Goal: Task Accomplishment & Management: Use online tool/utility

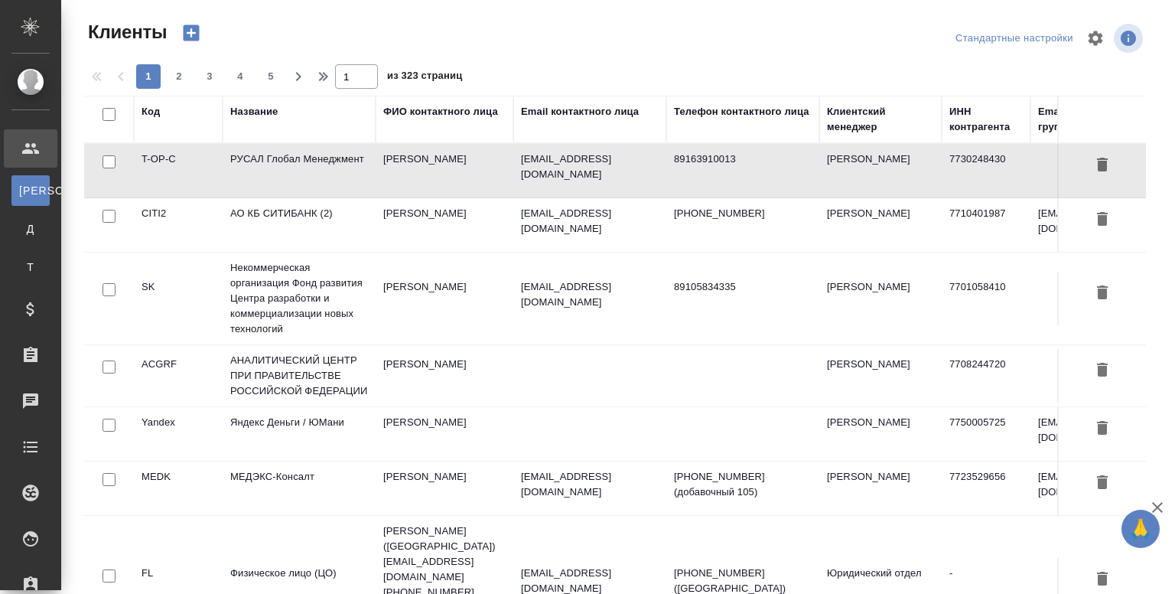
select select "RU"
click at [322, 186] on td "РУСАЛ Глобал Менеджмент" at bounding box center [299, 171] width 153 height 54
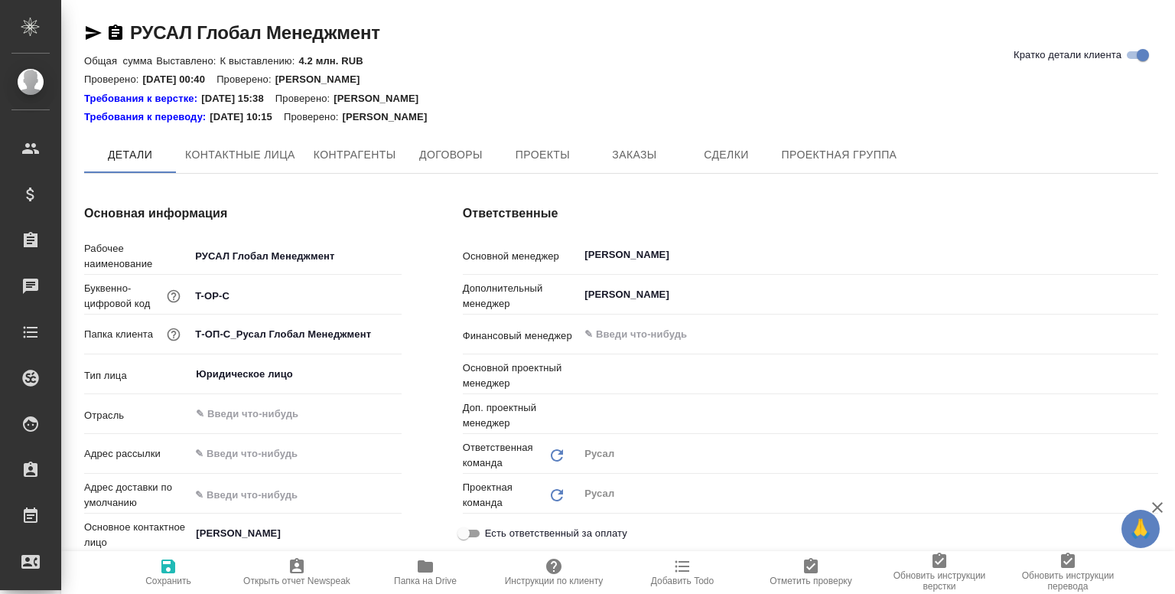
type textarea "x"
type input "Авдеенко Кирилл"
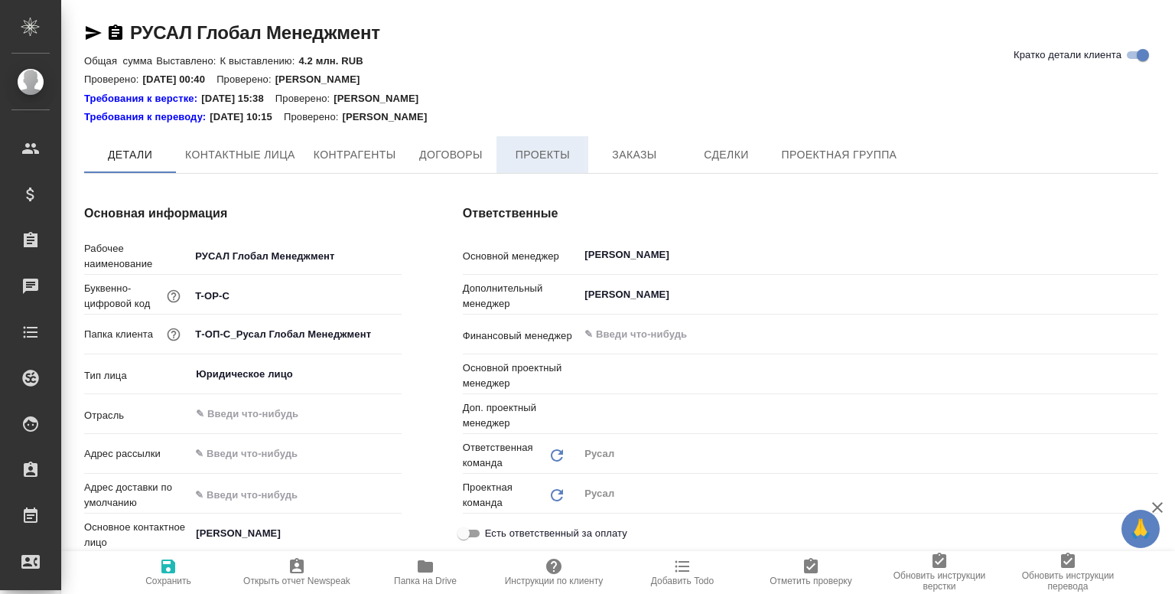
type input "Журавлева Александра"
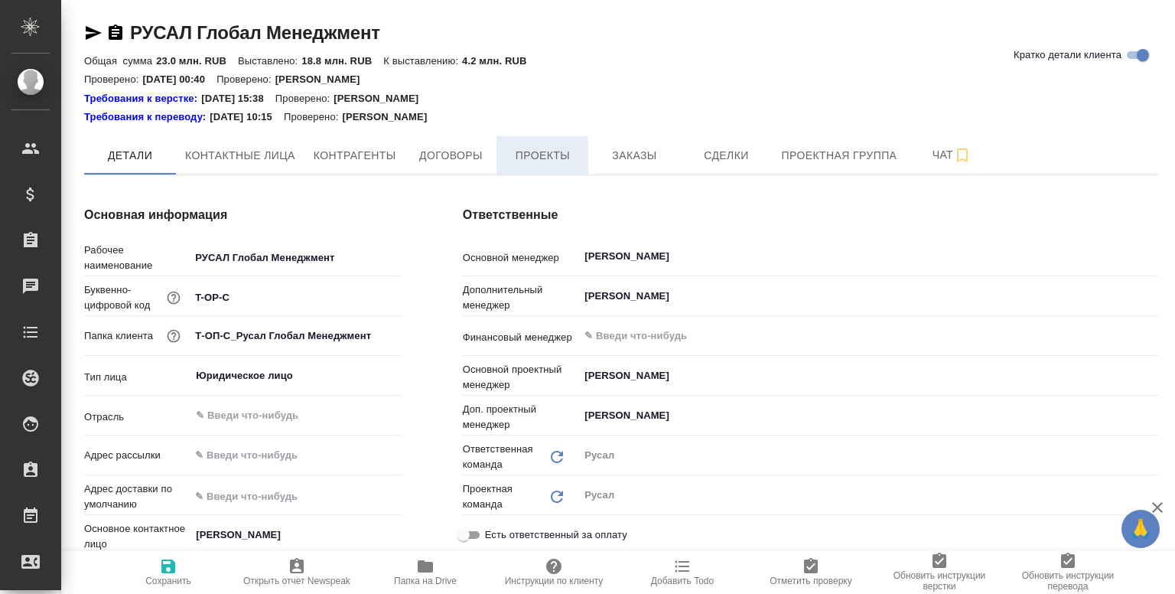
type textarea "x"
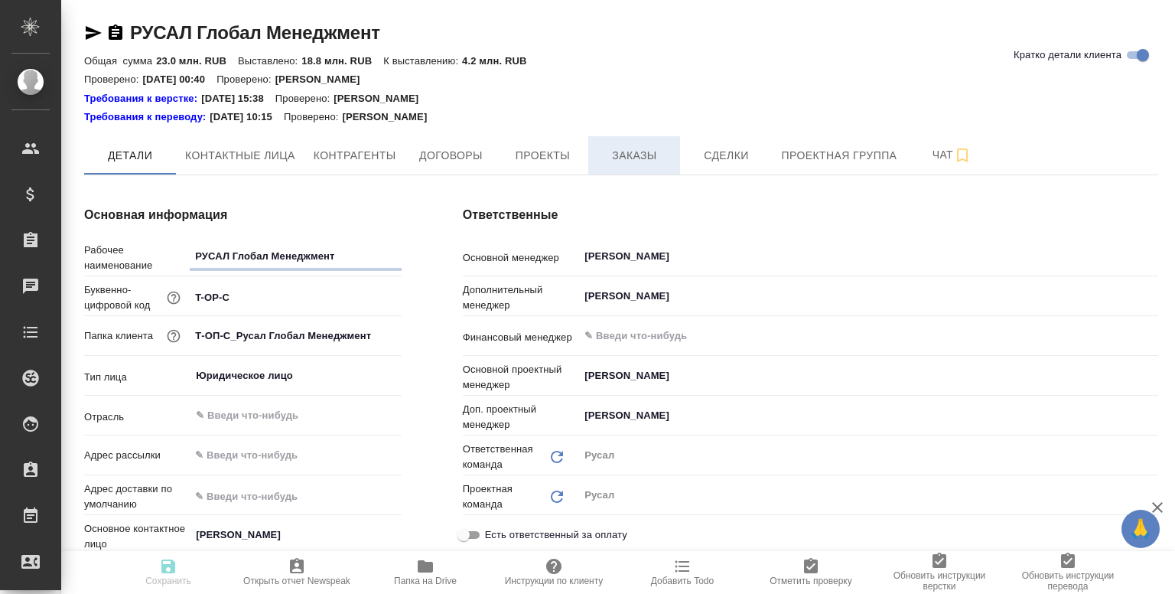
type textarea "x"
click at [594, 154] on button "Заказы" at bounding box center [635, 155] width 92 height 38
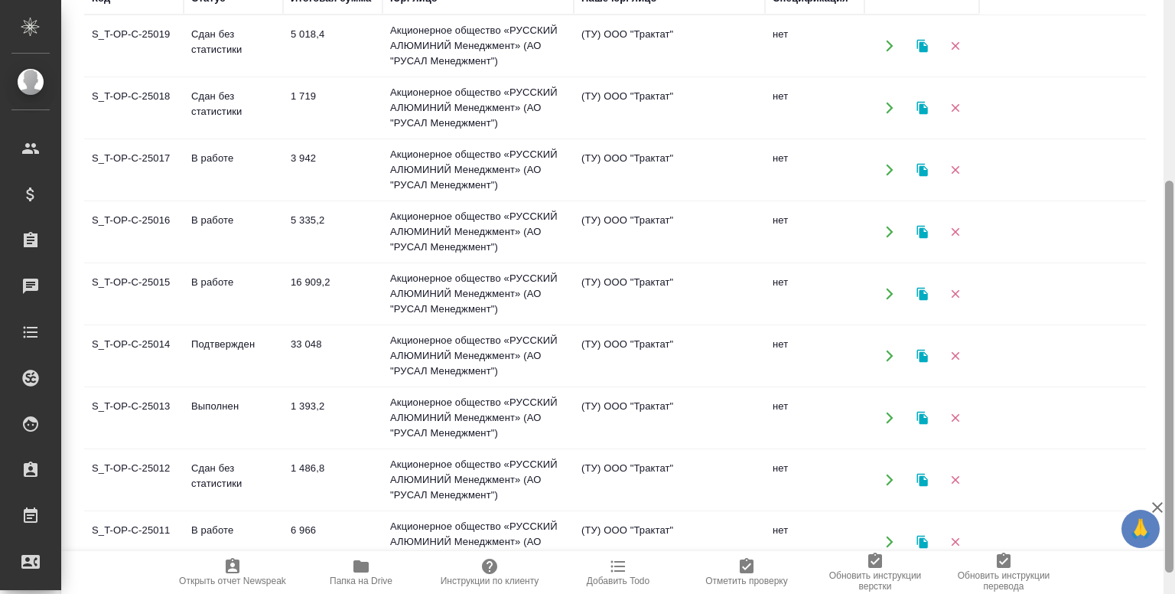
scroll to position [305, 0]
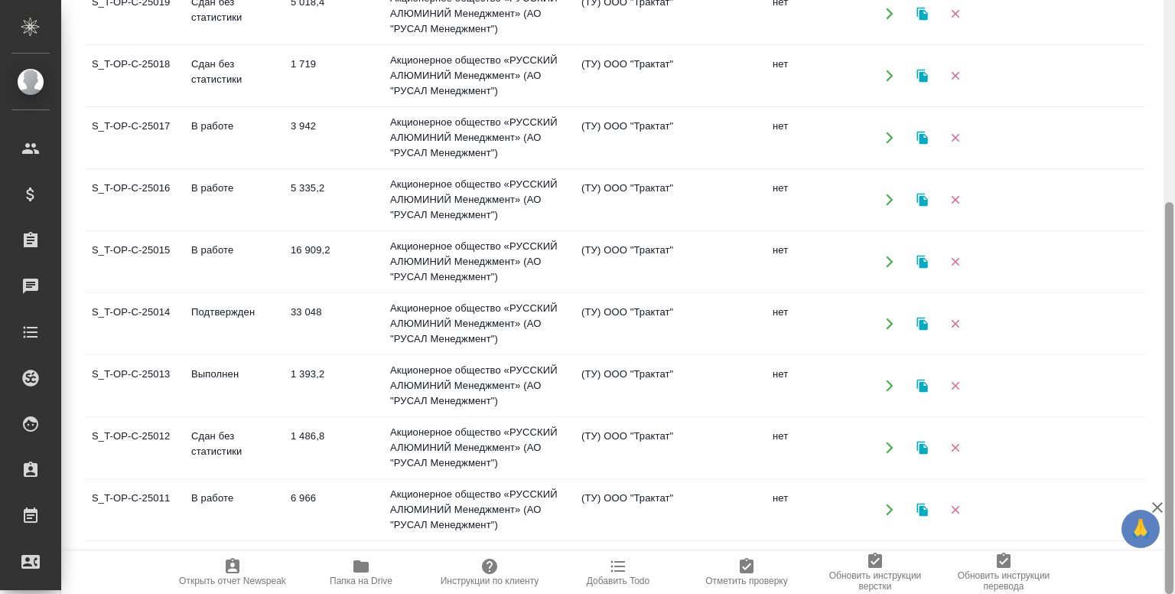
drag, startPoint x: 1175, startPoint y: 285, endPoint x: 1165, endPoint y: 259, distance: 28.6
click at [1165, 259] on div at bounding box center [1169, 297] width 11 height 594
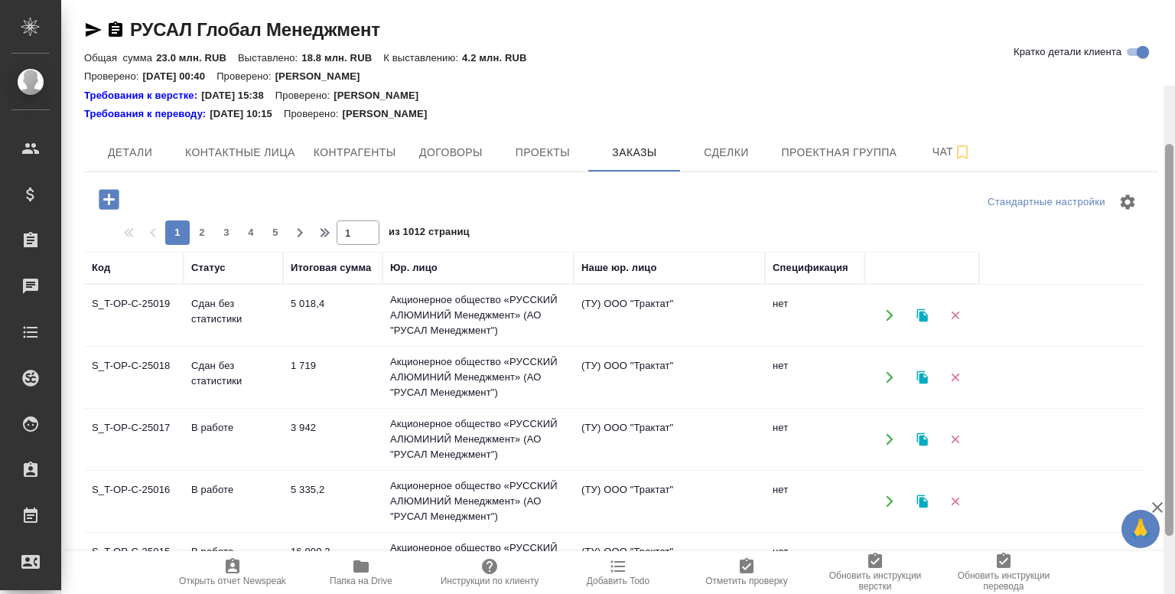
drag, startPoint x: 1165, startPoint y: 259, endPoint x: 1175, endPoint y: 58, distance: 200.8
click at [1175, 86] on div at bounding box center [1169, 383] width 11 height 594
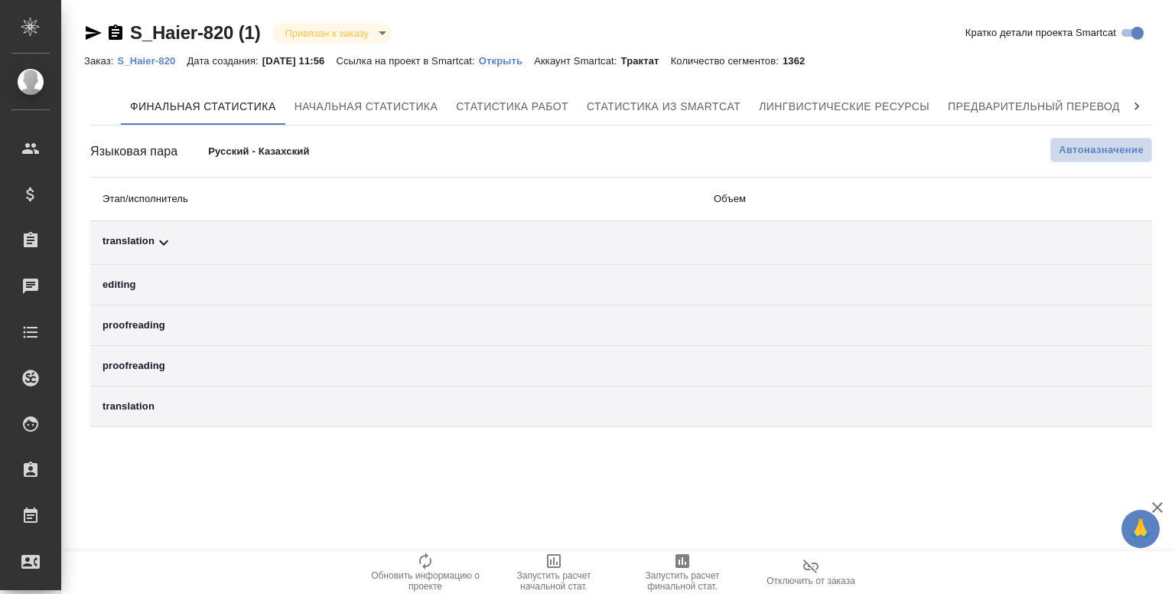
click at [1065, 152] on span "Автоназначение" at bounding box center [1101, 149] width 85 height 15
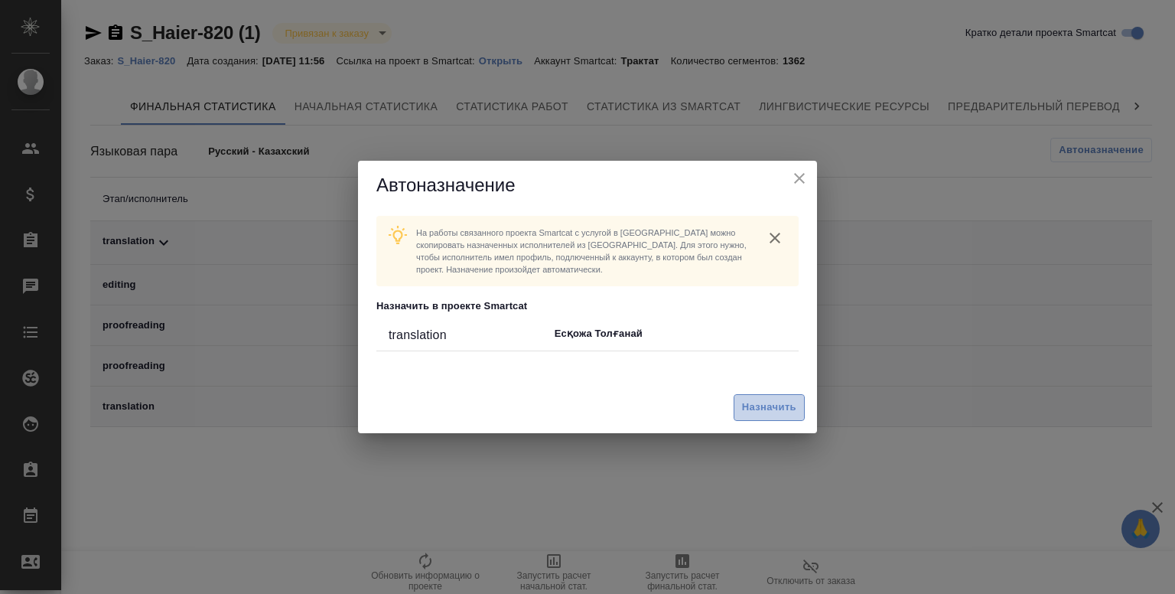
click at [784, 409] on span "Назначить" at bounding box center [769, 408] width 54 height 18
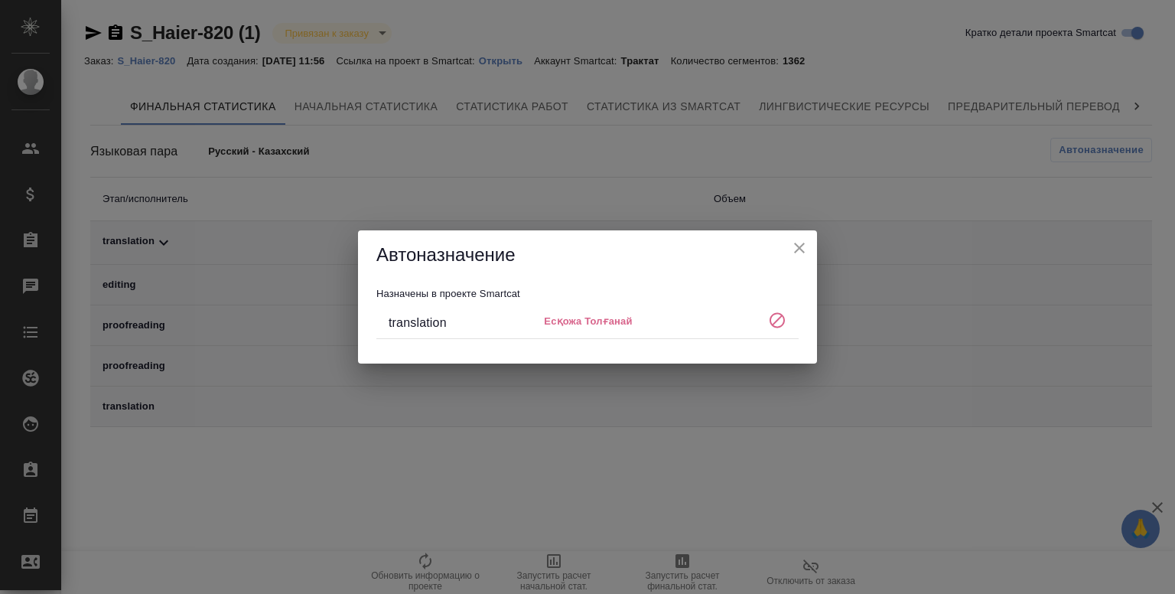
click at [808, 252] on icon "close" at bounding box center [800, 248] width 18 height 18
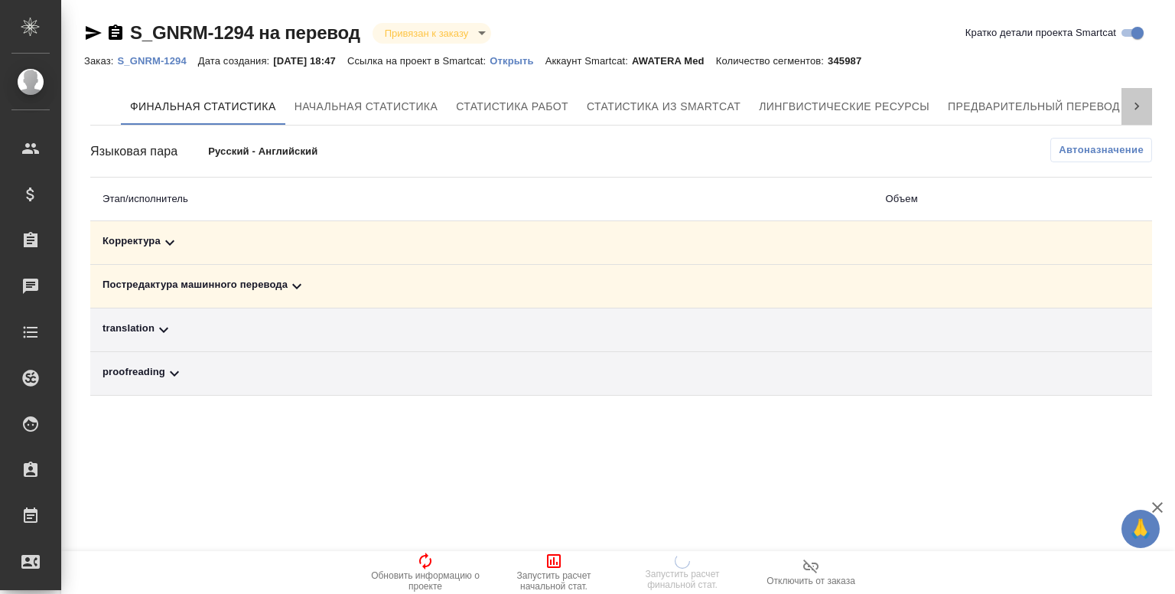
click at [1133, 111] on icon at bounding box center [1137, 106] width 15 height 15
click at [1082, 109] on span "Задачи" at bounding box center [1076, 106] width 73 height 19
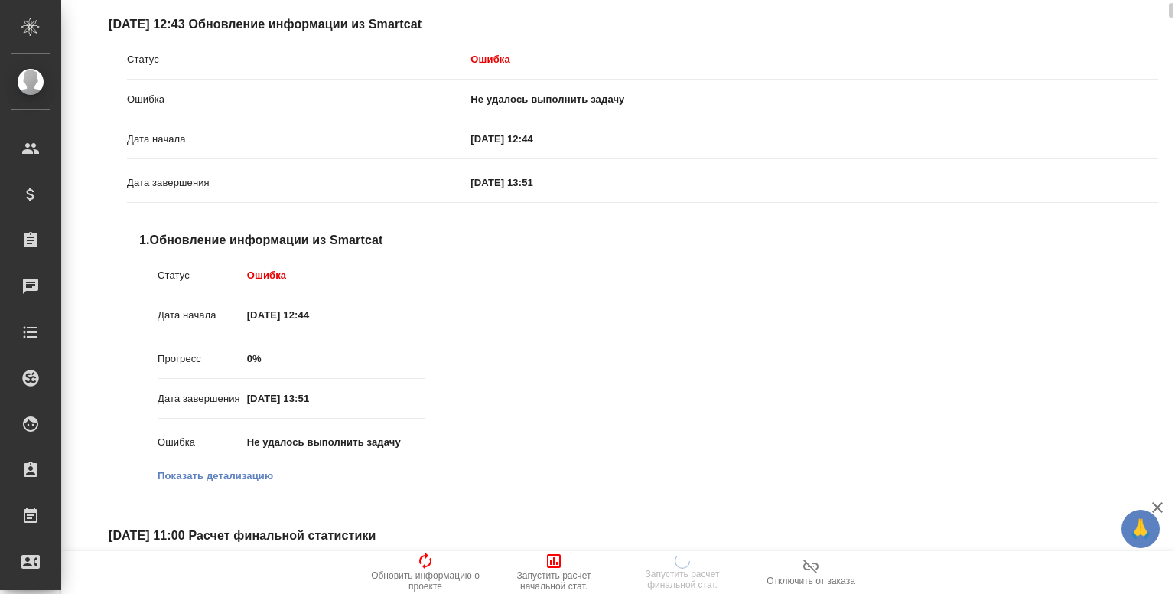
scroll to position [141, 0]
click at [234, 475] on button "Показать детализацию" at bounding box center [216, 475] width 116 height 15
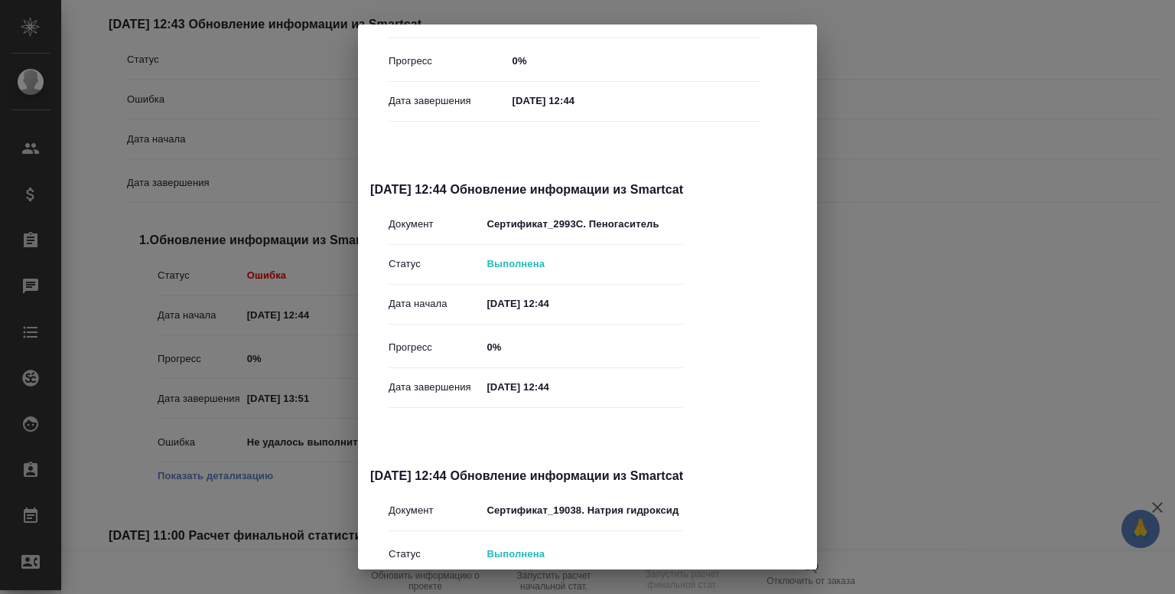
scroll to position [0, 0]
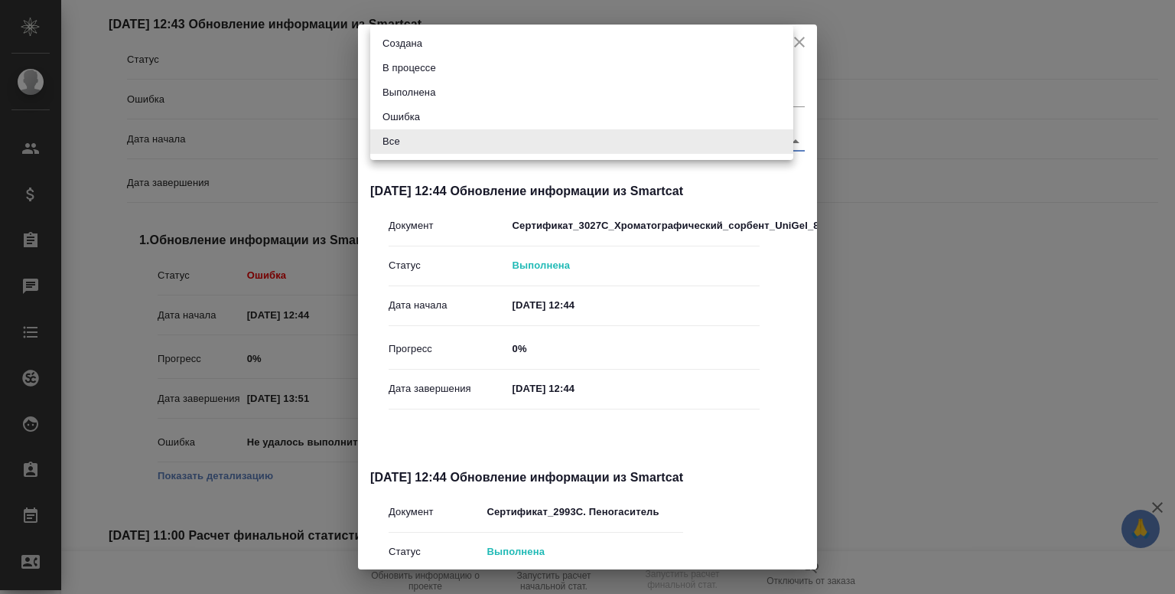
click at [409, 136] on body "🙏 .cls-1 fill:#fff; AWATERA Shentsov Yaroslav Клиенты Спецификации Заказы 0 Чат…" at bounding box center [587, 297] width 1175 height 594
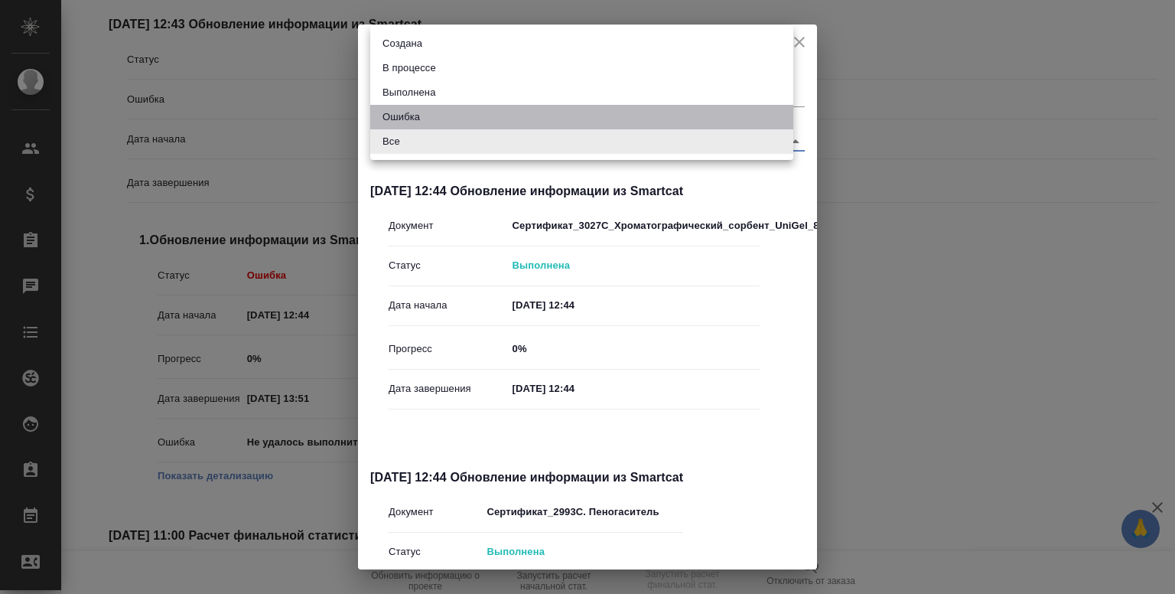
click at [450, 109] on li "Ошибка" at bounding box center [581, 117] width 423 height 24
type input "error"
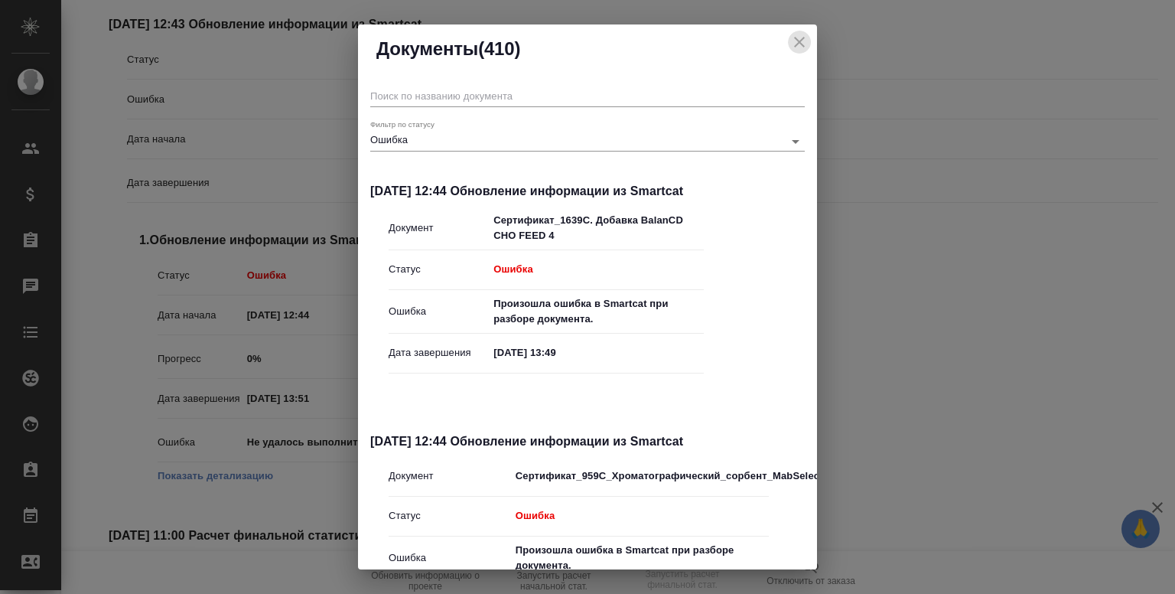
click at [791, 50] on icon "close" at bounding box center [800, 42] width 18 height 18
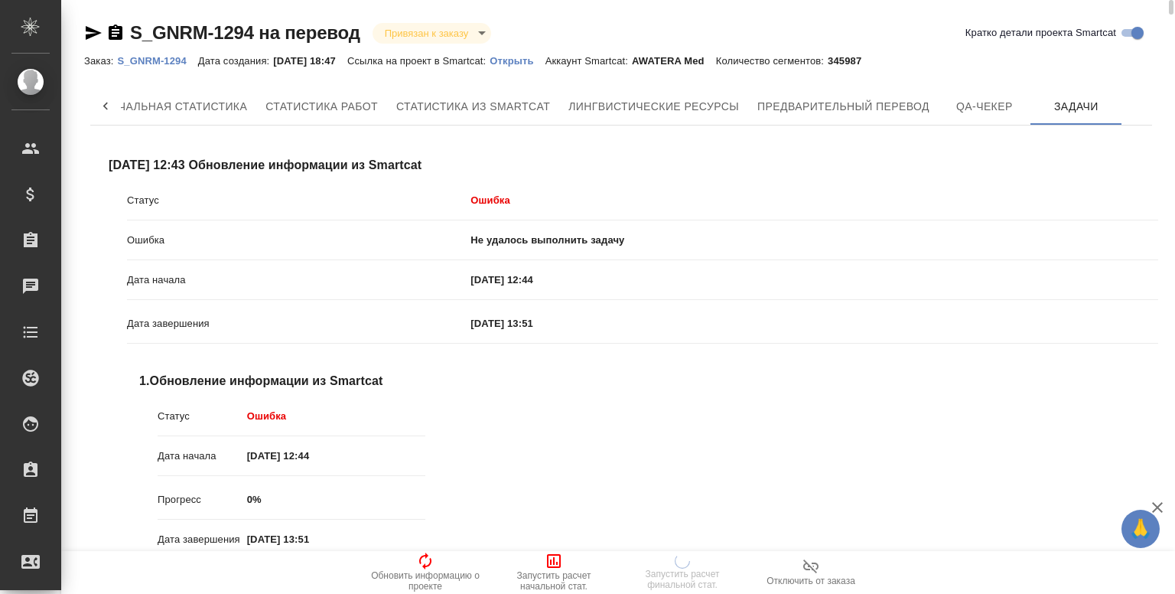
click at [518, 67] on div "Заказ: S_GNRM-1294 Дата создания: 25.07.2025, 18:47 Ссылка на проект в Smartcat…" at bounding box center [478, 60] width 789 height 18
click at [530, 64] on p "Открыть" at bounding box center [517, 60] width 55 height 11
click at [892, 107] on span "Предварительный перевод" at bounding box center [844, 106] width 172 height 19
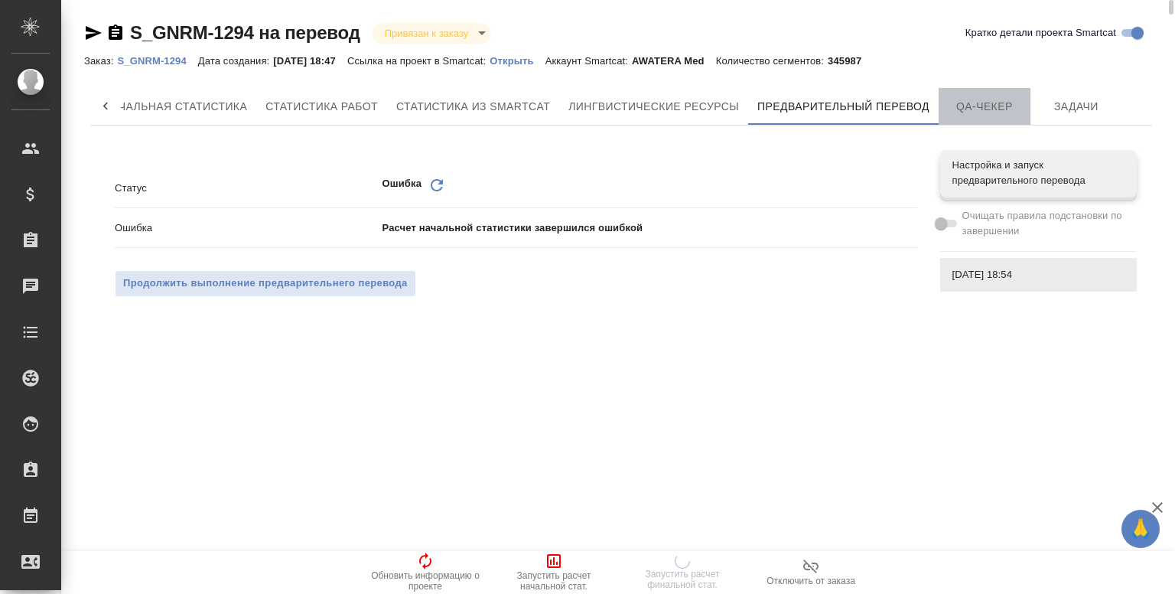
click at [986, 99] on span "QA-чекер" at bounding box center [984, 106] width 73 height 19
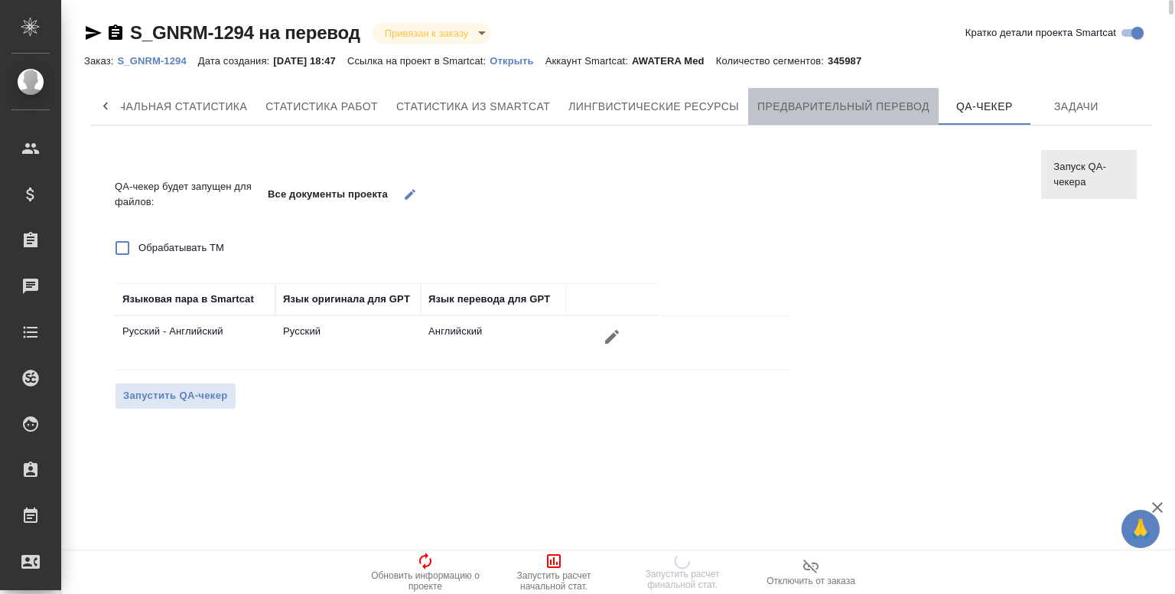
click at [816, 109] on span "Предварительный перевод" at bounding box center [844, 106] width 172 height 19
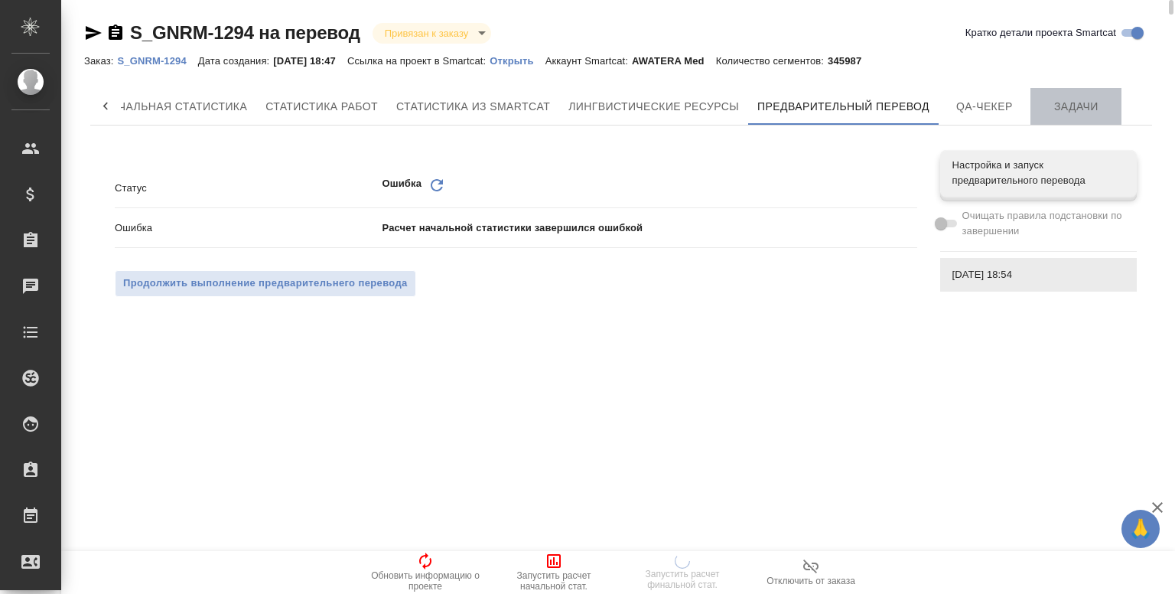
click at [1065, 101] on span "Задачи" at bounding box center [1076, 106] width 73 height 19
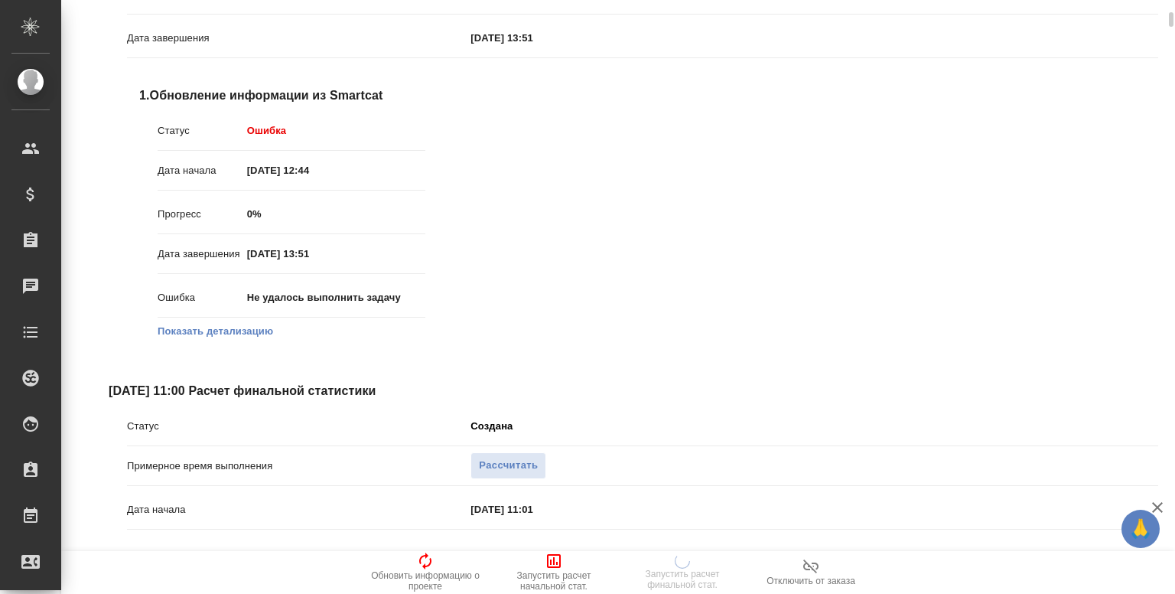
scroll to position [291, 0]
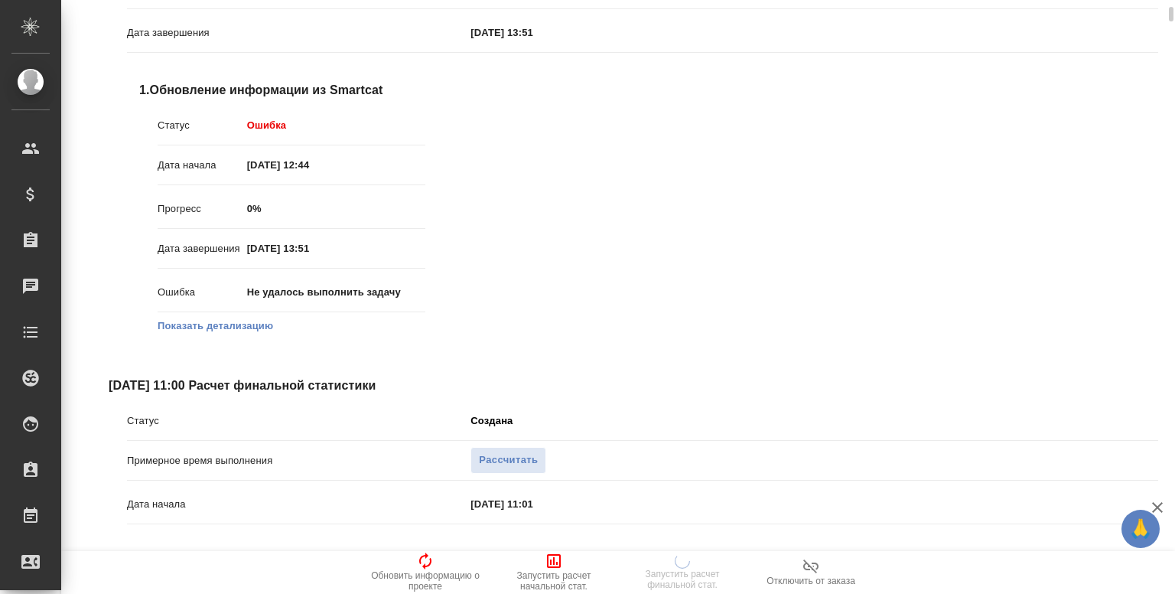
click at [229, 312] on div "Ошибка Не удалось выполнить задачу" at bounding box center [292, 299] width 268 height 40
click at [233, 318] on button "Показать детализацию" at bounding box center [216, 325] width 116 height 15
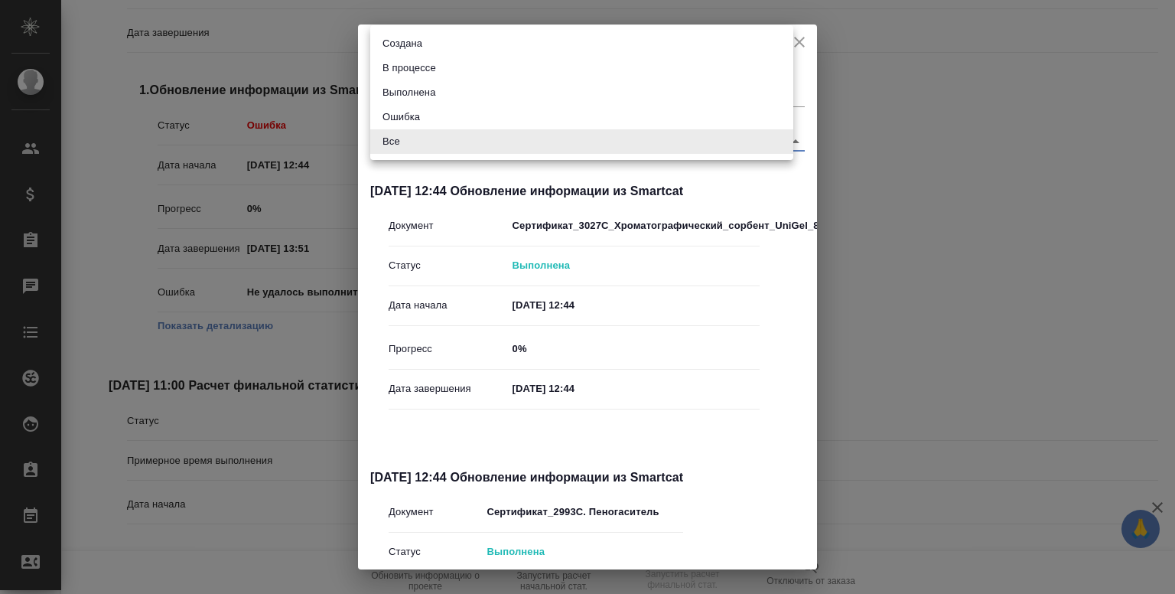
click at [465, 139] on body "🙏 .cls-1 fill:#fff; AWATERA Shentsov Yaroslav Клиенты Спецификации Заказы 0 Чат…" at bounding box center [587, 297] width 1175 height 594
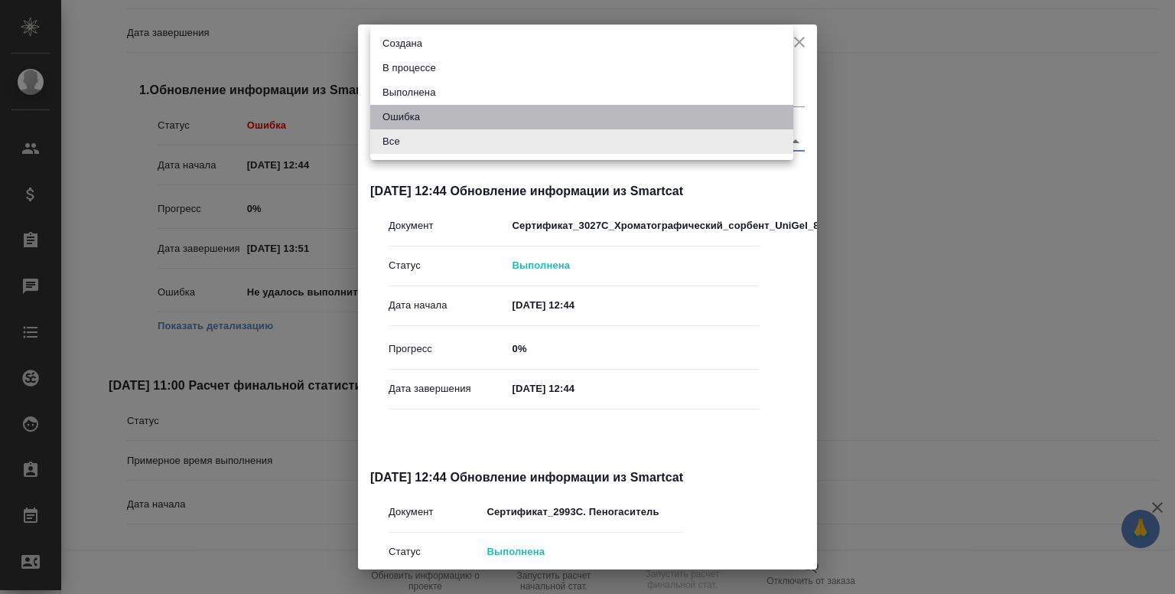
click at [408, 118] on li "Ошибка" at bounding box center [581, 117] width 423 height 24
type input "error"
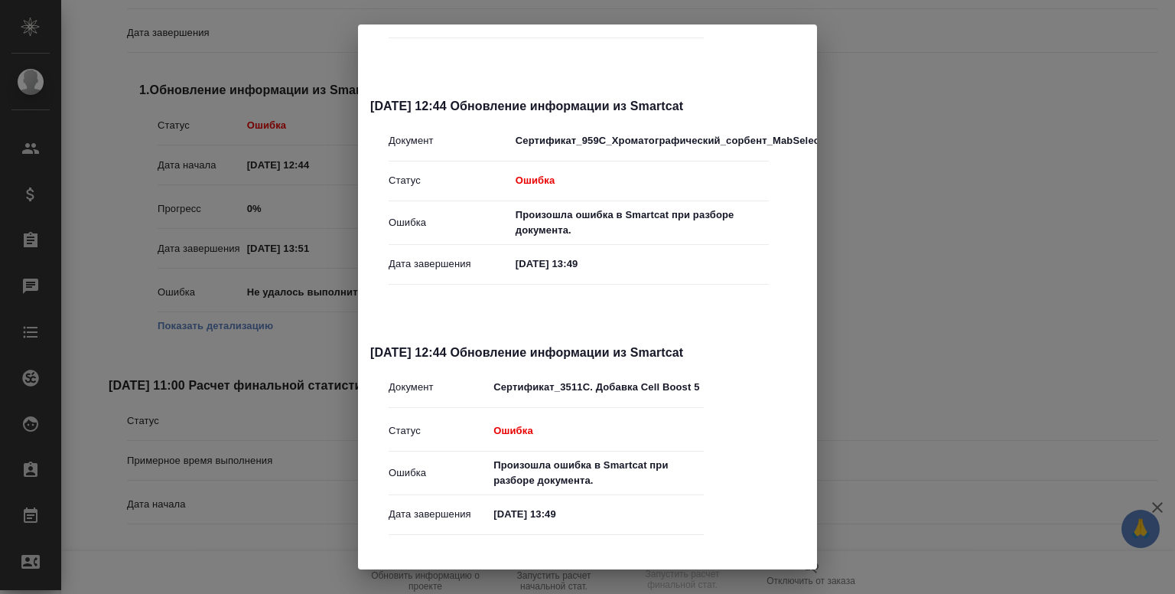
scroll to position [0, 0]
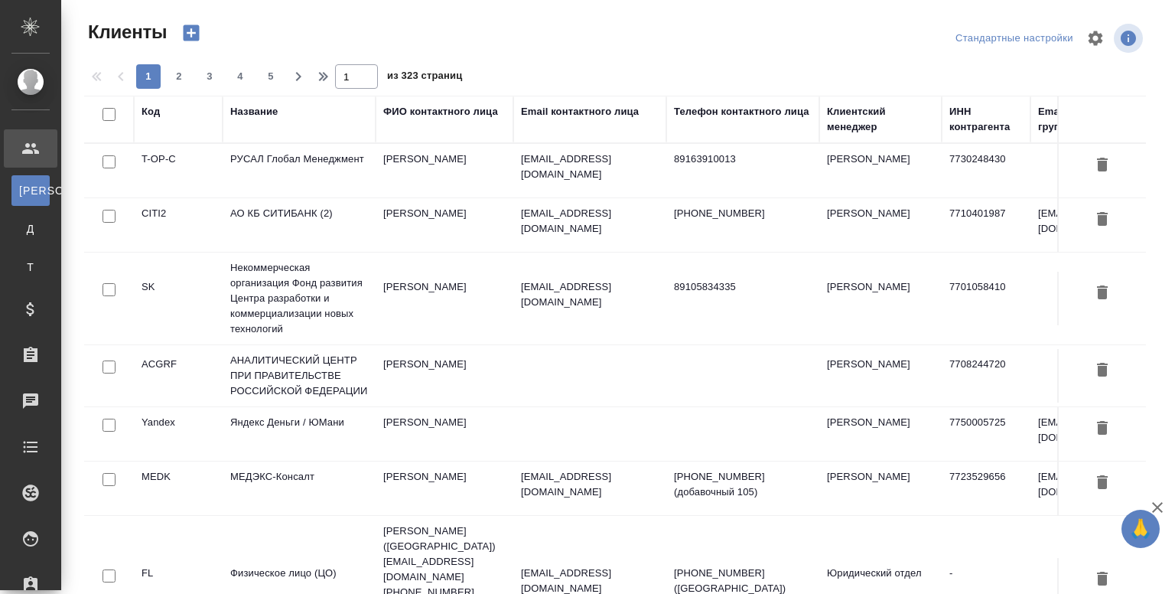
select select "RU"
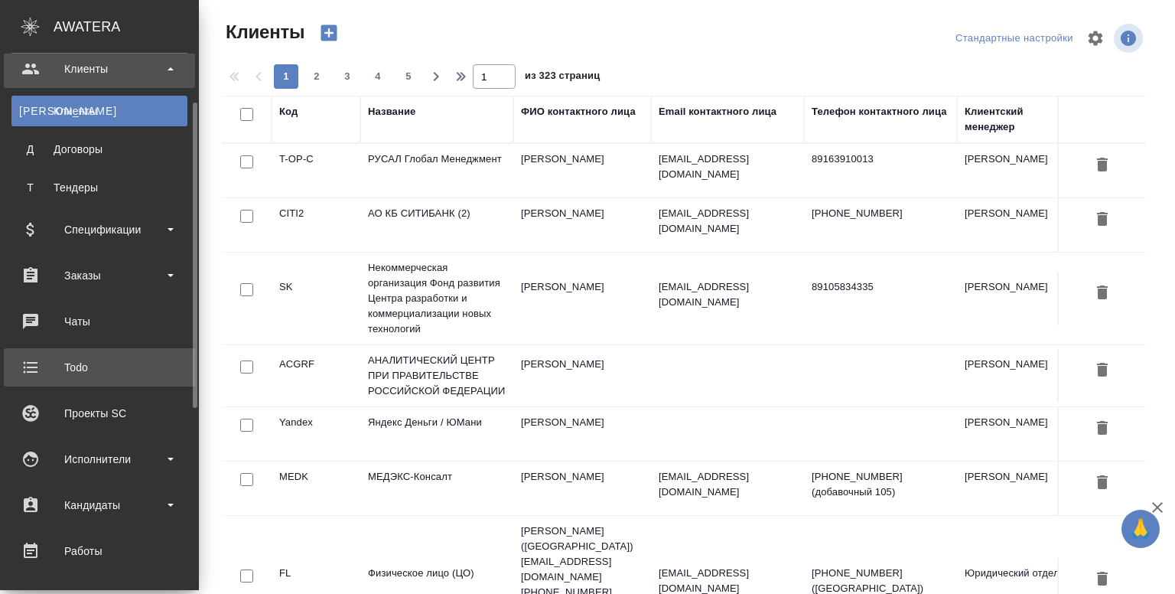
scroll to position [82, 0]
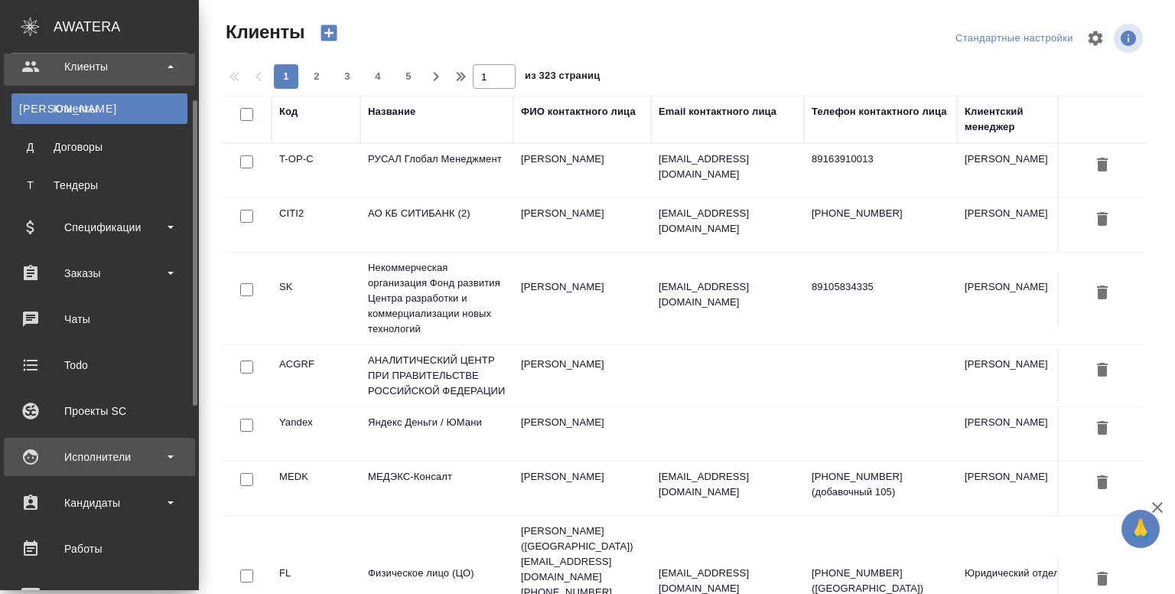
click at [67, 453] on div "Исполнители" at bounding box center [99, 456] width 176 height 23
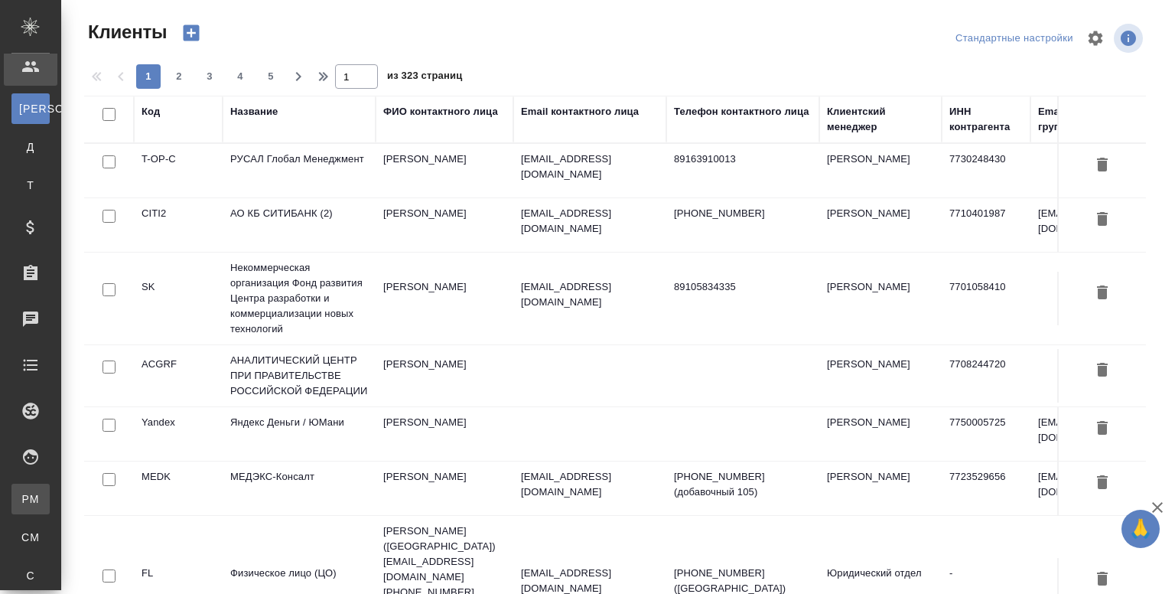
click at [23, 500] on div "Для PM/LQA" at bounding box center [11, 498] width 23 height 15
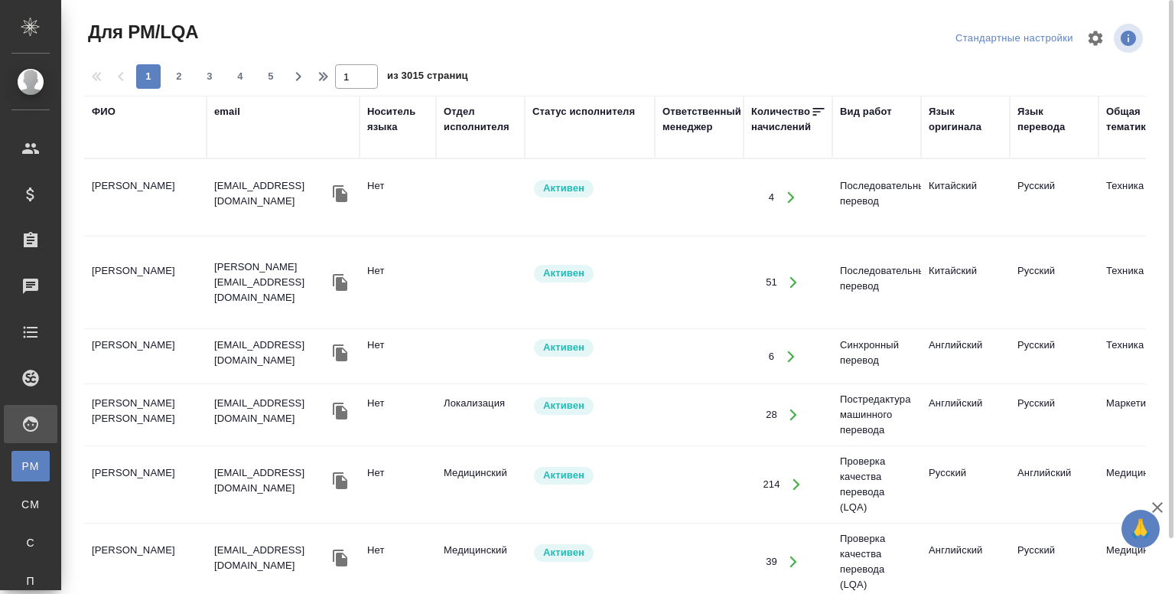
click at [107, 109] on div "ФИО" at bounding box center [104, 111] width 24 height 15
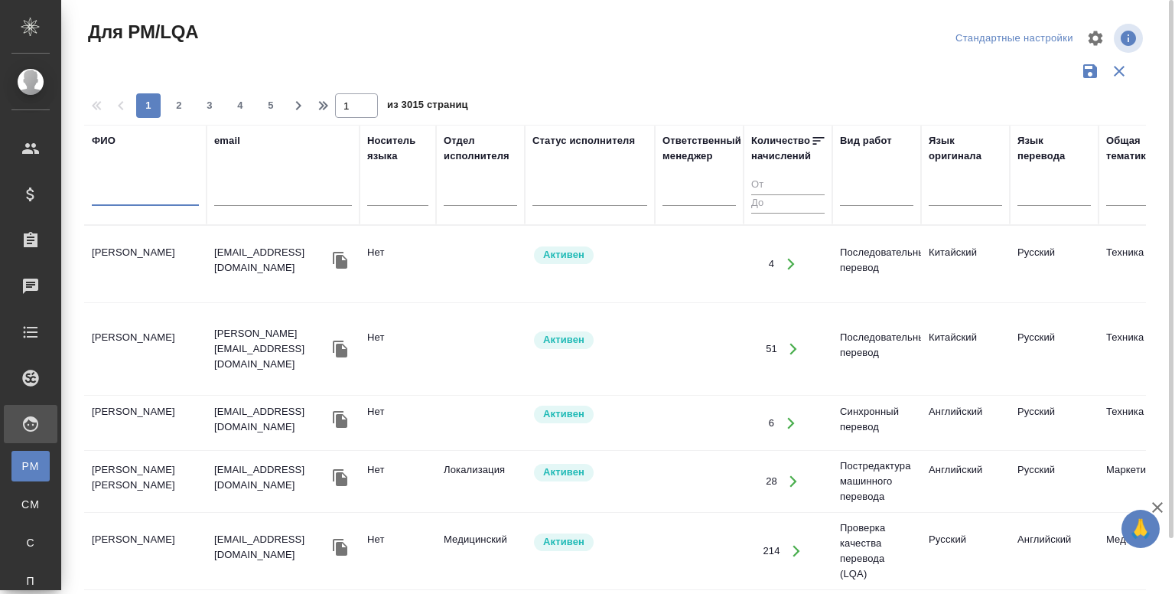
click at [135, 201] on input "text" at bounding box center [145, 196] width 107 height 19
type input "T"
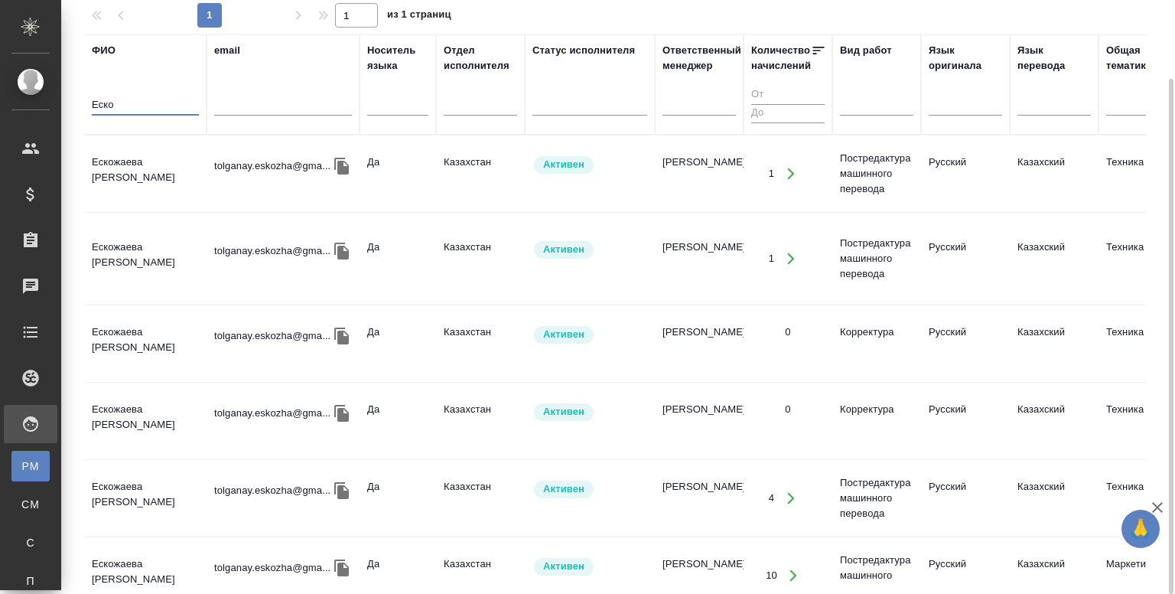
scroll to position [0, 43]
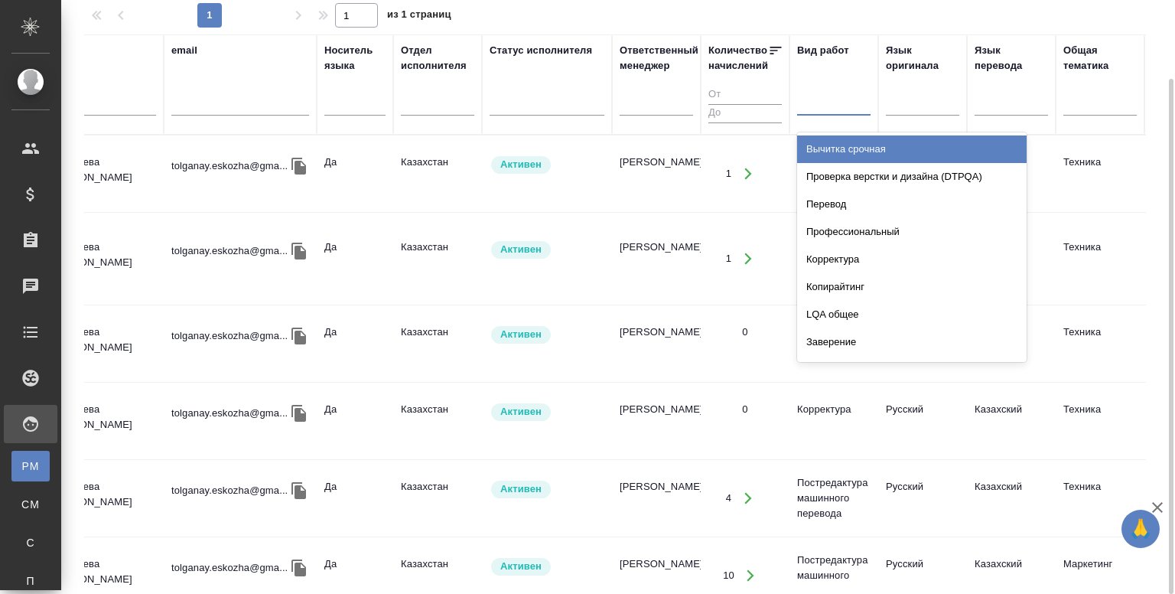
click at [825, 110] on div at bounding box center [833, 101] width 73 height 22
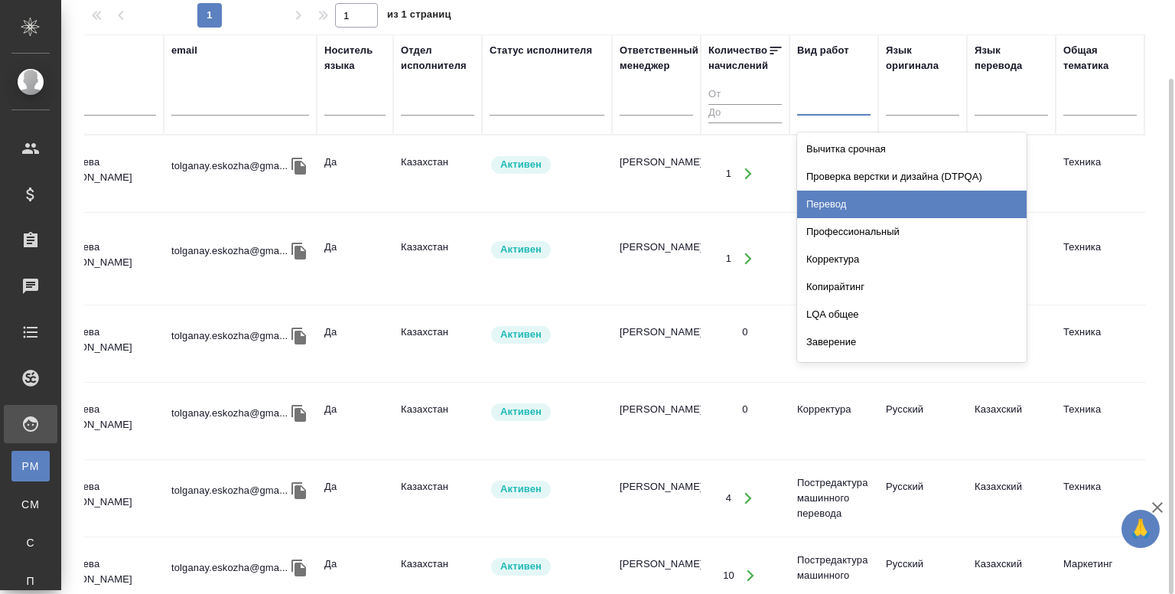
click at [823, 200] on div "Перевод" at bounding box center [912, 205] width 230 height 28
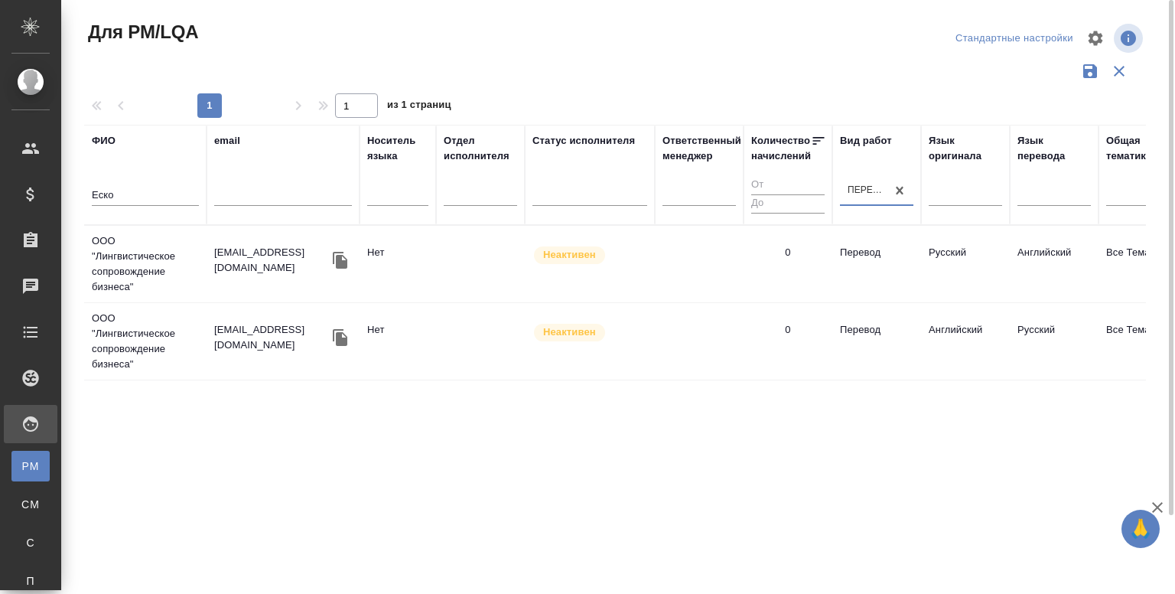
scroll to position [0, 0]
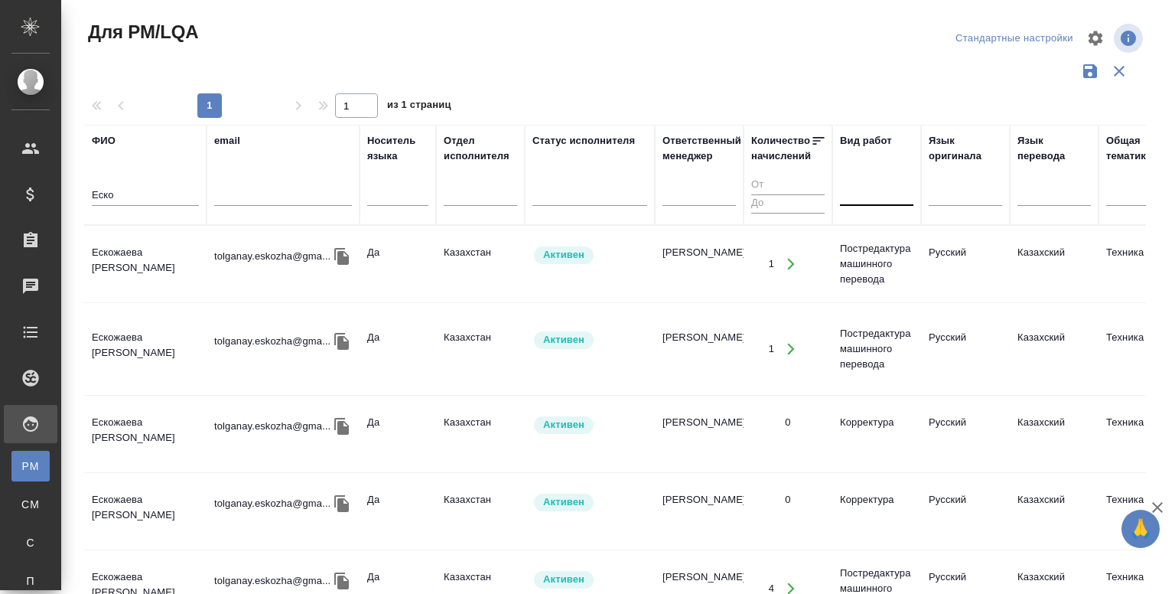
click at [140, 179] on div "Еско" at bounding box center [145, 197] width 107 height 37
click at [126, 194] on input "Еско" at bounding box center [145, 196] width 107 height 19
paste input "қожа Толғанай"
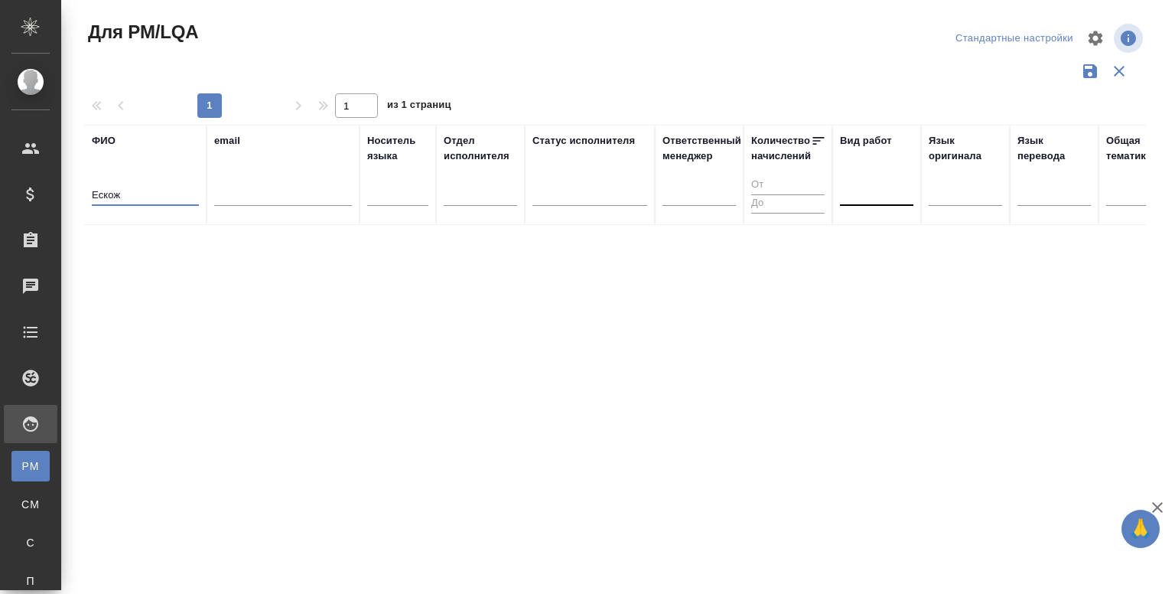
type input "Ескожа"
type input "К"
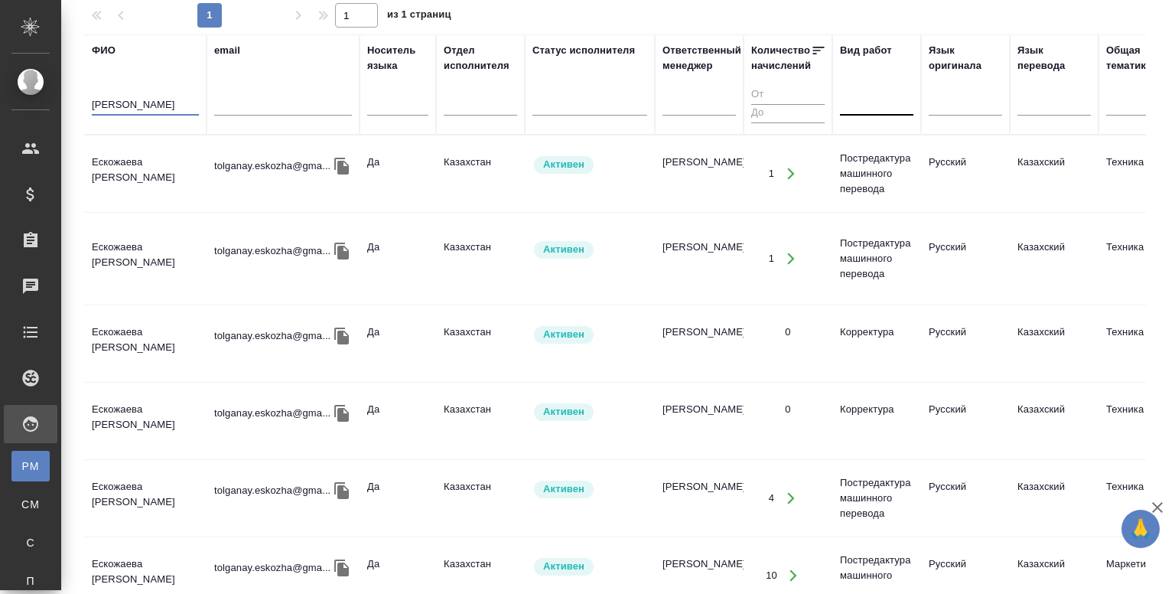
type input "Ескожаева Тол"
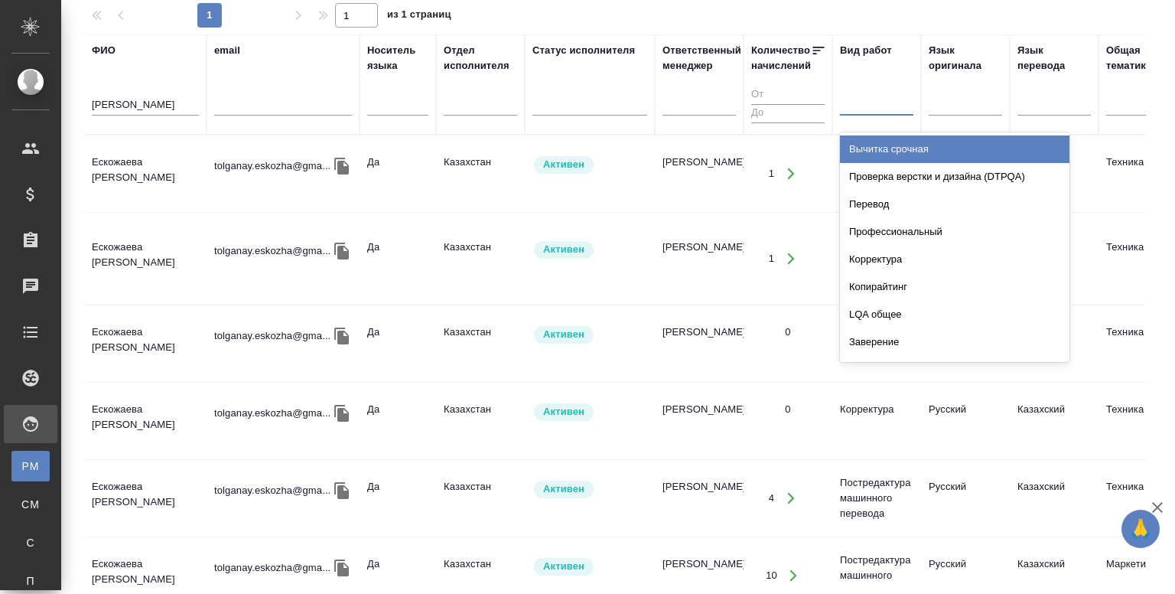
click at [859, 111] on div at bounding box center [876, 100] width 73 height 29
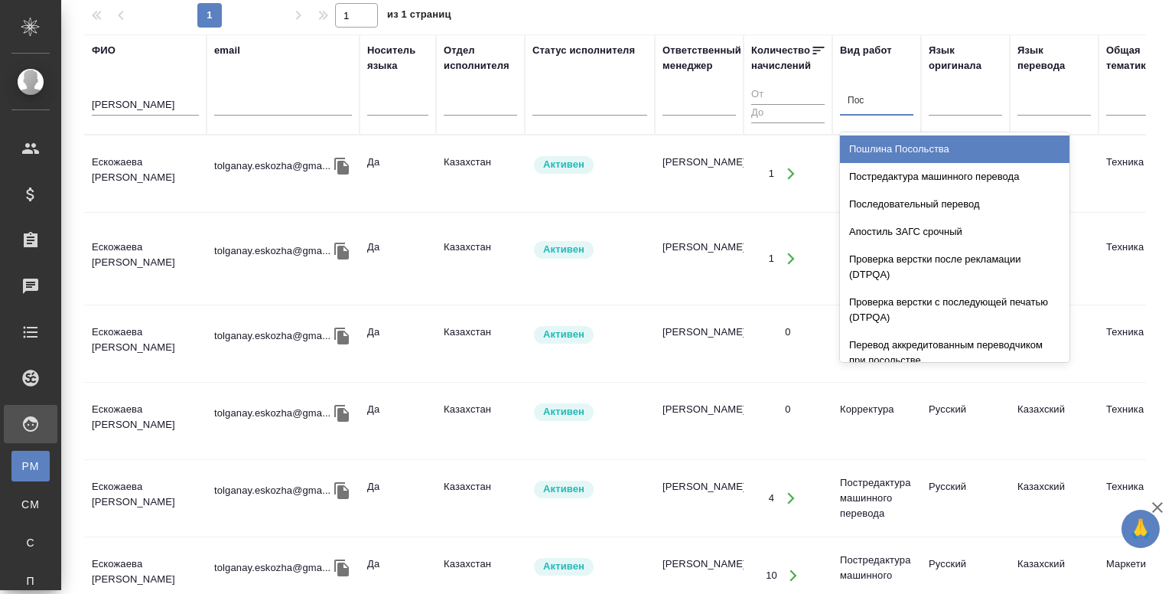
type input "Пост"
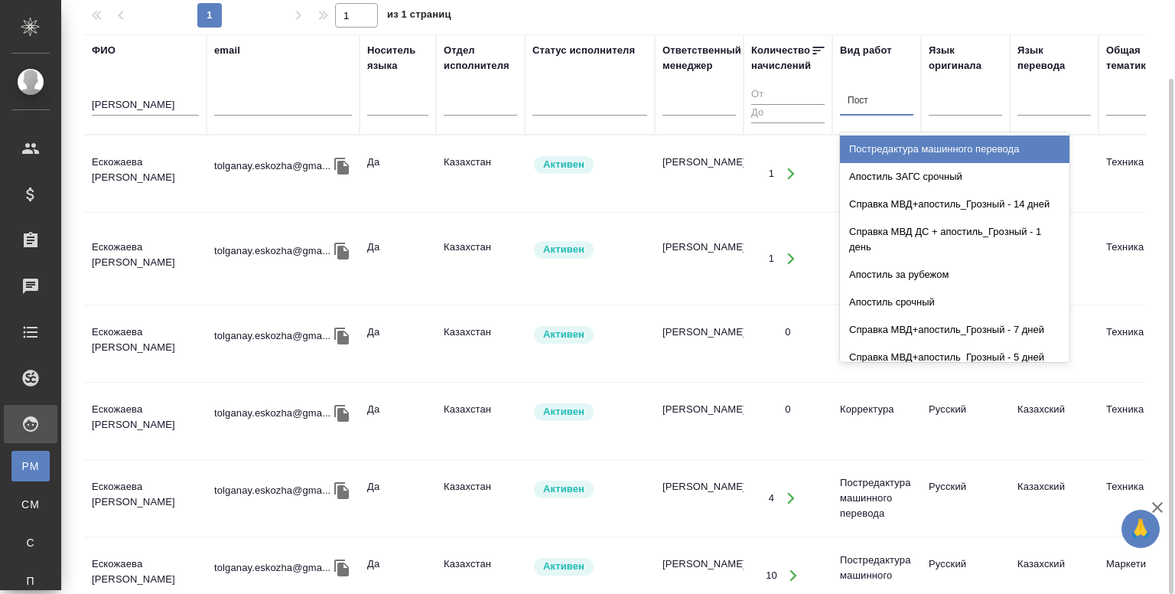
click at [908, 157] on div "Постредактура машинного перевода" at bounding box center [955, 149] width 230 height 28
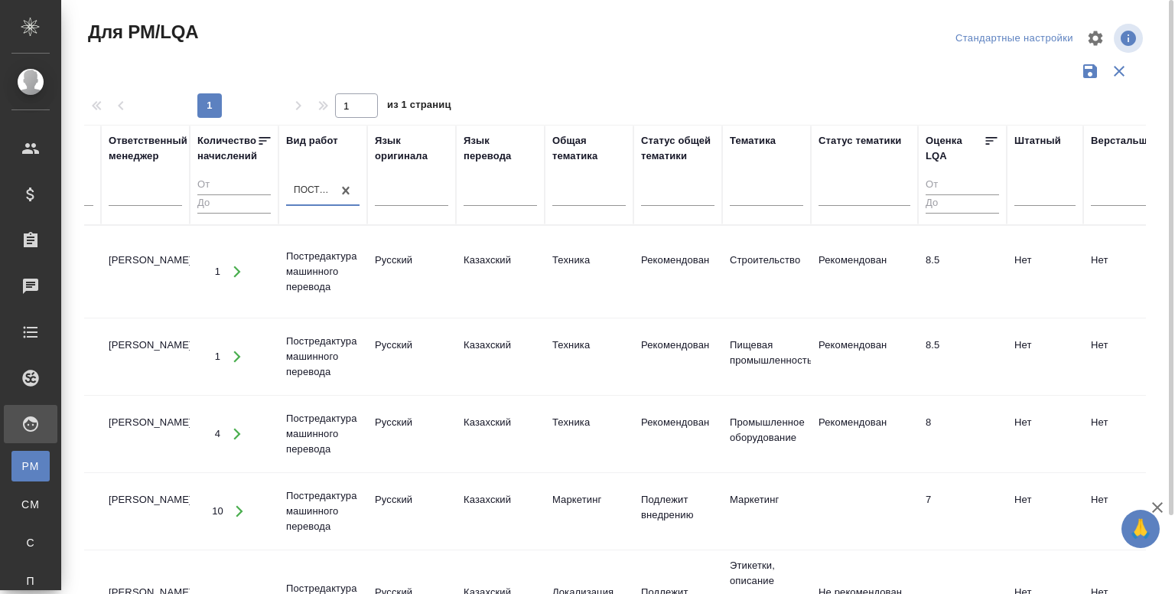
scroll to position [0, 571]
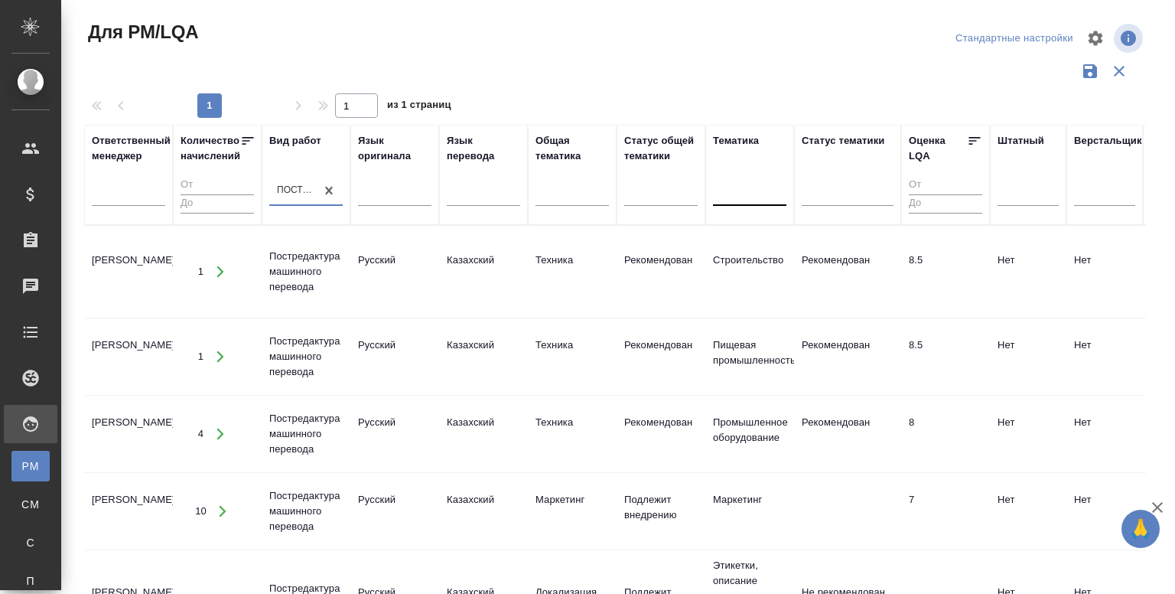
click at [740, 203] on div at bounding box center [749, 191] width 73 height 29
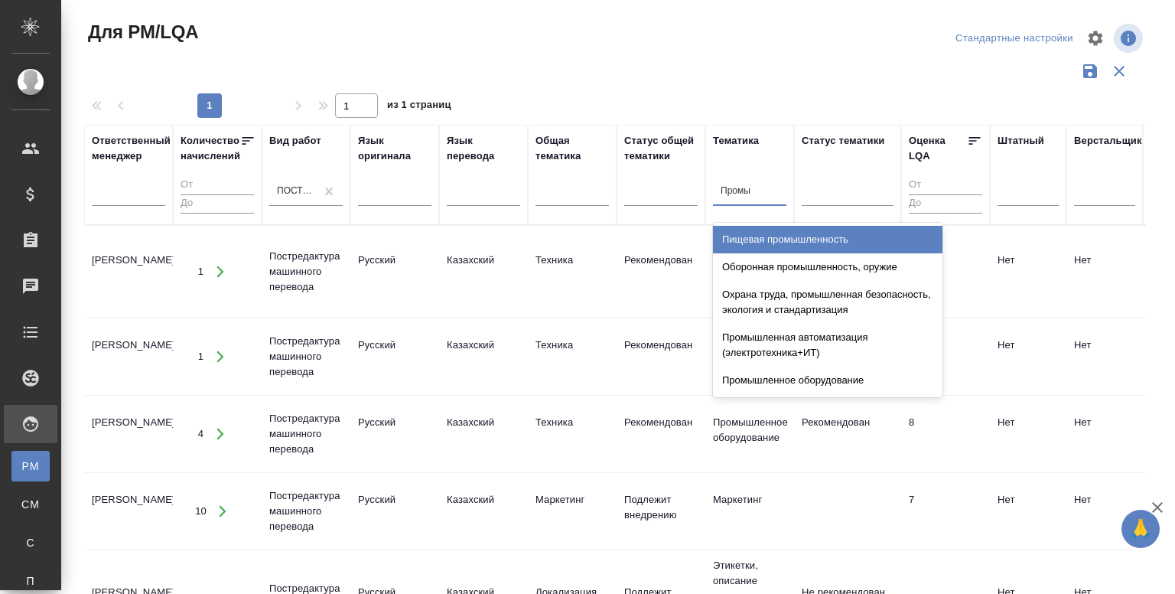
type input "Промыш"
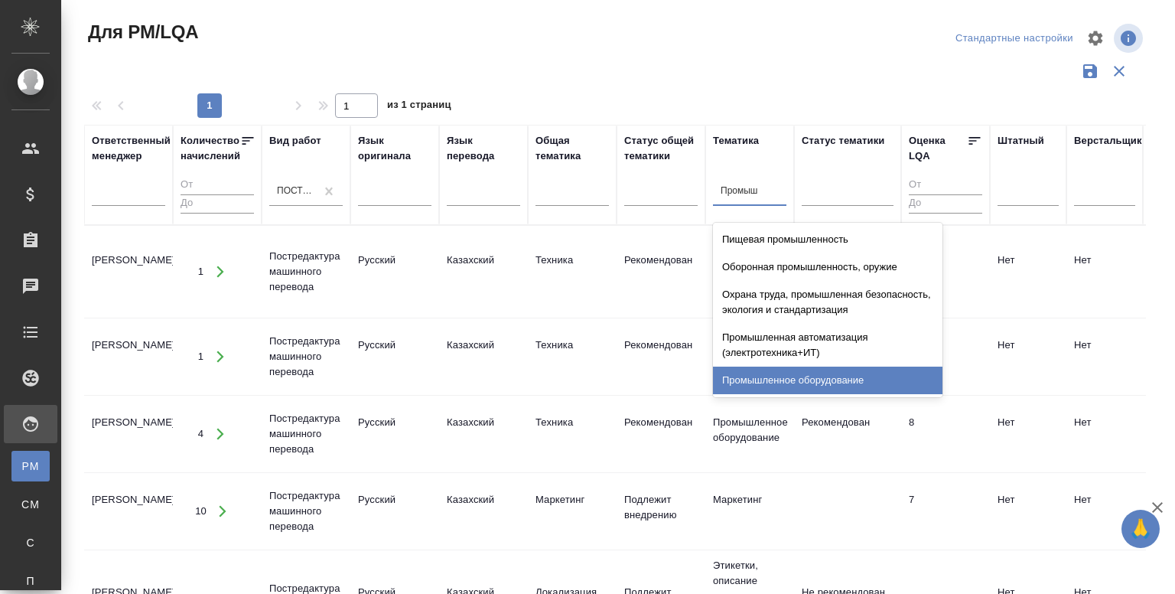
click at [758, 373] on div "Промышленное оборудование" at bounding box center [828, 381] width 230 height 28
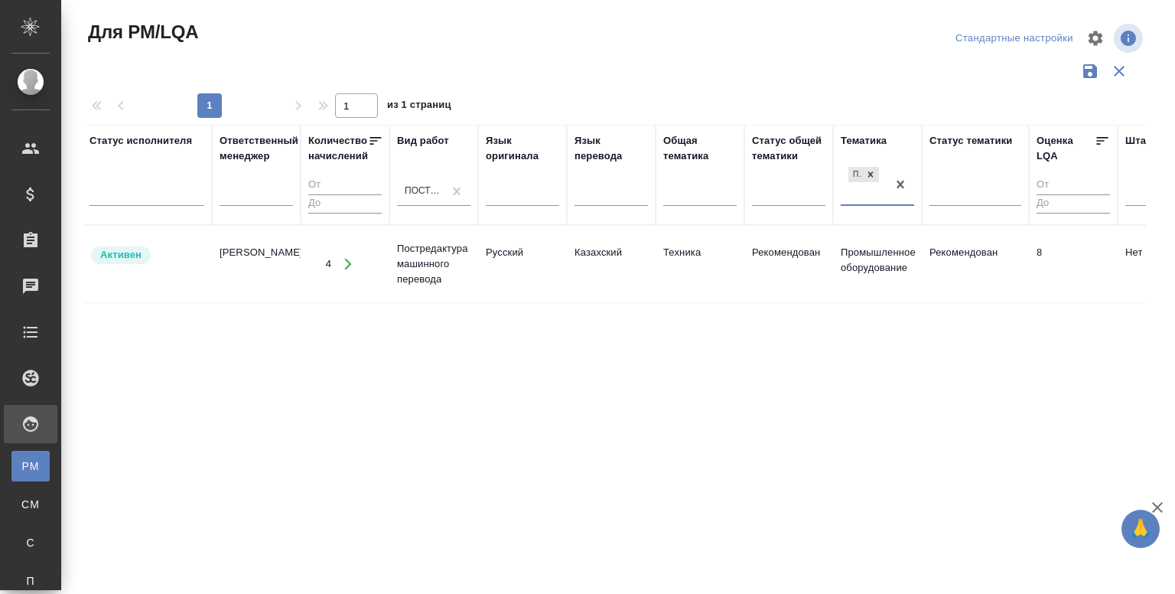
scroll to position [0, 0]
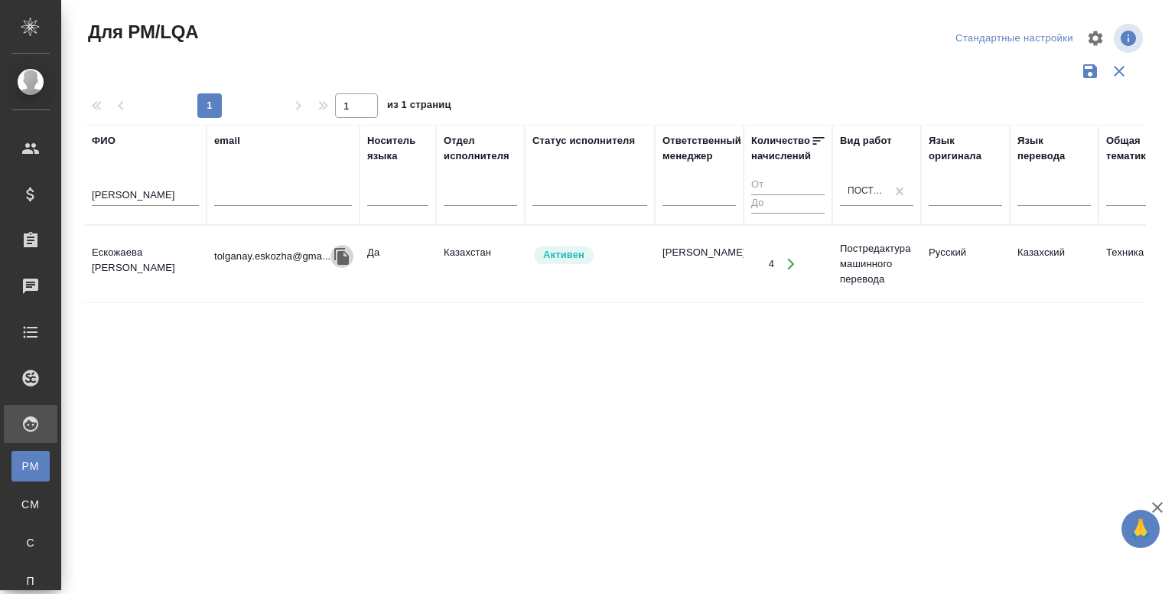
click at [351, 259] on icon "button" at bounding box center [342, 256] width 18 height 18
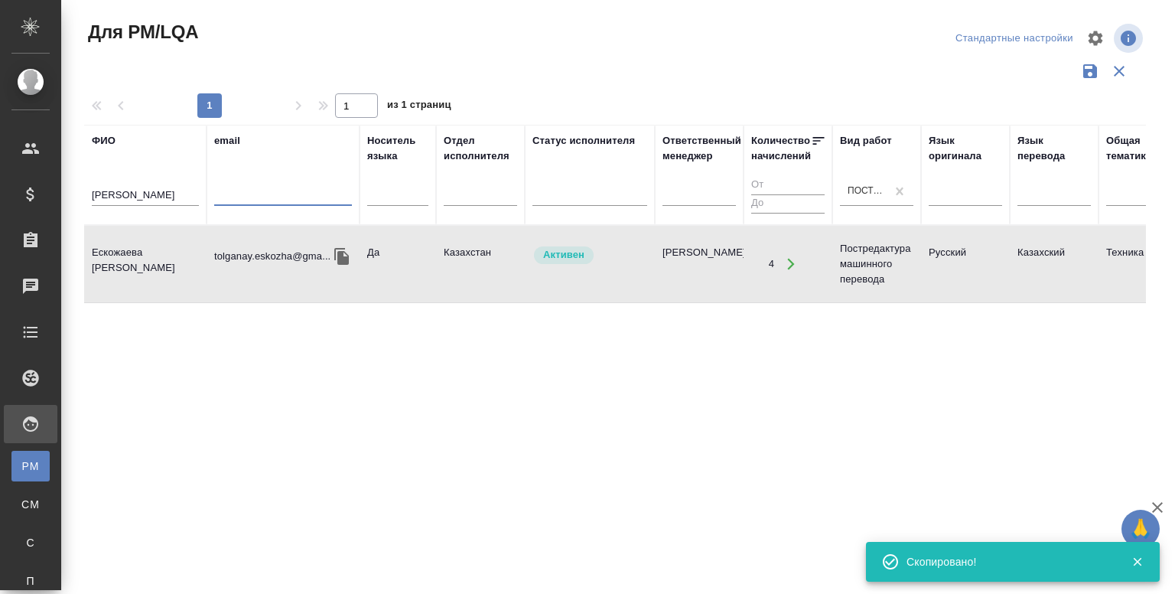
click at [261, 197] on input "text" at bounding box center [283, 196] width 138 height 19
paste input "tolganay.eskozha@gmail.com"
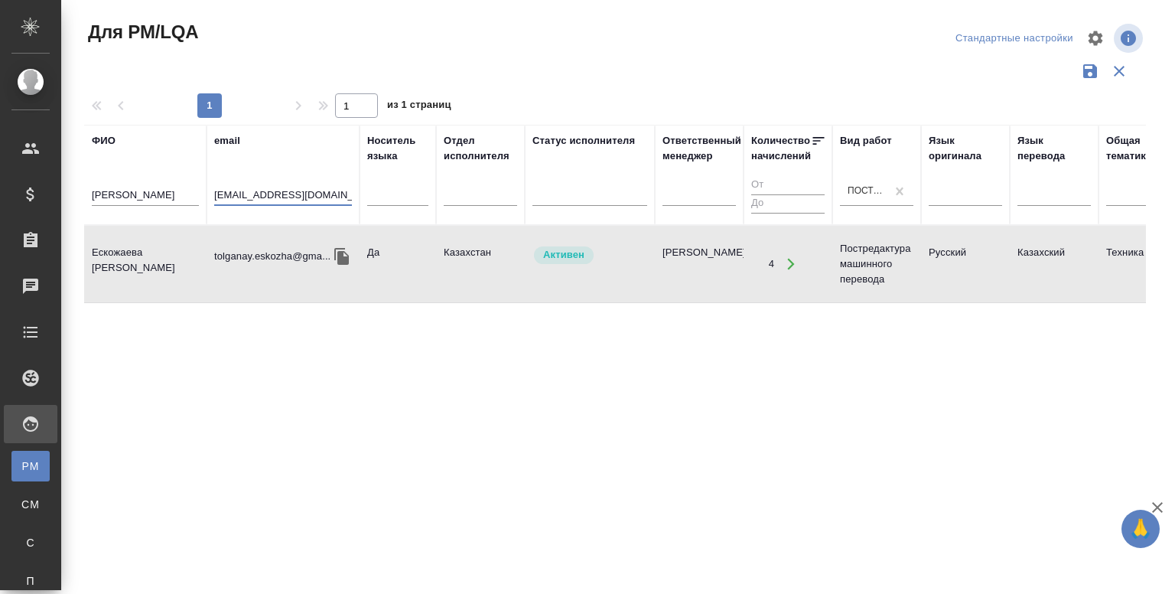
type input "tolganay.eskozha@gmail.com"
click at [149, 195] on input "Ескожаева Тол" at bounding box center [145, 196] width 107 height 19
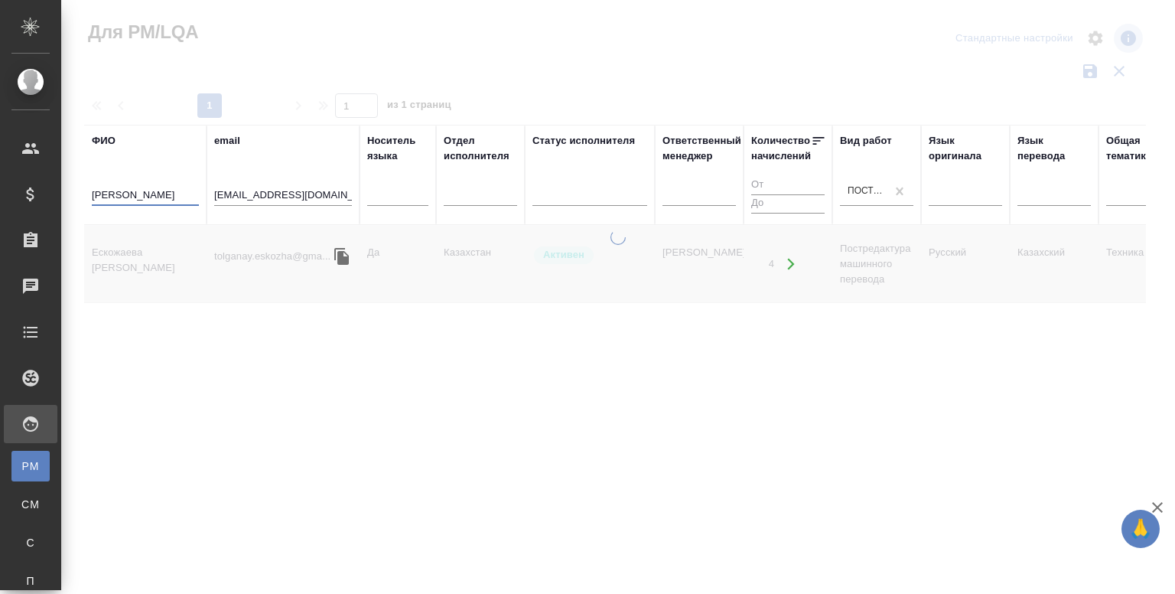
click at [149, 195] on input "Ескожаева Тол" at bounding box center [145, 196] width 107 height 19
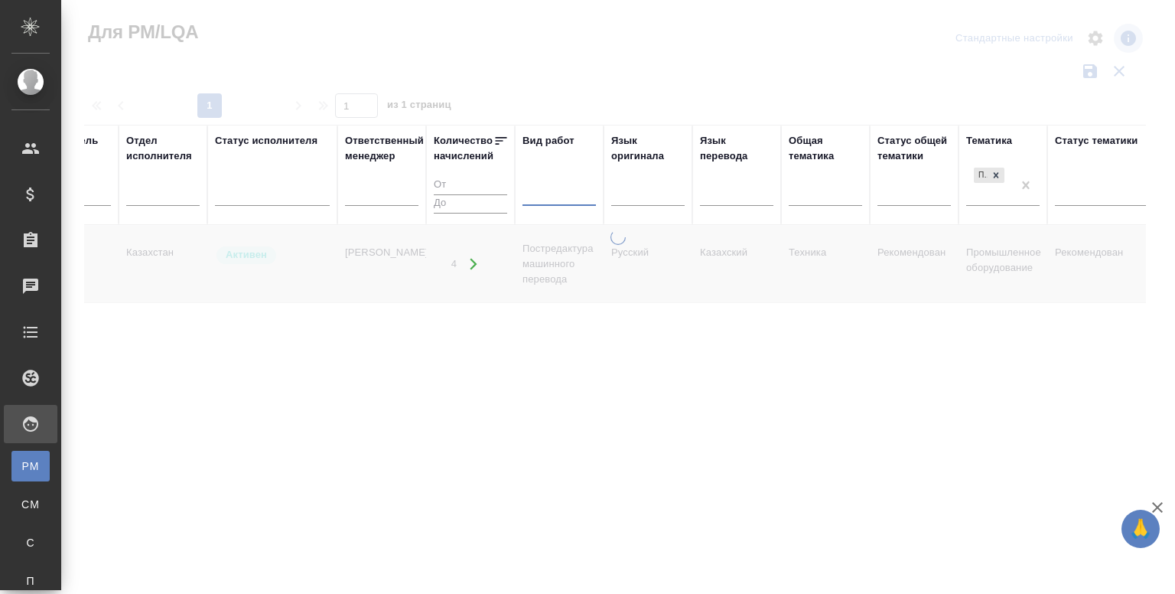
scroll to position [0, 318]
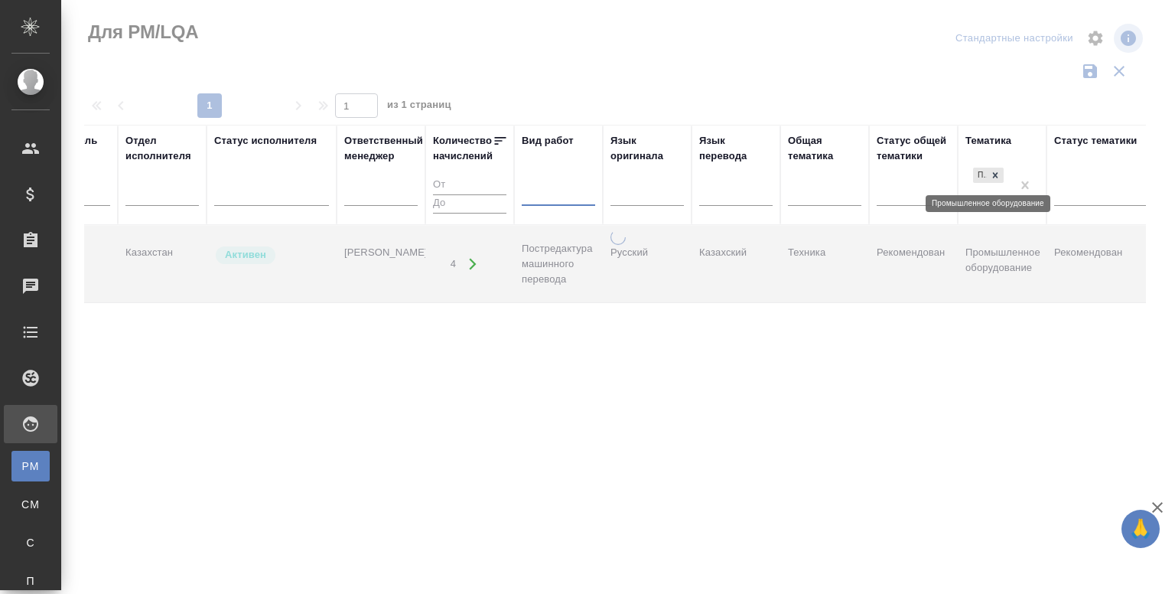
click at [998, 178] on icon at bounding box center [995, 175] width 11 height 11
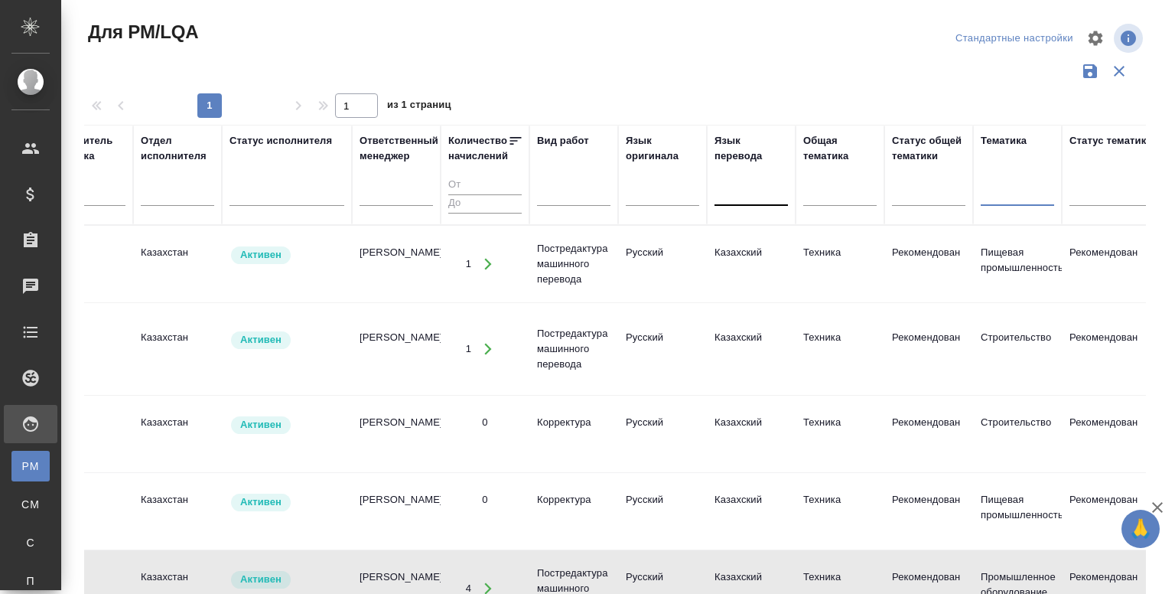
scroll to position [0, 0]
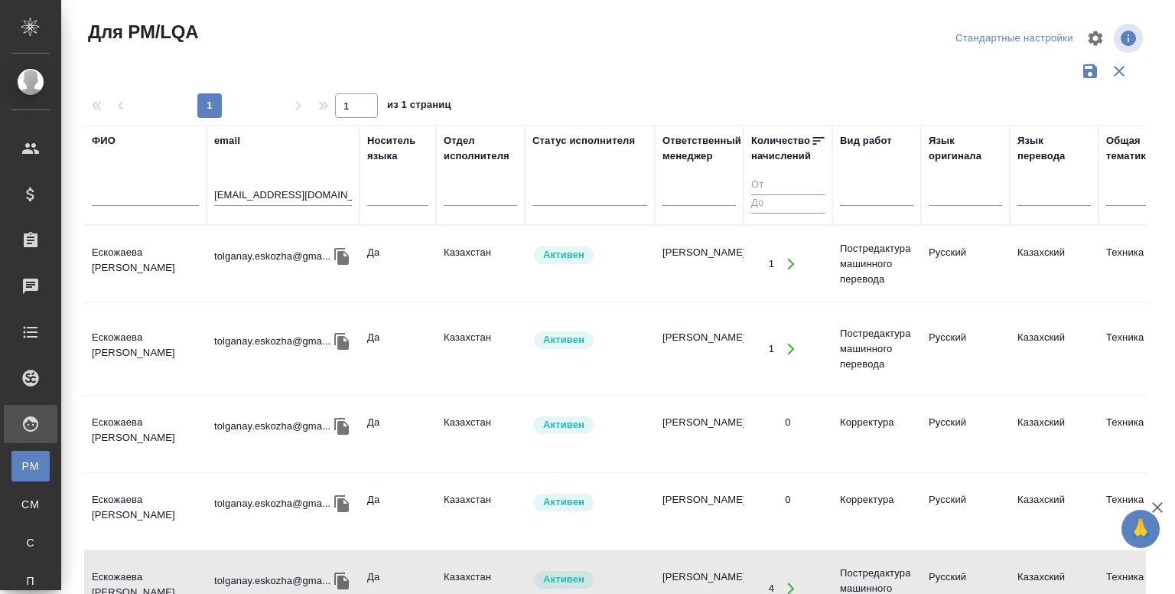
click at [279, 282] on td "tolganay.eskozha@gma..." at bounding box center [283, 264] width 153 height 54
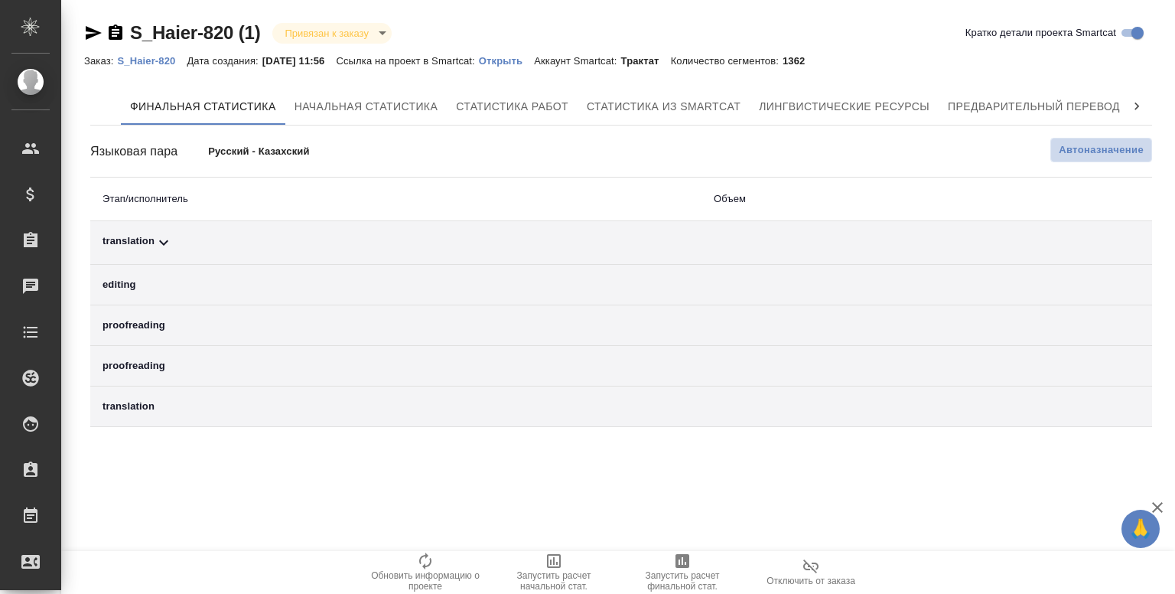
click at [1099, 144] on span "Автоназначение" at bounding box center [1101, 149] width 85 height 15
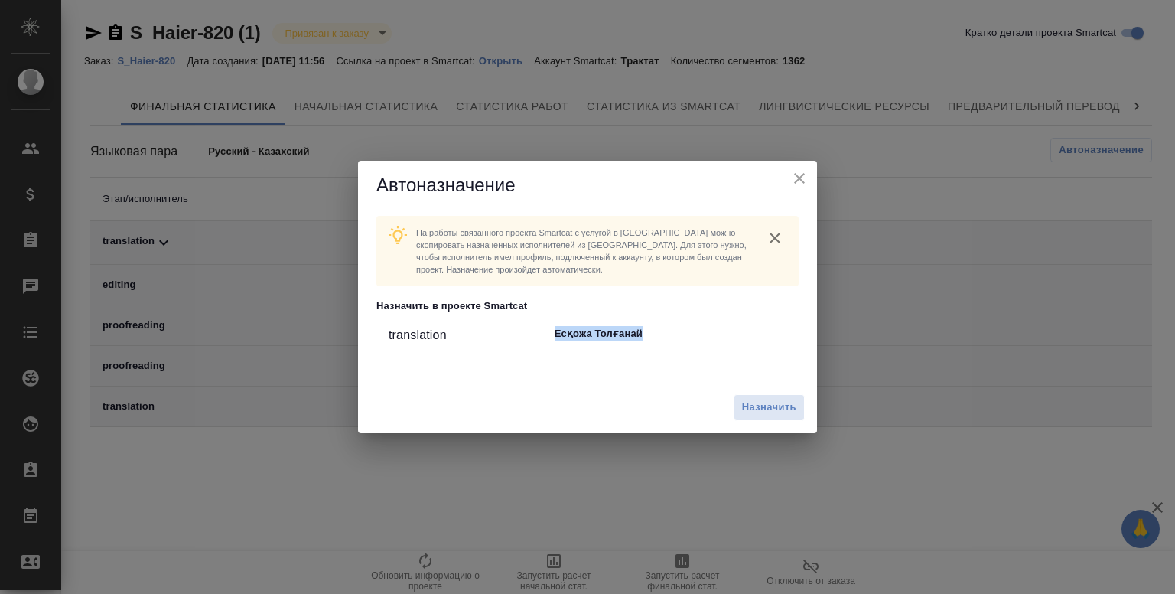
drag, startPoint x: 556, startPoint y: 336, endPoint x: 644, endPoint y: 335, distance: 88.0
click at [644, 335] on p "Есқожа Толғанай" at bounding box center [671, 333] width 232 height 15
copy p "Есқожа Толғанай"
click at [798, 184] on icon "close" at bounding box center [800, 178] width 18 height 18
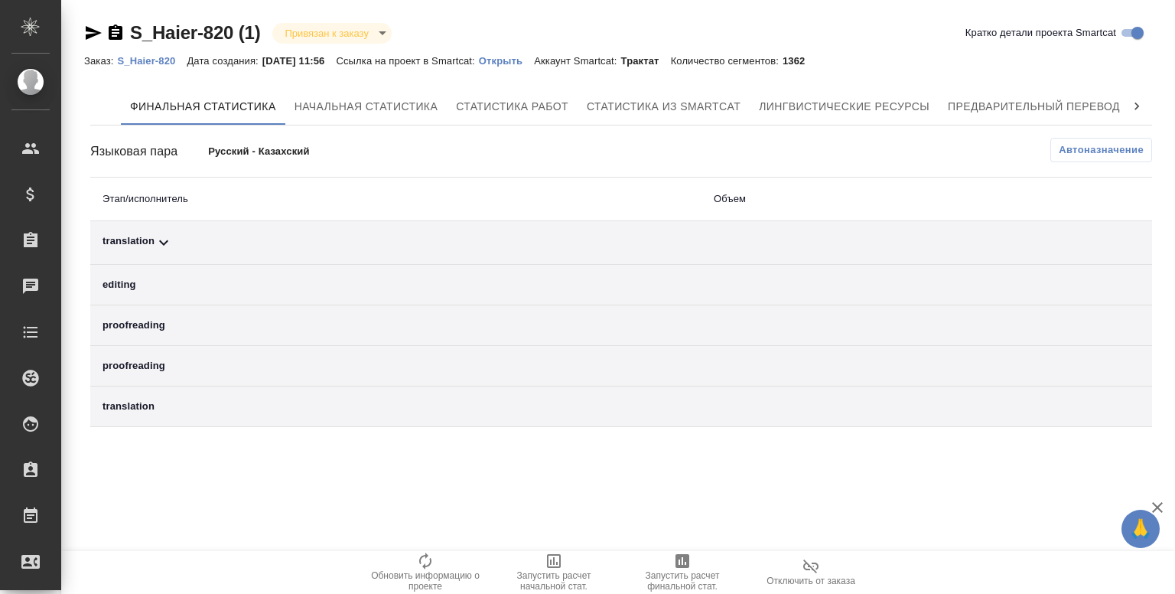
click at [161, 59] on p "S_Haier-820" at bounding box center [152, 60] width 70 height 11
click at [1095, 157] on button "Автоназначение" at bounding box center [1102, 150] width 102 height 24
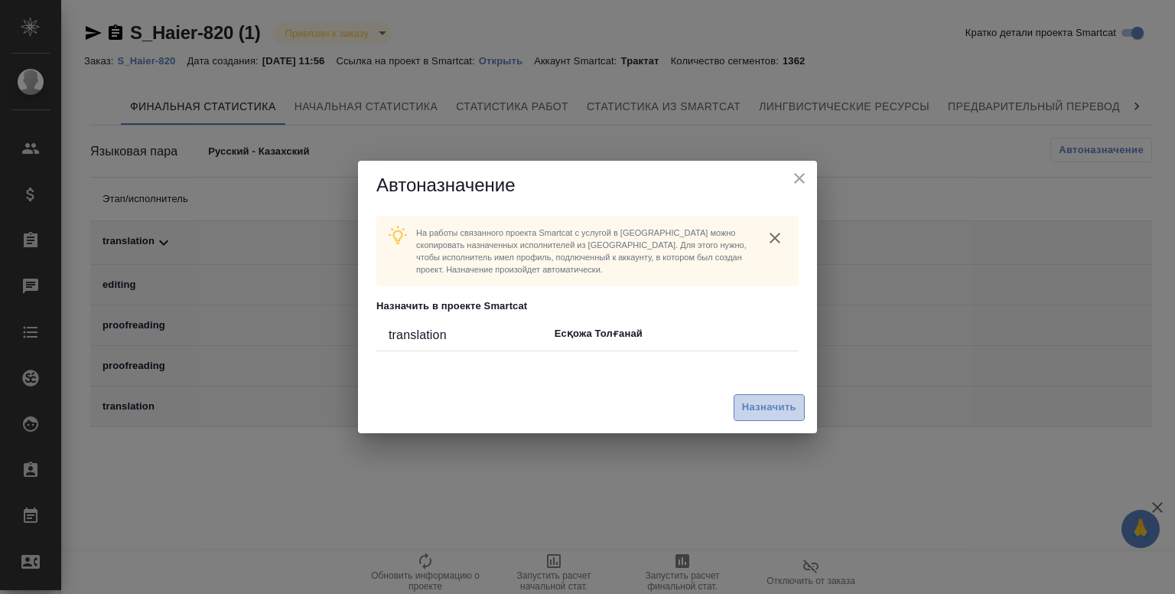
click at [768, 409] on span "Назначить" at bounding box center [769, 408] width 54 height 18
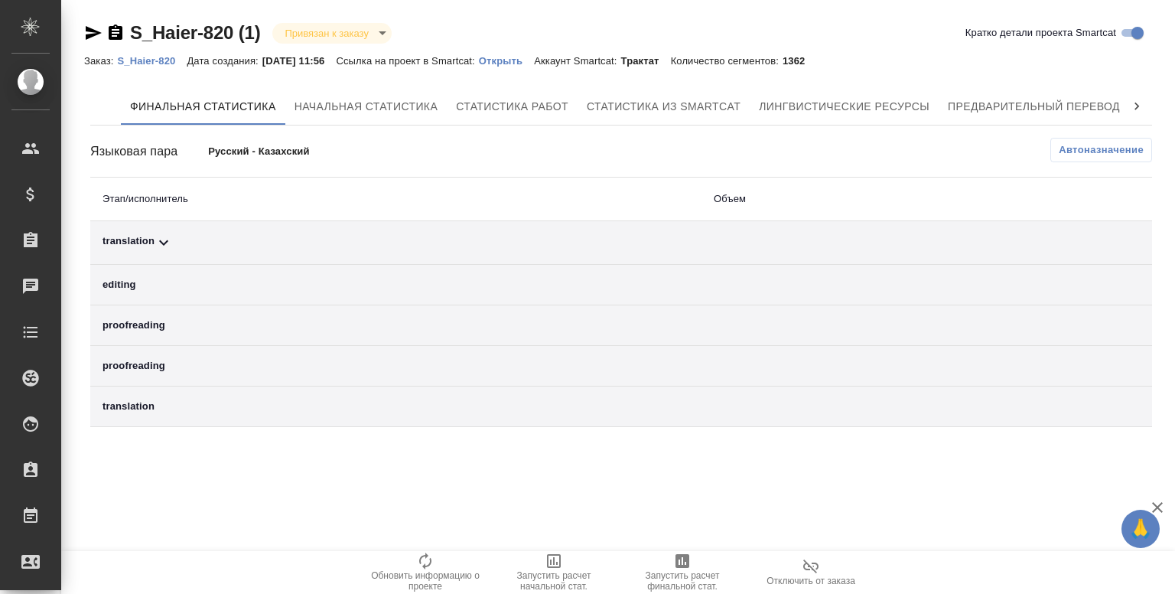
click at [508, 65] on p "Открыть" at bounding box center [506, 60] width 55 height 11
click at [1078, 148] on span "Автоназначение" at bounding box center [1101, 149] width 85 height 15
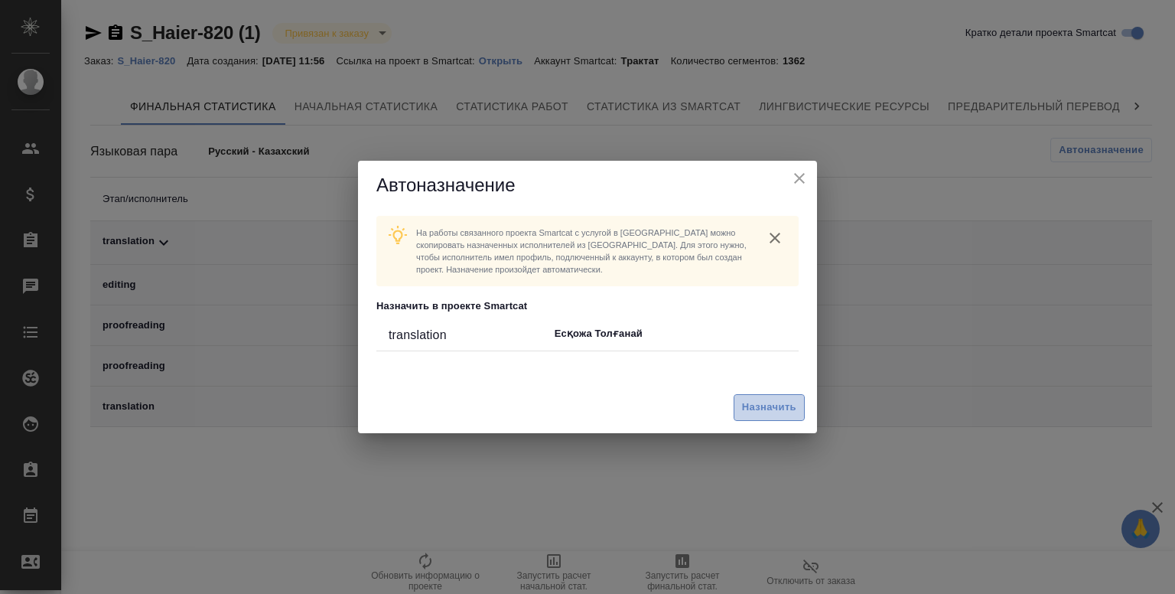
click at [746, 402] on span "Назначить" at bounding box center [769, 408] width 54 height 18
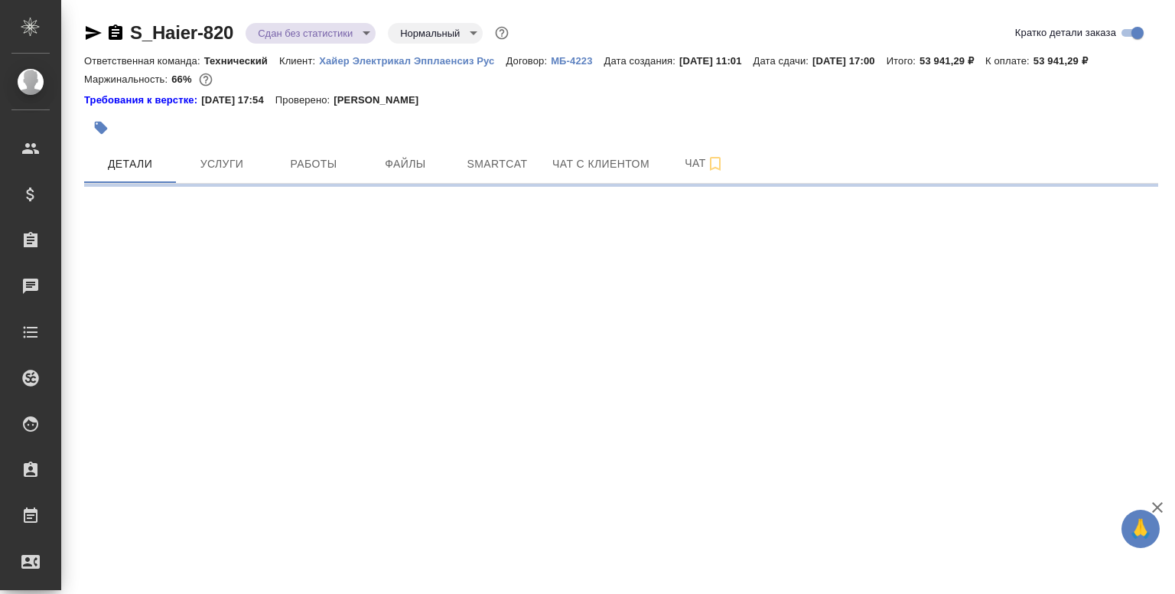
select select "RU"
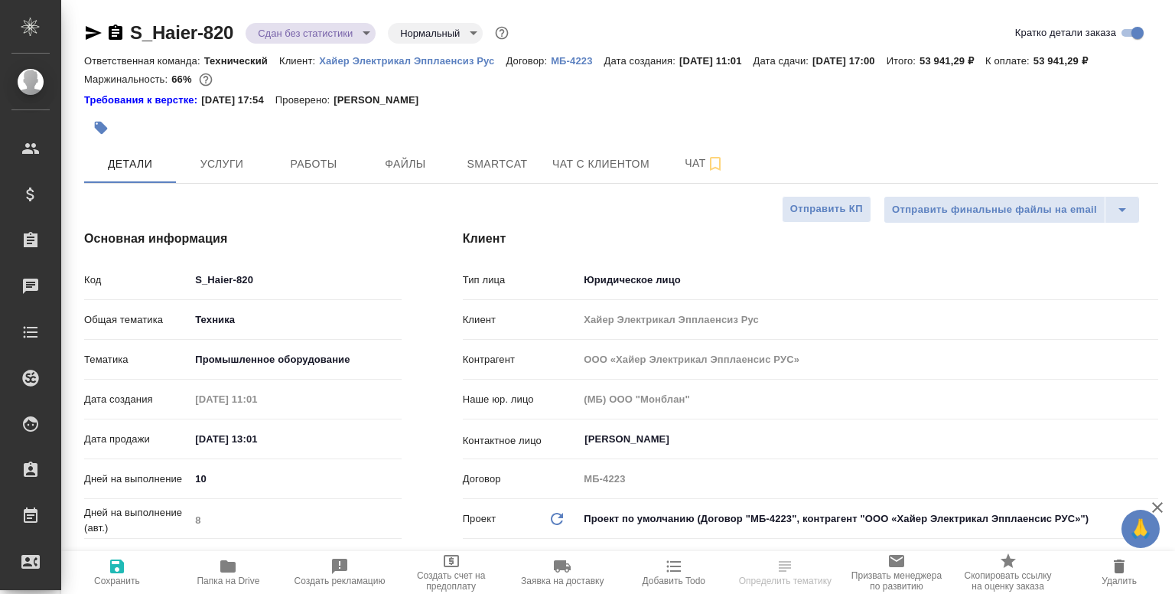
type textarea "x"
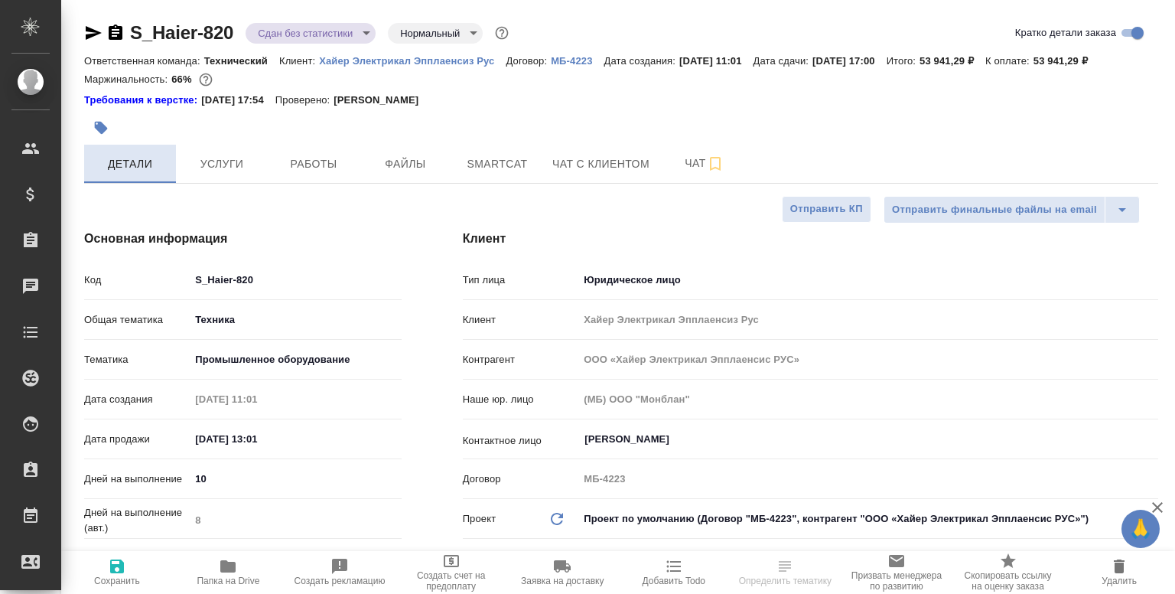
type textarea "x"
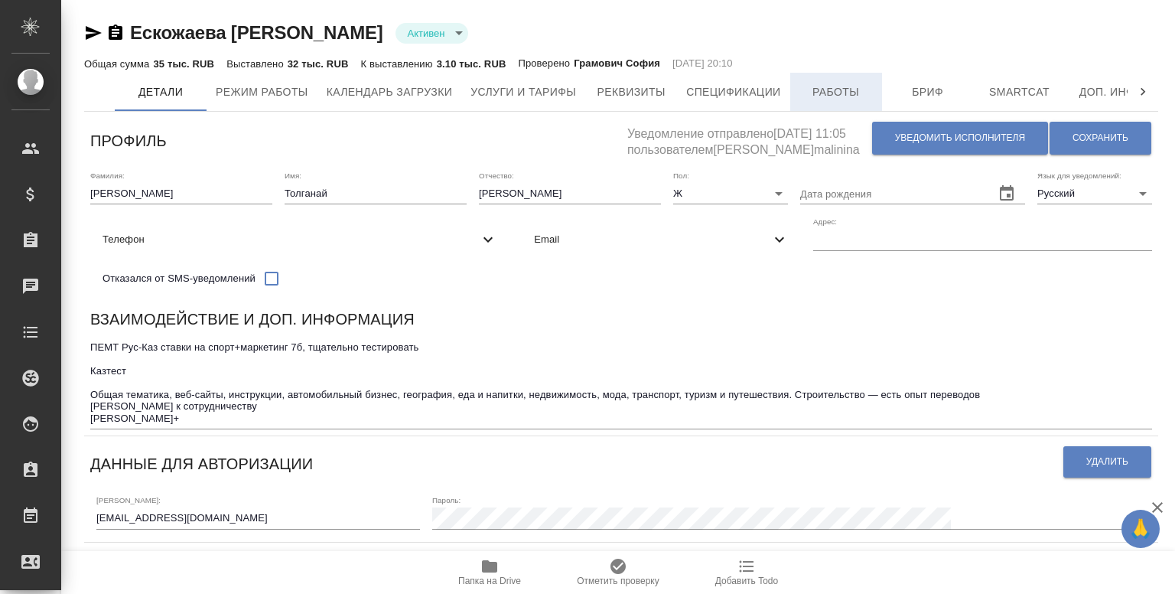
scroll to position [0, 121]
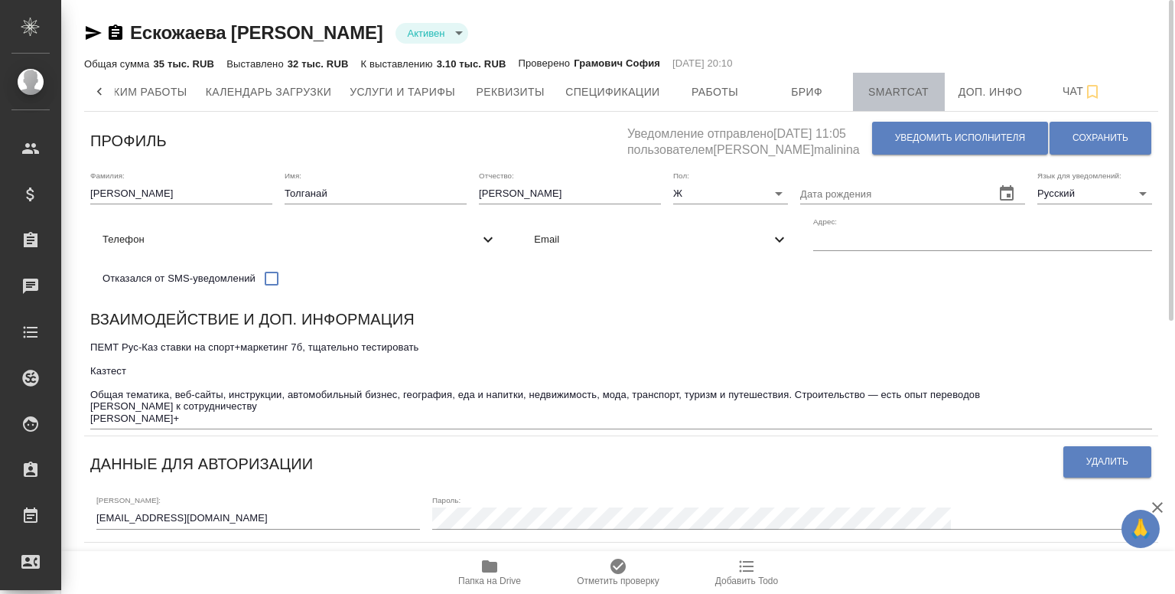
click at [905, 95] on span "Smartcat" at bounding box center [898, 92] width 73 height 19
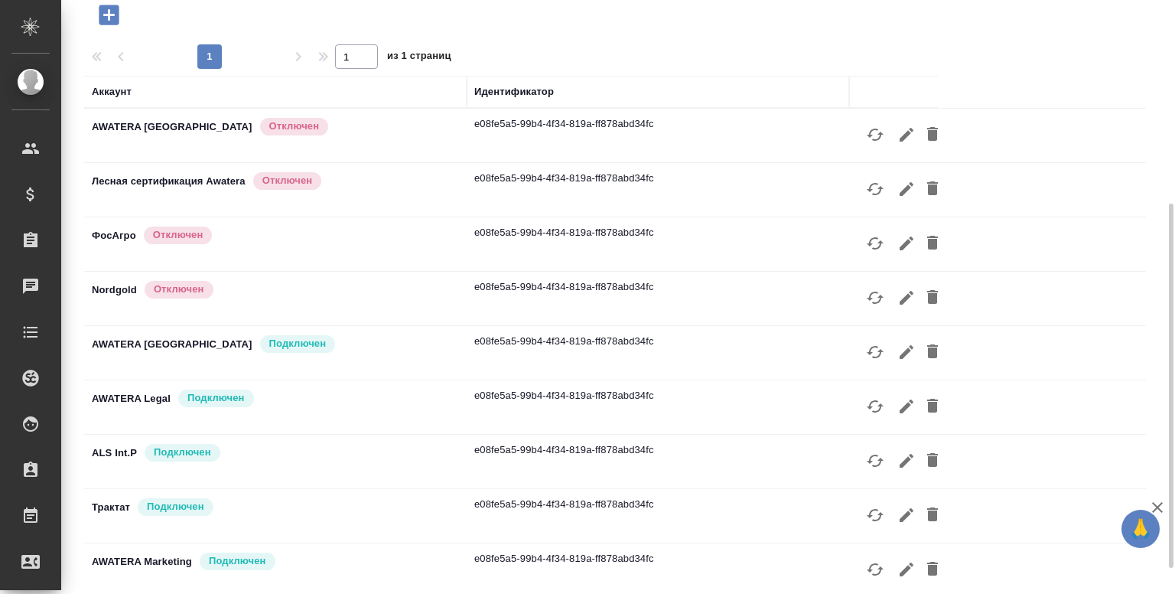
scroll to position [332, 0]
click at [915, 135] on icon "button" at bounding box center [907, 134] width 18 height 18
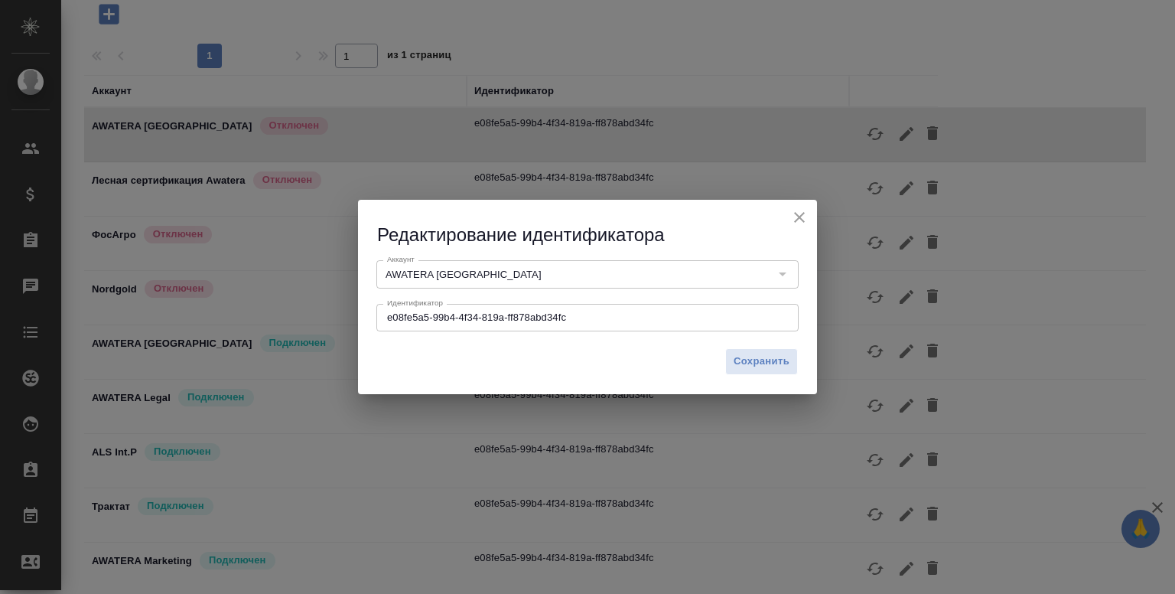
click at [479, 313] on input "e08fe5a5-99b4-4f34-819a-ff878abd34fc" at bounding box center [588, 318] width 422 height 28
click at [802, 219] on icon "close" at bounding box center [800, 217] width 18 height 18
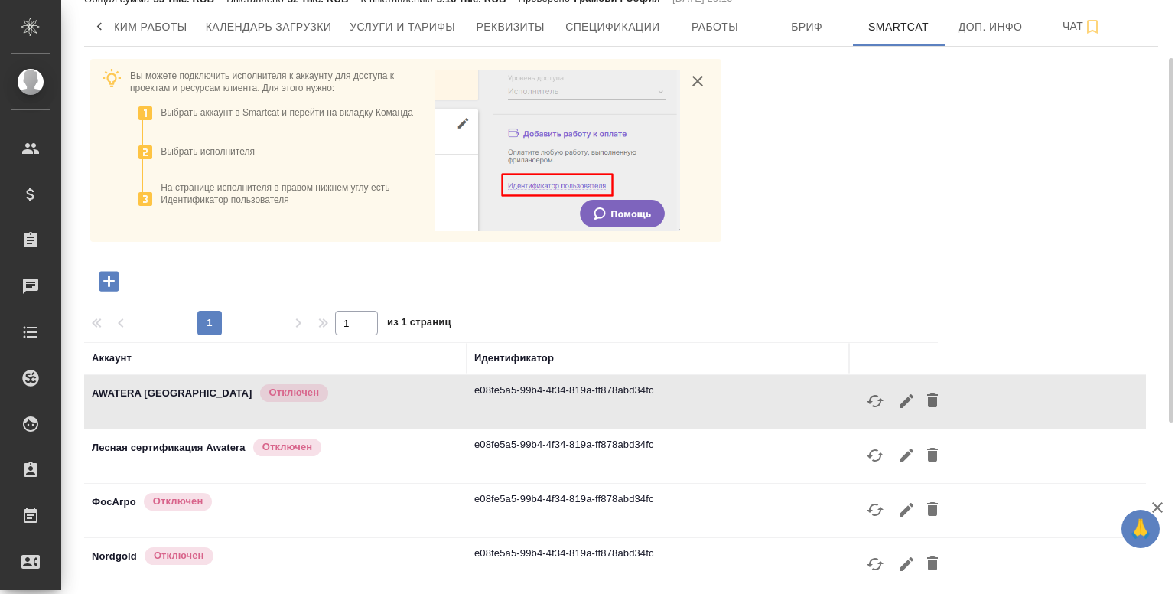
scroll to position [0, 0]
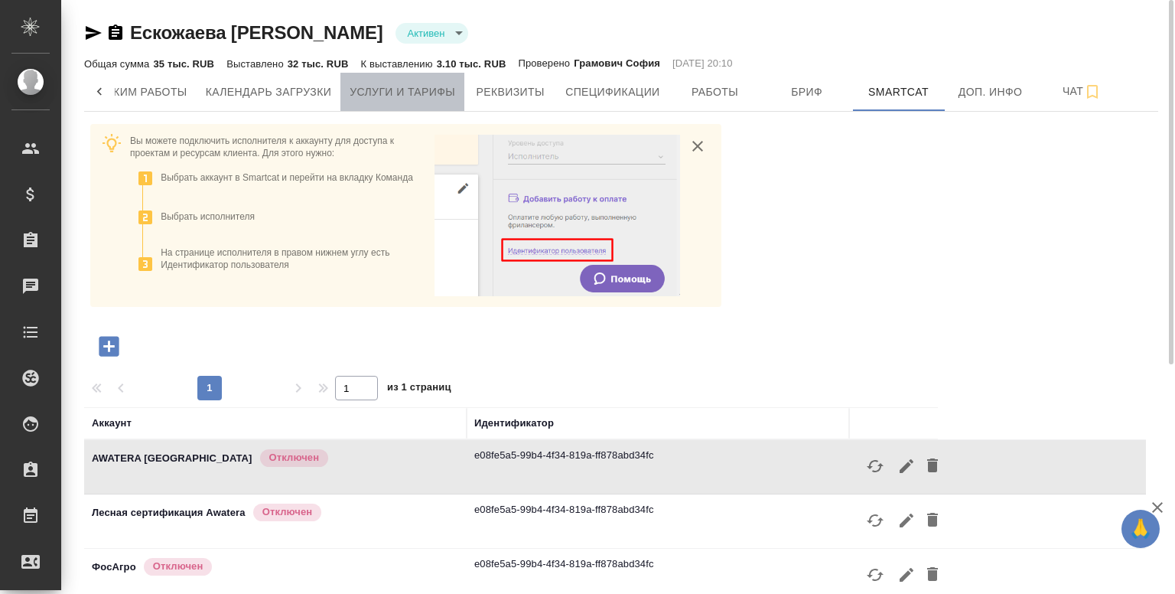
click at [387, 97] on span "Услуги и тарифы" at bounding box center [403, 92] width 106 height 19
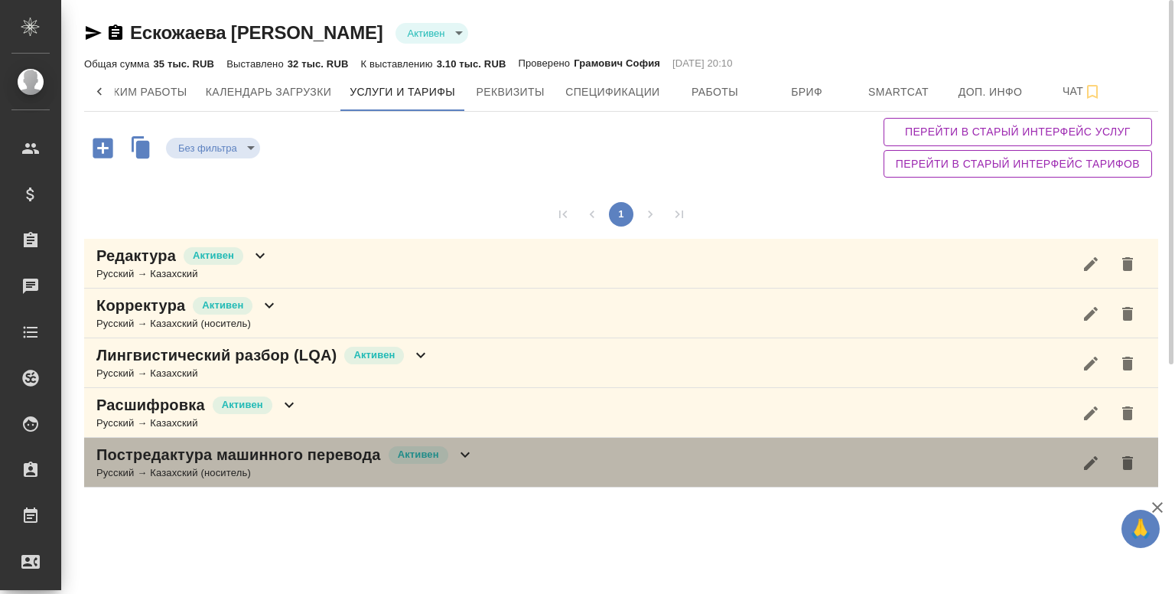
click at [465, 454] on icon at bounding box center [465, 454] width 9 height 5
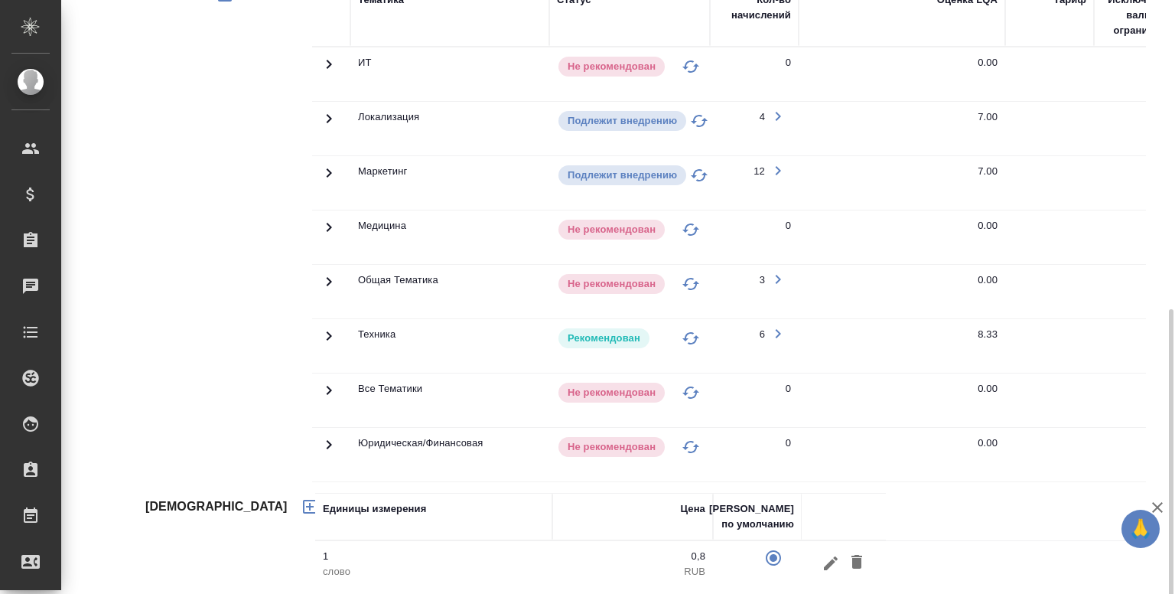
scroll to position [547, 0]
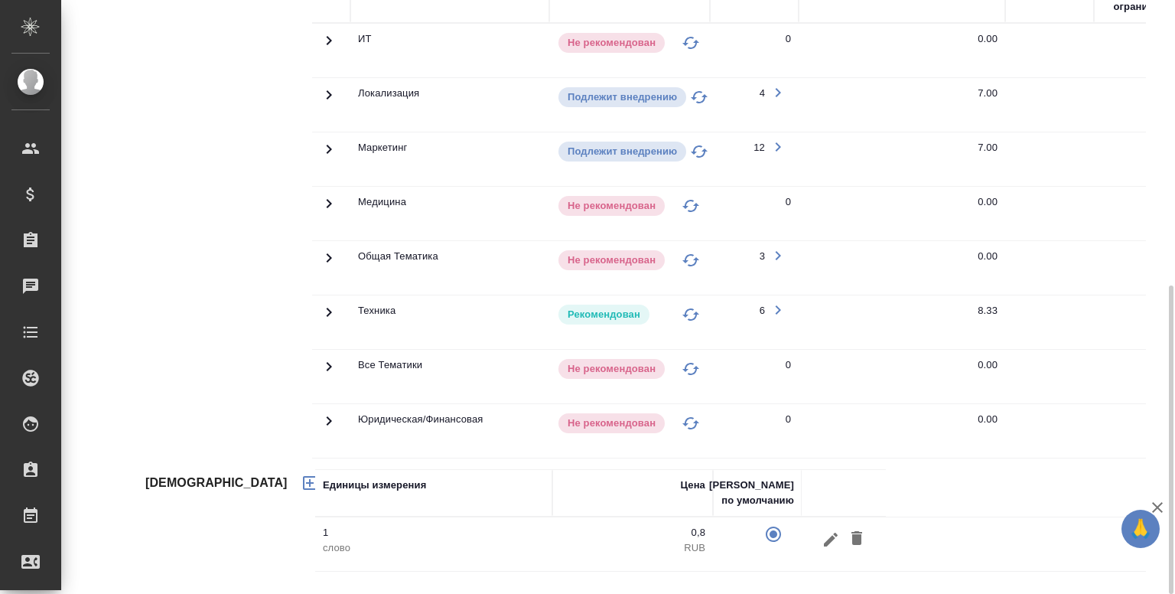
click at [330, 304] on icon at bounding box center [329, 312] width 18 height 18
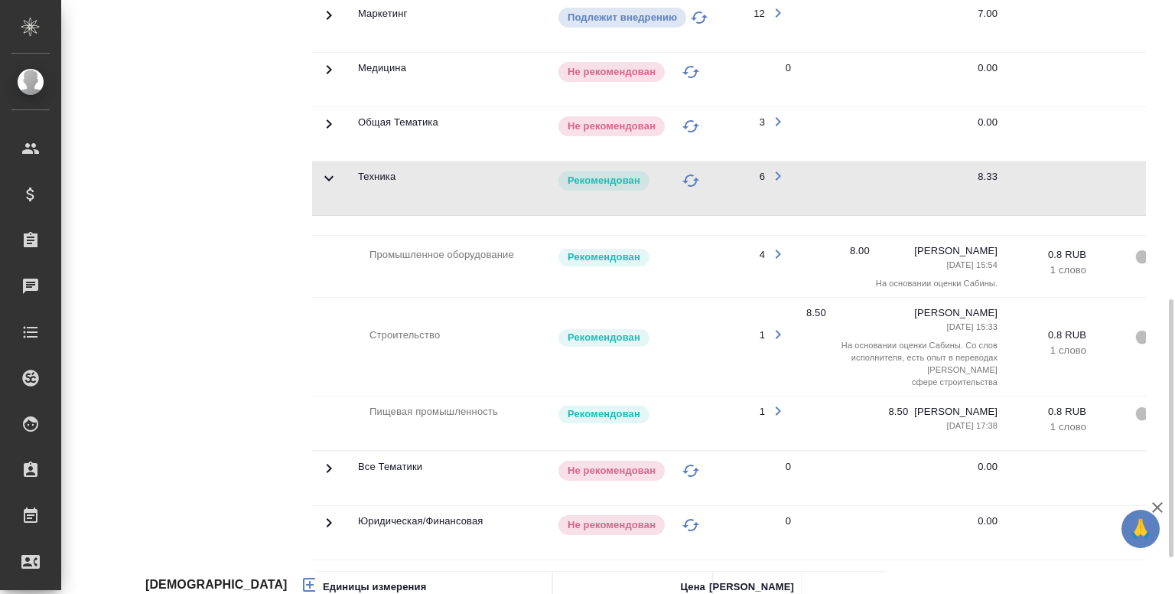
scroll to position [683, 0]
click at [778, 246] on icon "button" at bounding box center [778, 252] width 18 height 18
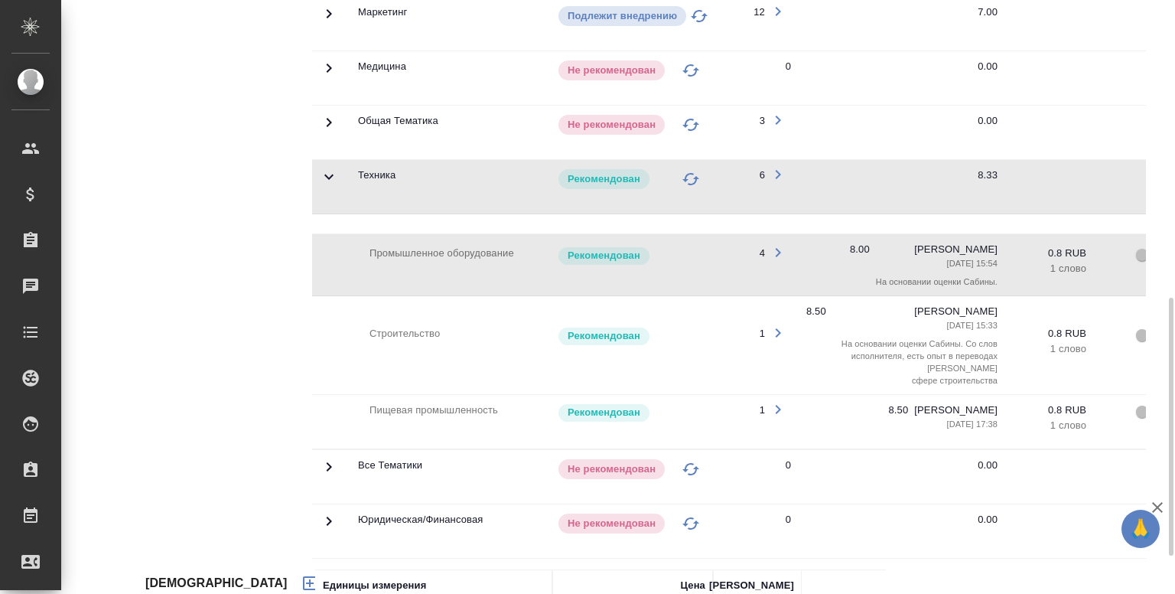
scroll to position [770, 0]
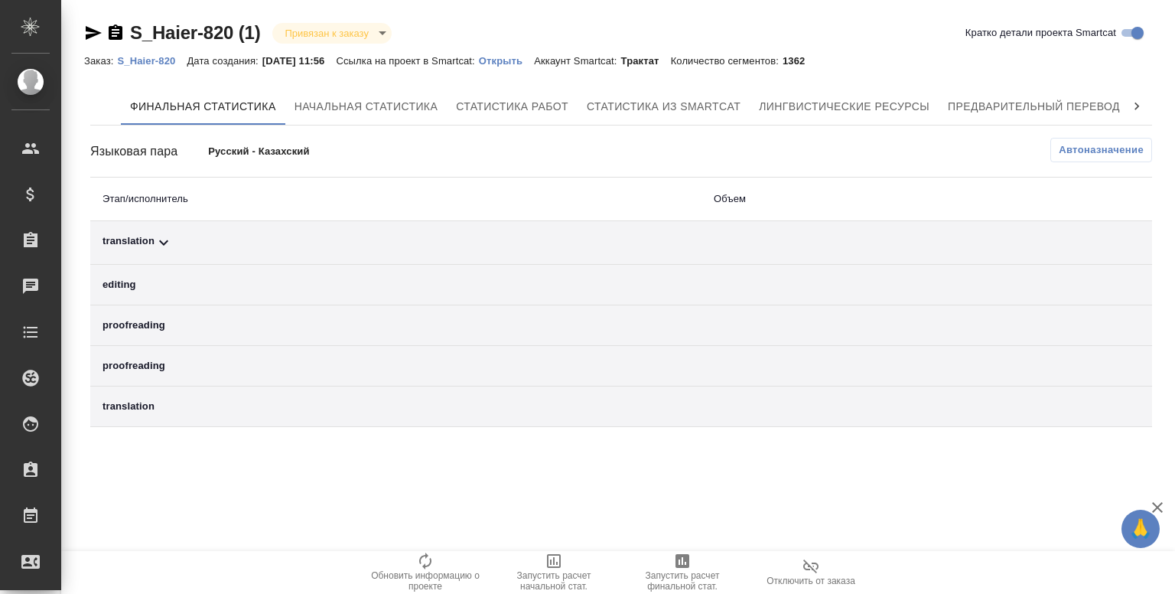
click at [163, 56] on p "S_Haier-820" at bounding box center [152, 60] width 70 height 11
click at [234, 151] on p "Русский - Казахский" at bounding box center [326, 151] width 236 height 15
click at [385, 152] on p "Русский - Казахский" at bounding box center [326, 151] width 236 height 15
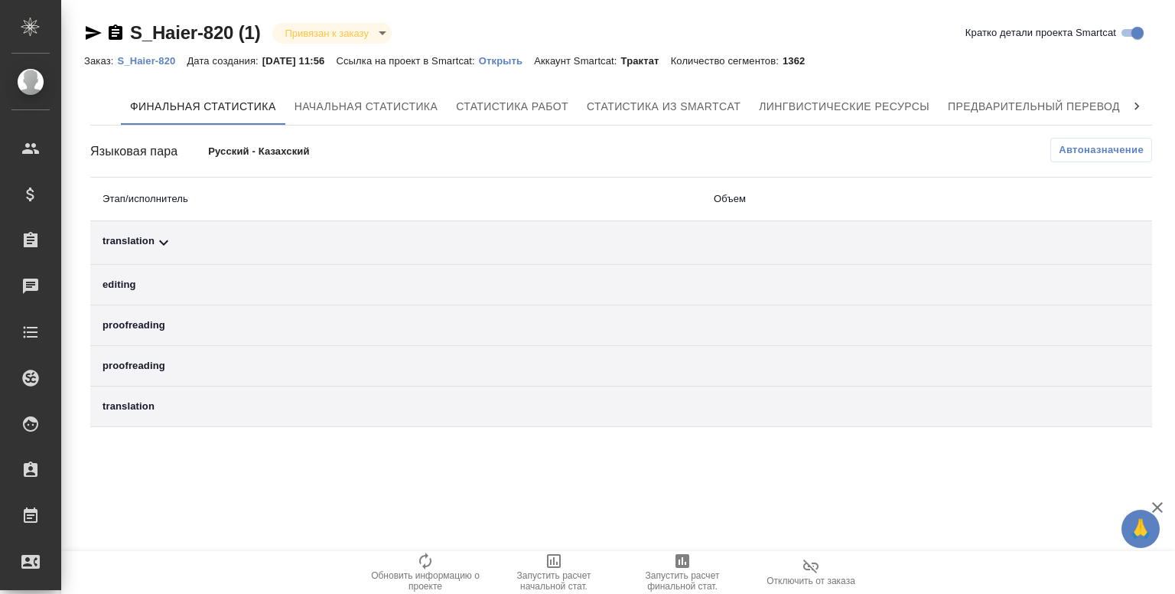
click at [159, 242] on icon at bounding box center [164, 242] width 18 height 18
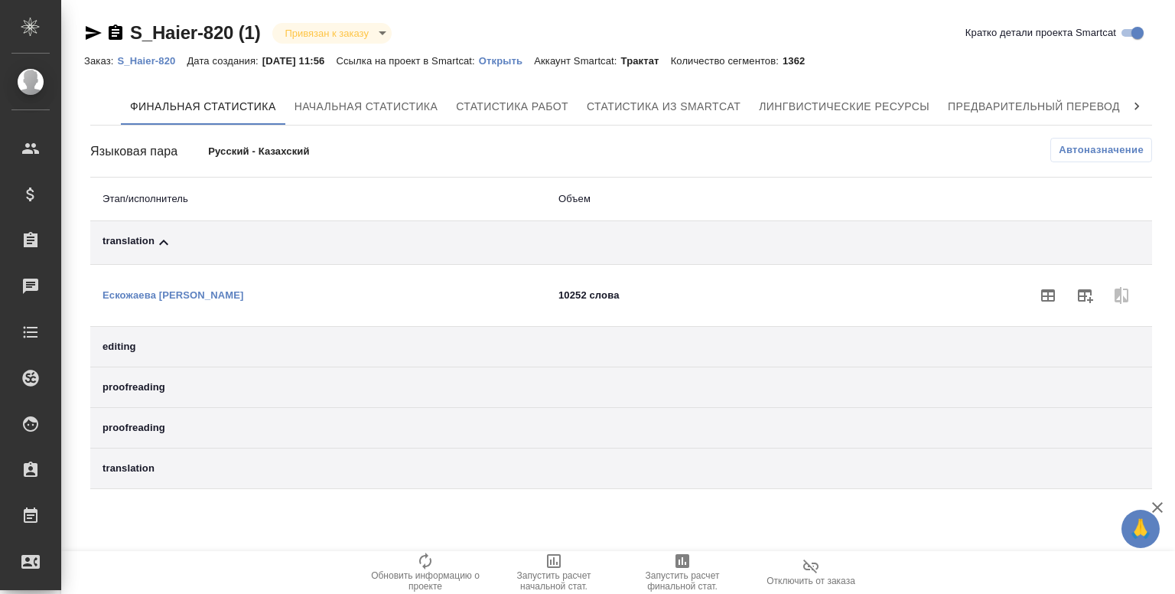
click at [159, 242] on icon at bounding box center [164, 242] width 18 height 18
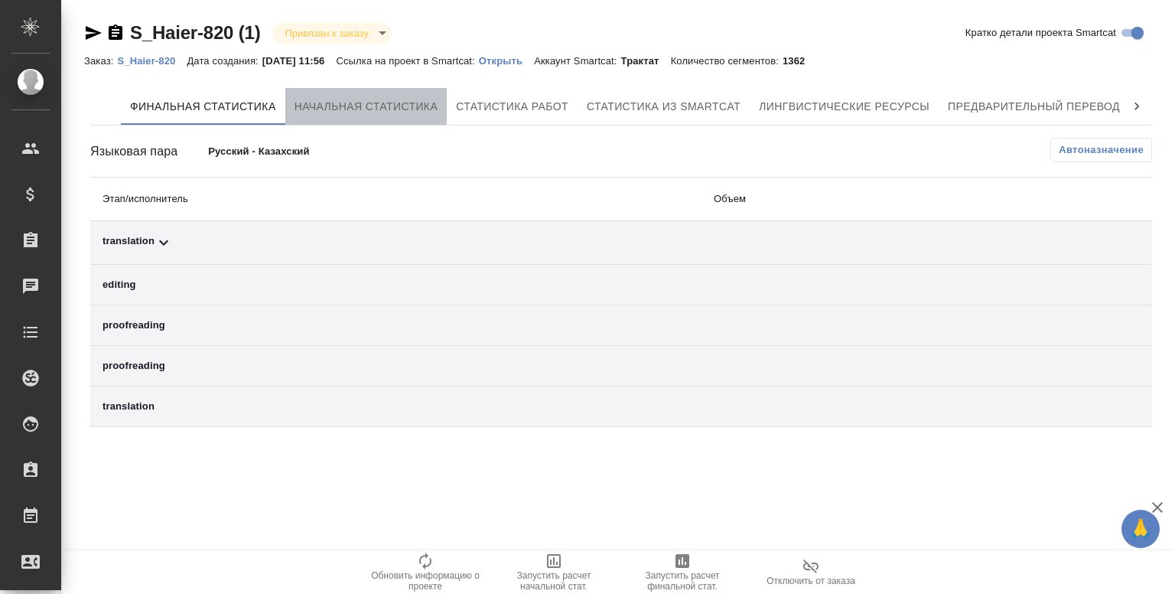
click at [429, 115] on span "Начальная статистика" at bounding box center [367, 106] width 144 height 19
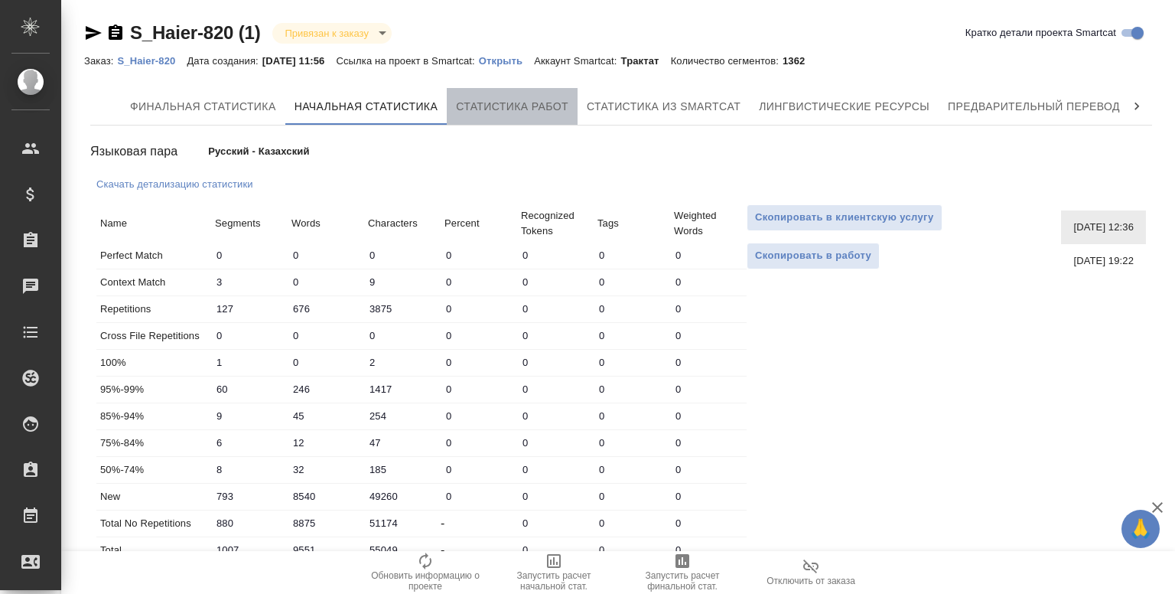
click at [515, 109] on span "Статистика работ" at bounding box center [512, 106] width 112 height 19
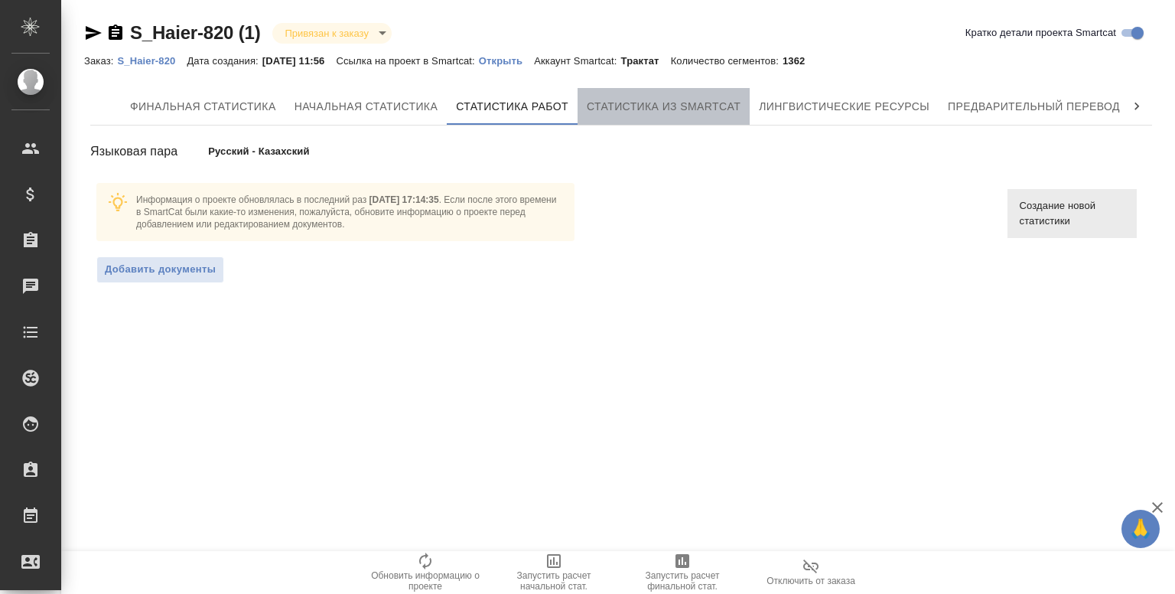
click at [667, 100] on span "Статистика из Smartcat" at bounding box center [664, 106] width 154 height 19
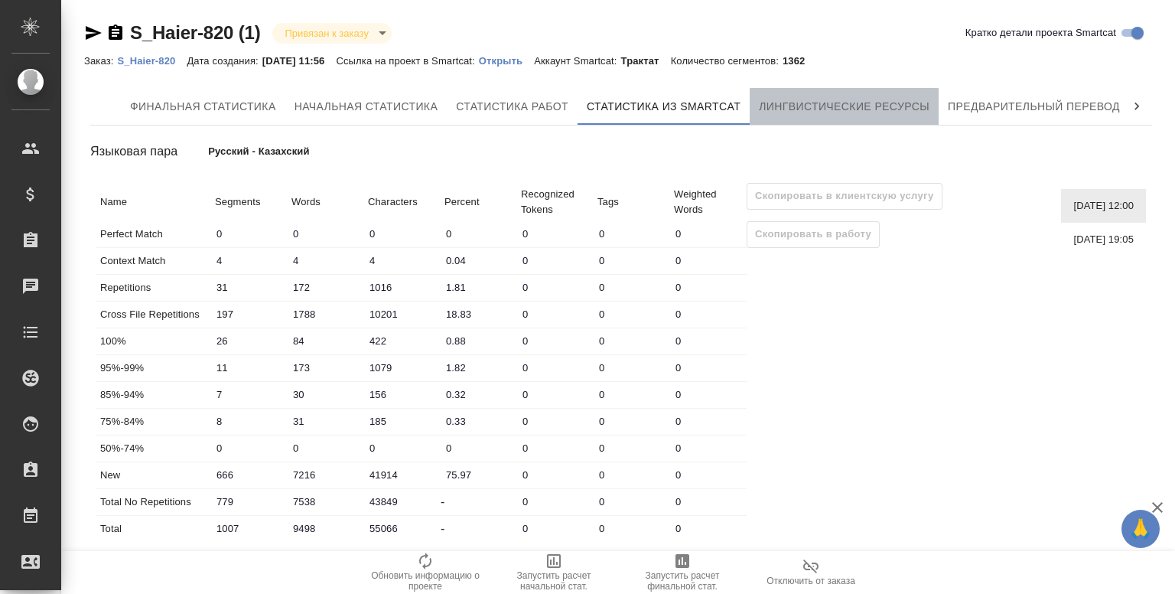
click at [804, 99] on span "Лингвистические ресурсы" at bounding box center [844, 106] width 171 height 19
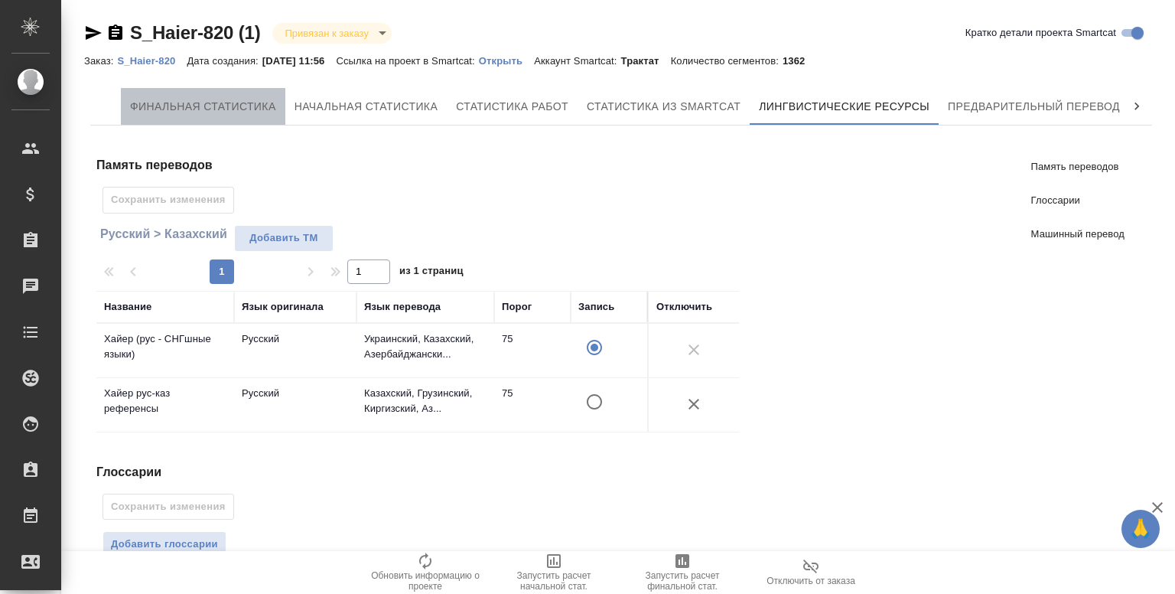
click at [236, 105] on span "Финальная статистика" at bounding box center [203, 106] width 146 height 19
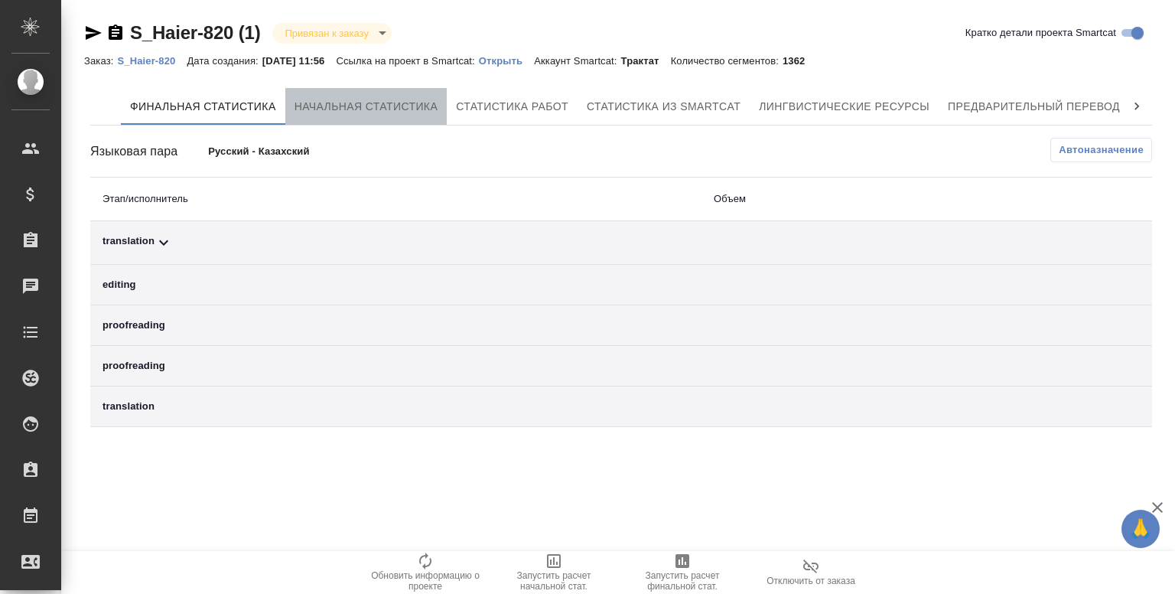
click at [360, 110] on span "Начальная статистика" at bounding box center [367, 106] width 144 height 19
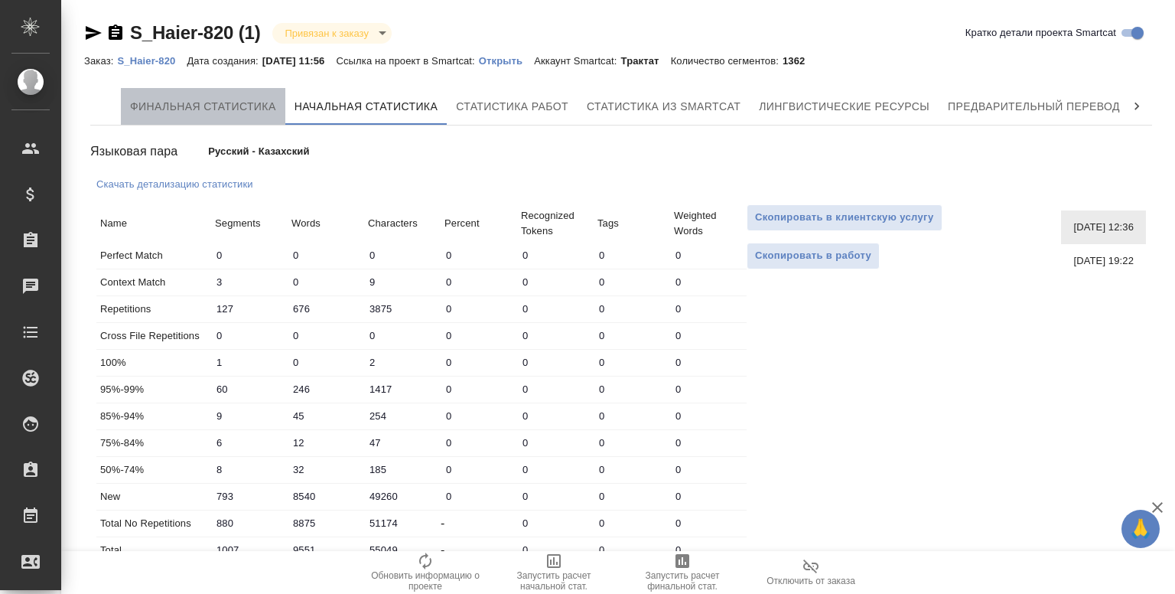
click at [239, 113] on span "Финальная статистика" at bounding box center [203, 106] width 146 height 19
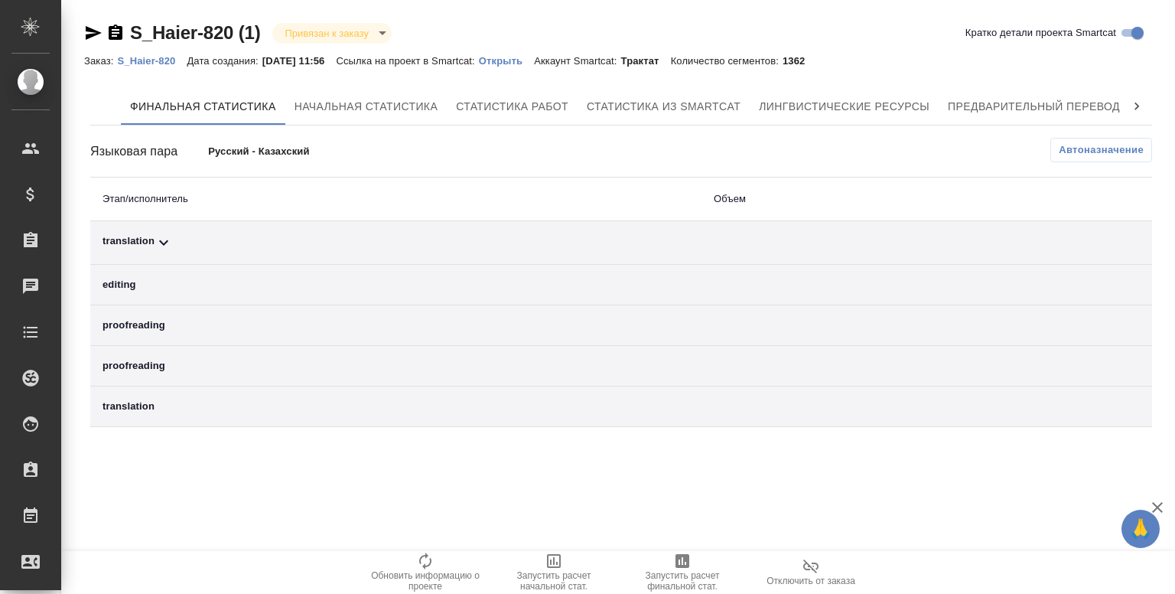
click at [156, 242] on icon at bounding box center [164, 242] width 18 height 18
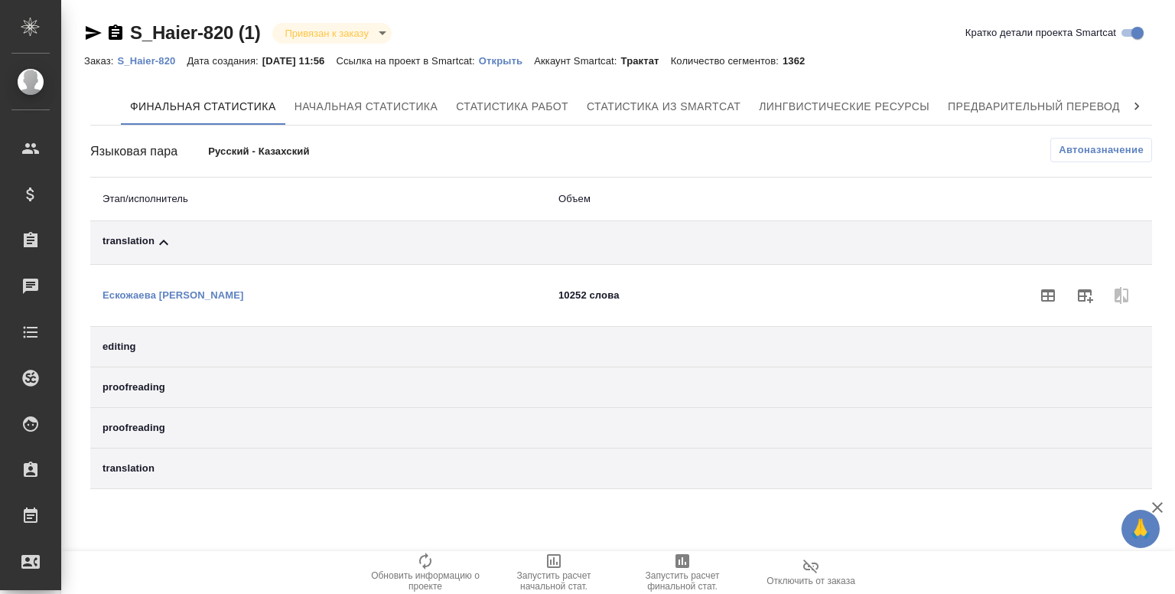
click at [159, 241] on icon at bounding box center [164, 242] width 18 height 18
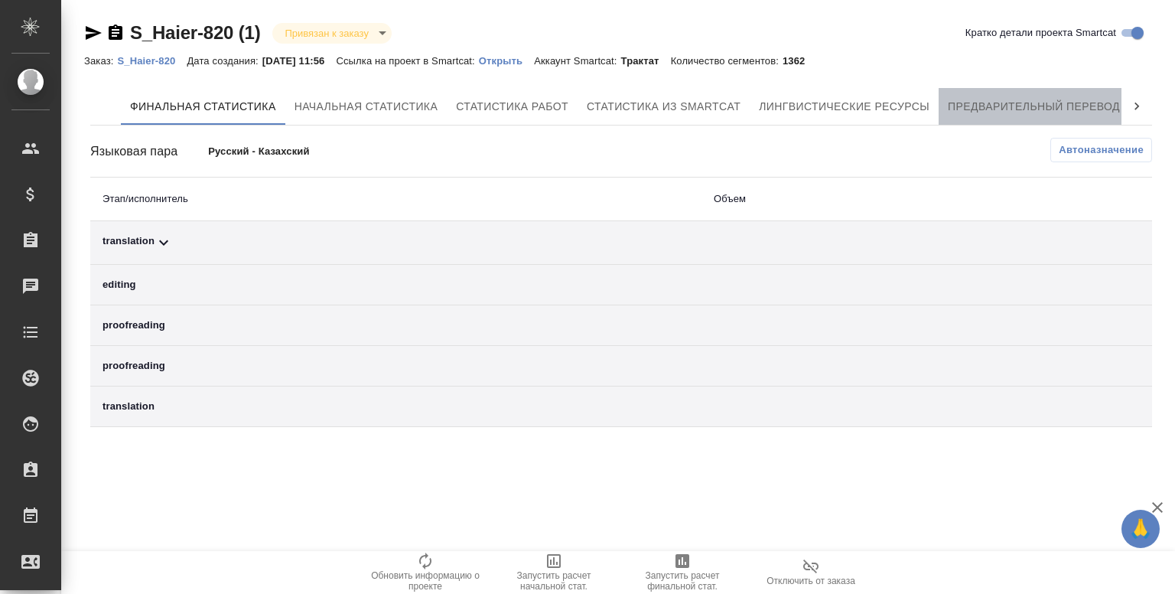
click at [999, 101] on span "Предварительный перевод" at bounding box center [1034, 106] width 172 height 19
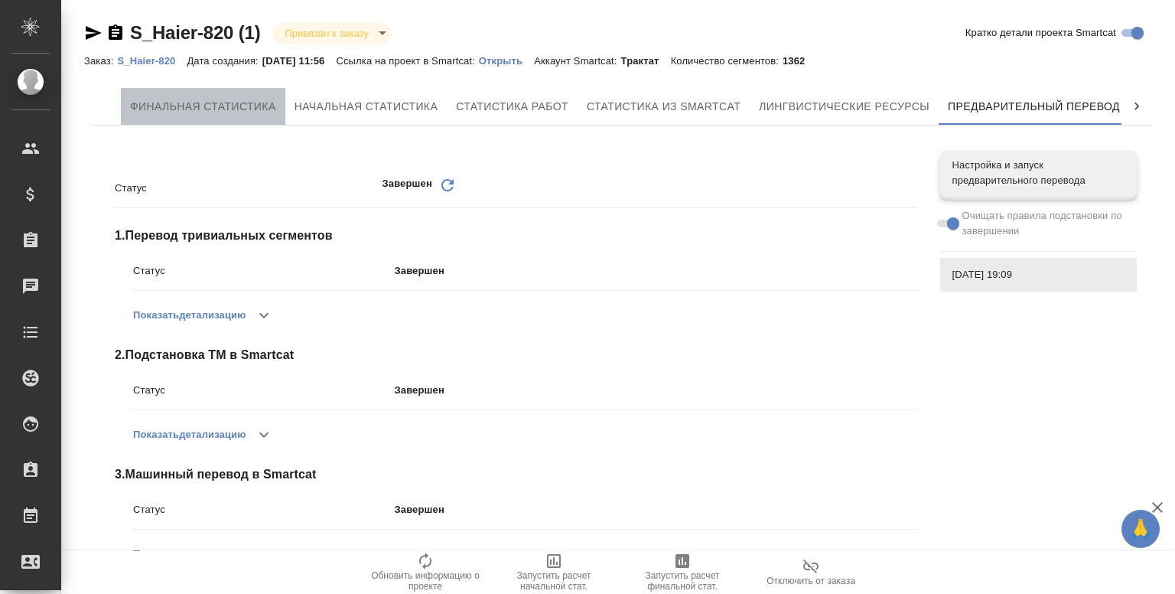
click at [220, 100] on span "Финальная статистика" at bounding box center [203, 106] width 146 height 19
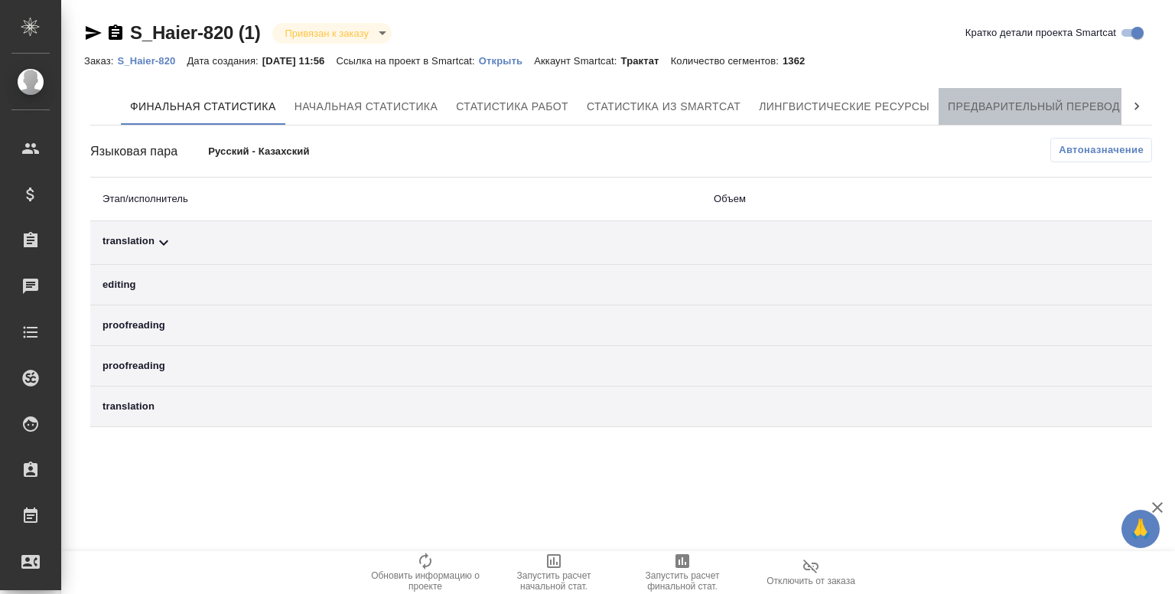
click at [958, 112] on span "Предварительный перевод" at bounding box center [1034, 106] width 172 height 19
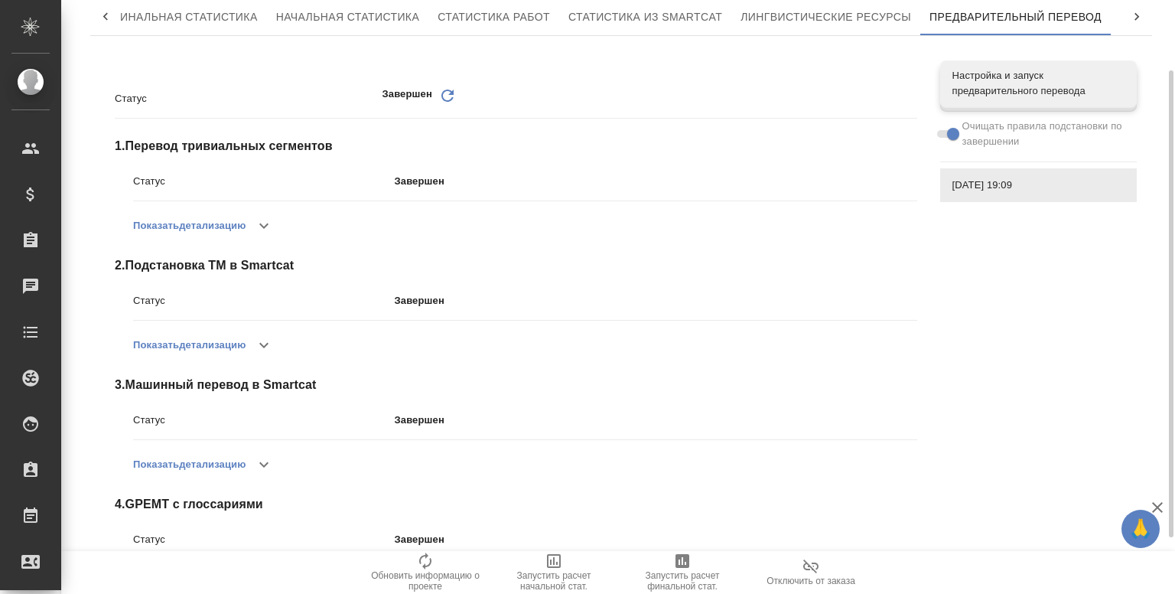
scroll to position [161, 0]
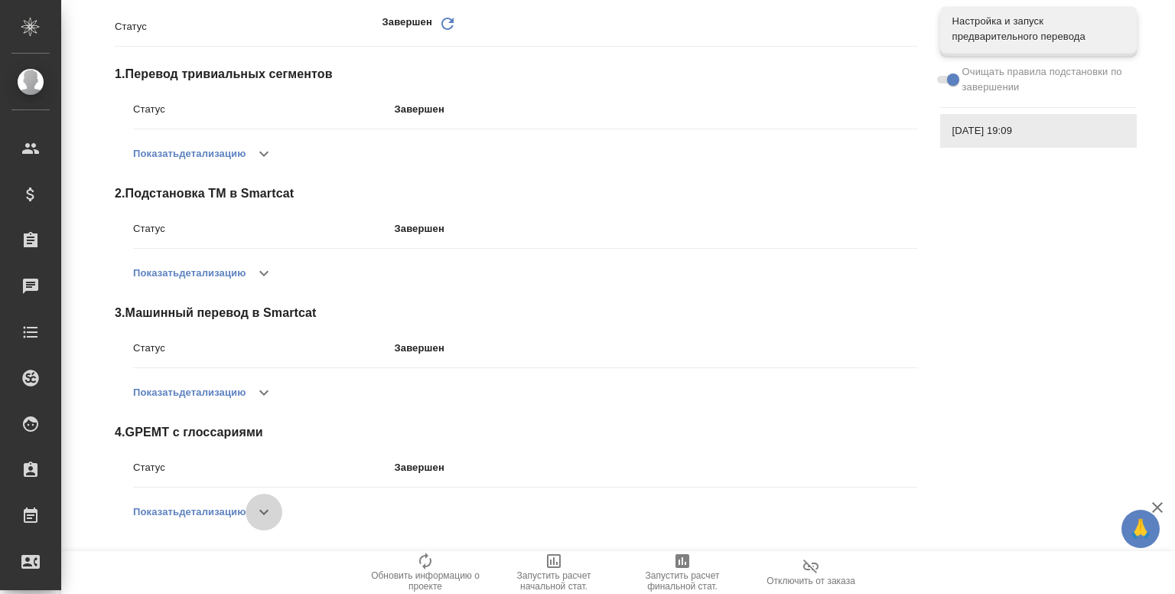
click at [272, 512] on icon "button" at bounding box center [264, 512] width 18 height 18
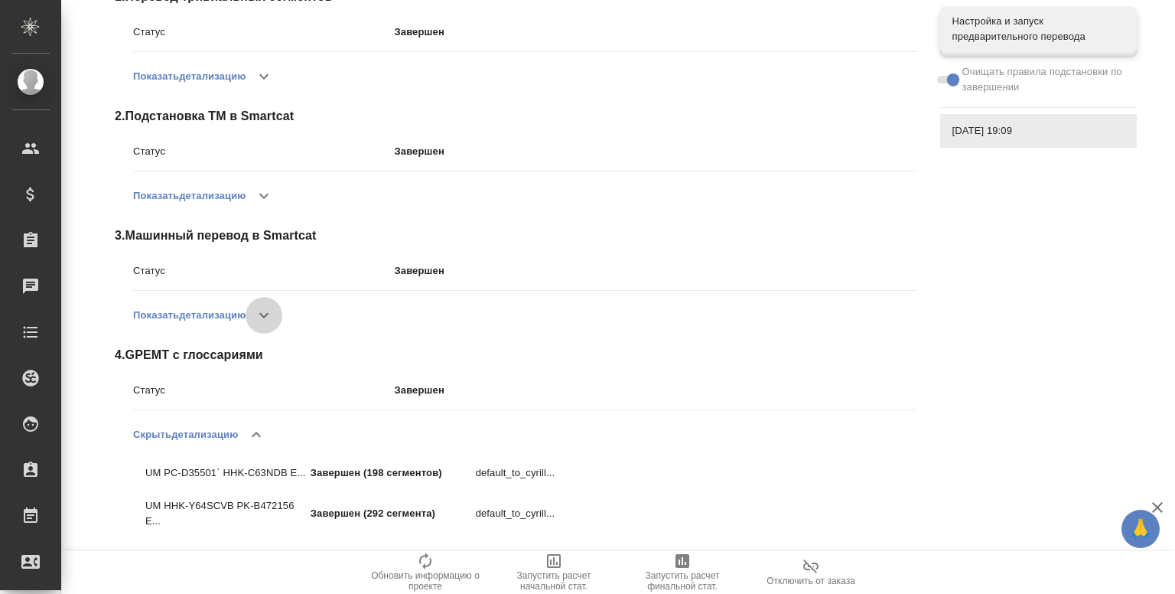
click at [270, 316] on icon "button" at bounding box center [264, 315] width 18 height 18
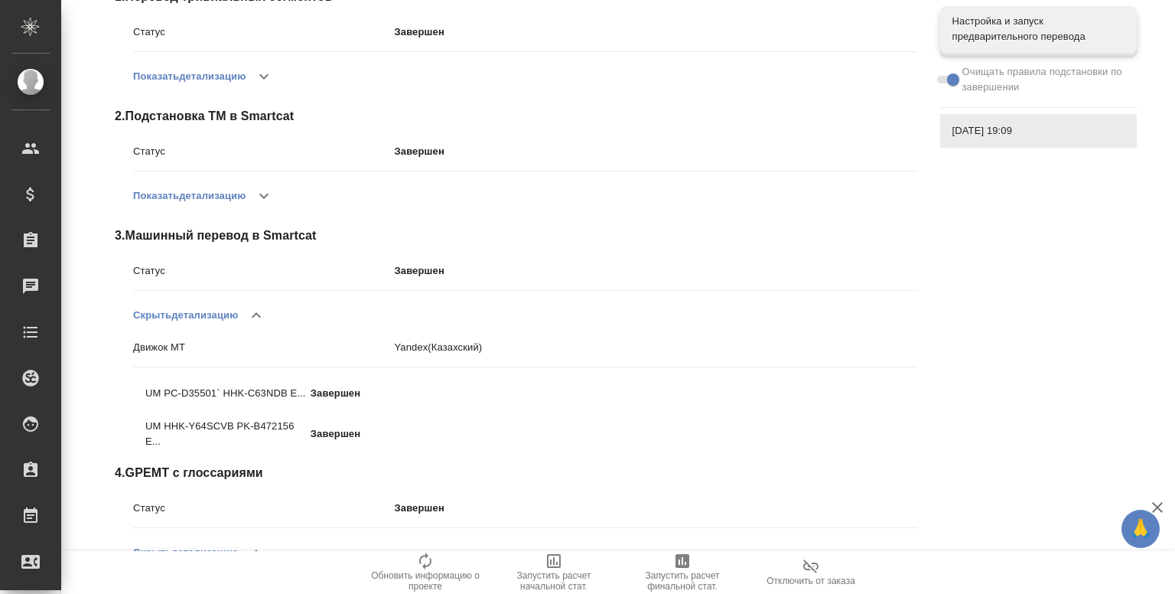
scroll to position [357, 0]
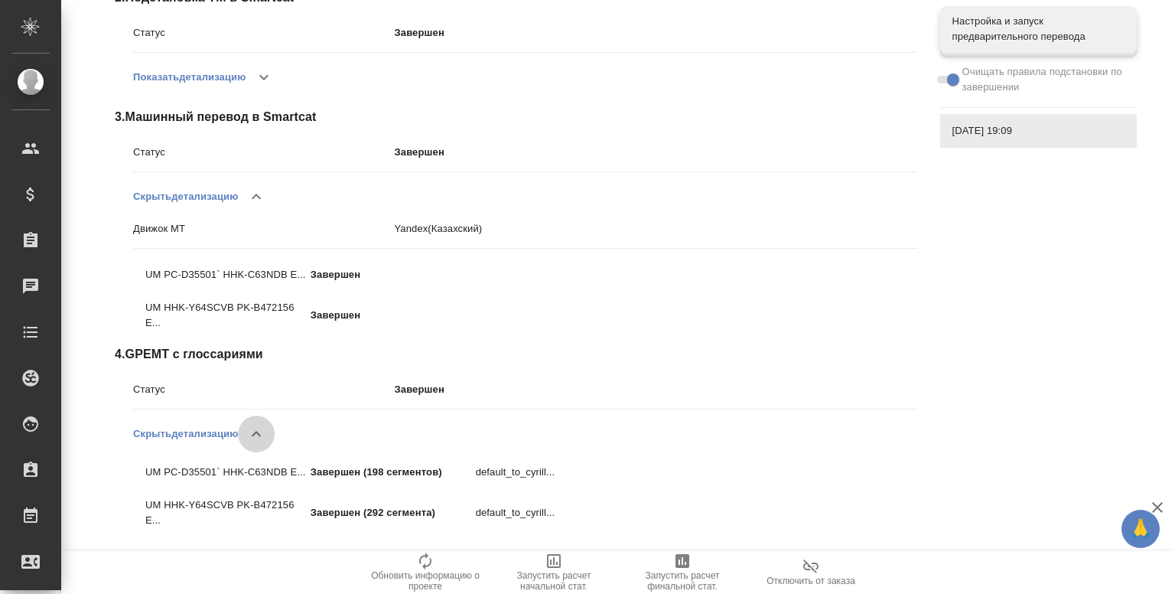
click at [251, 426] on icon "button" at bounding box center [256, 434] width 18 height 18
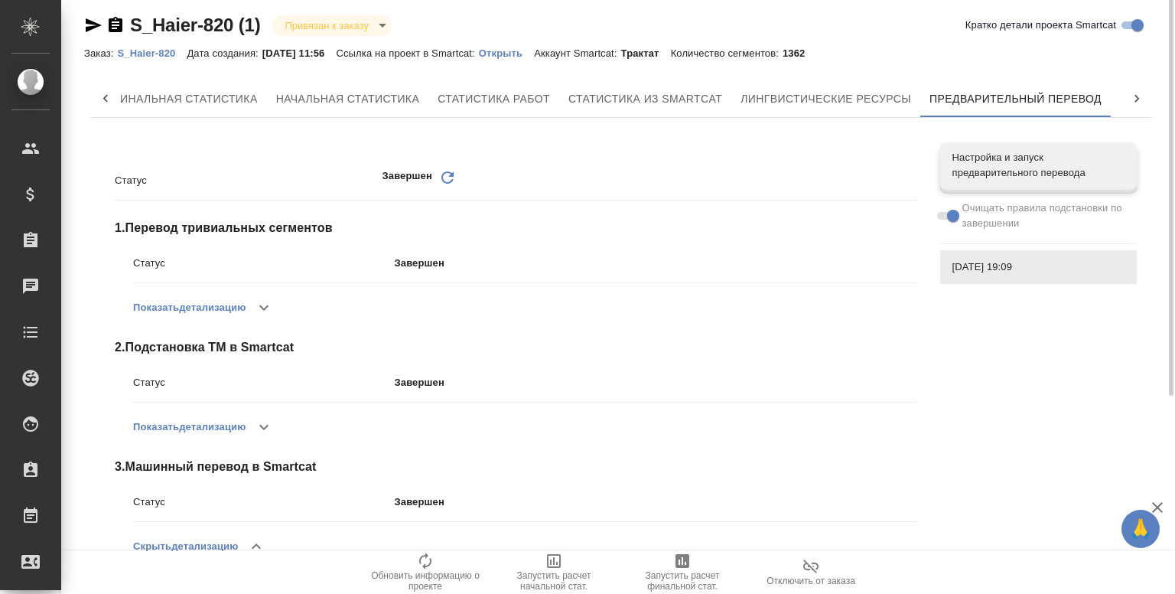
scroll to position [0, 0]
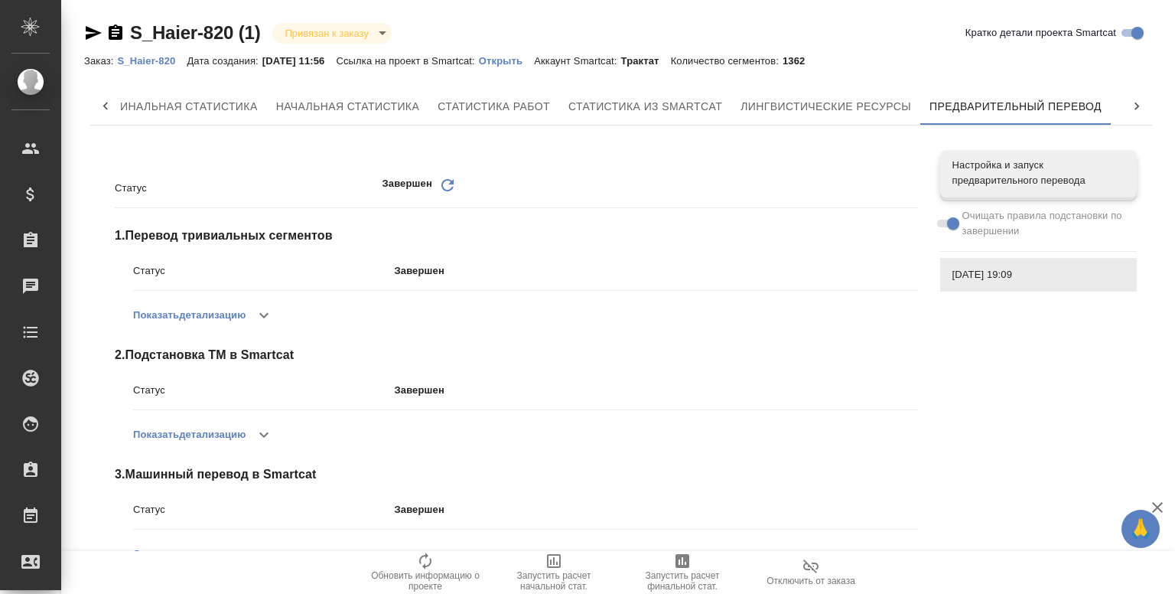
click at [273, 324] on icon "button" at bounding box center [264, 315] width 18 height 18
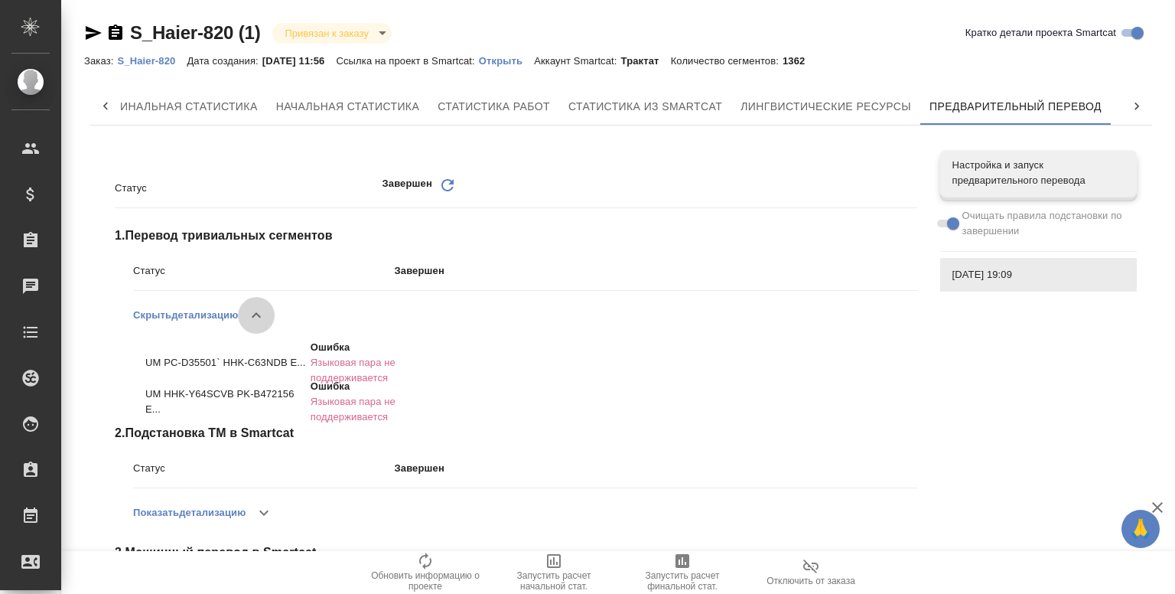
click at [263, 318] on icon "button" at bounding box center [256, 315] width 18 height 18
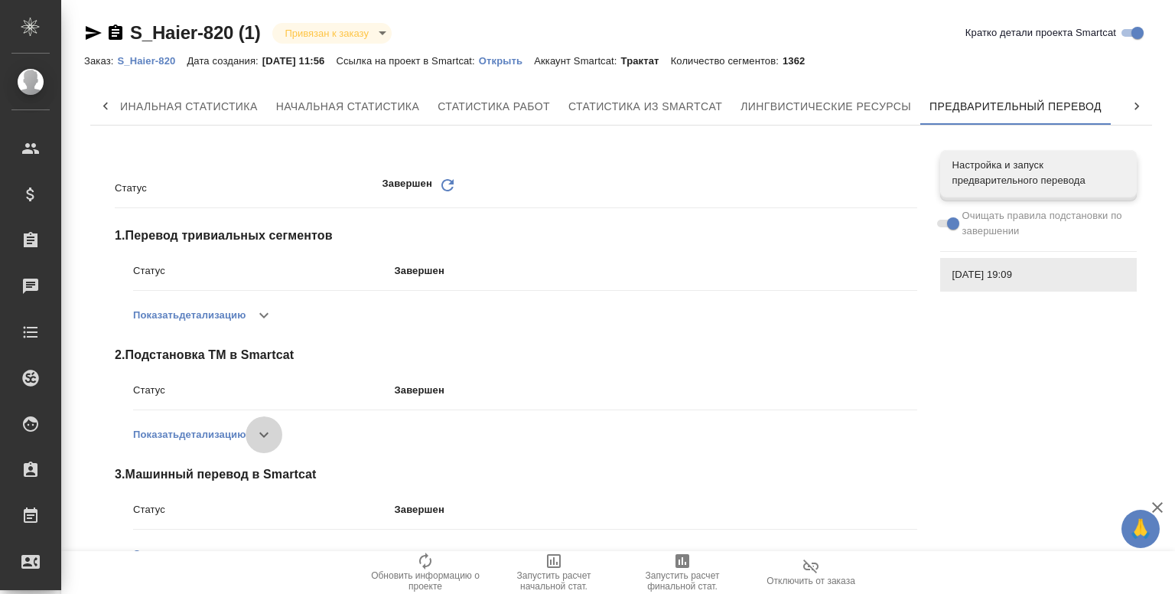
click at [257, 435] on icon "button" at bounding box center [264, 435] width 18 height 18
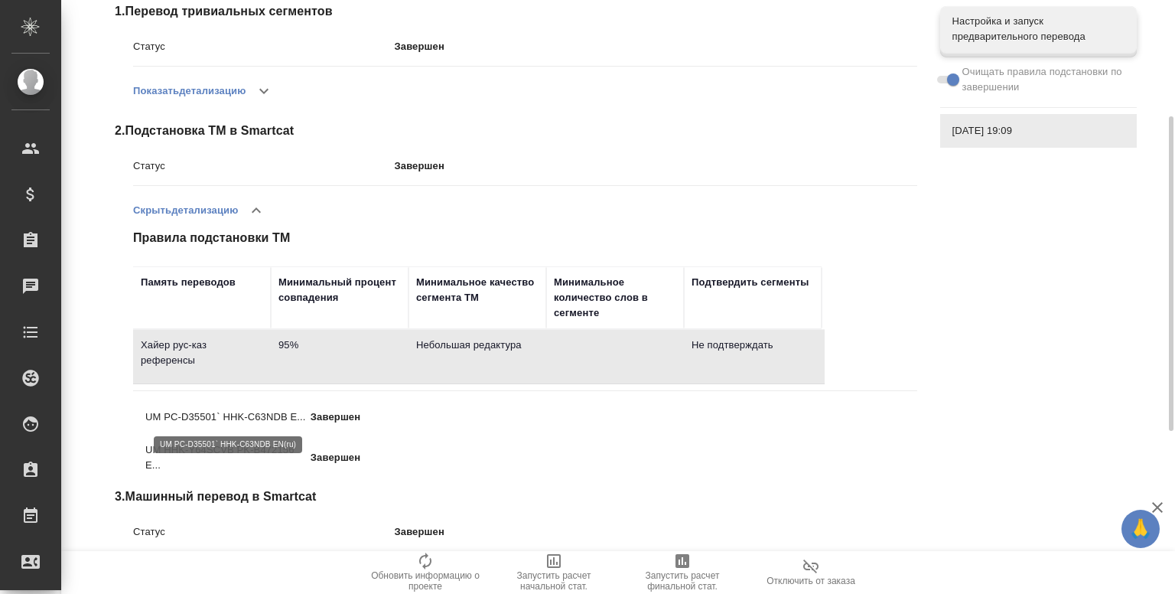
scroll to position [223, 0]
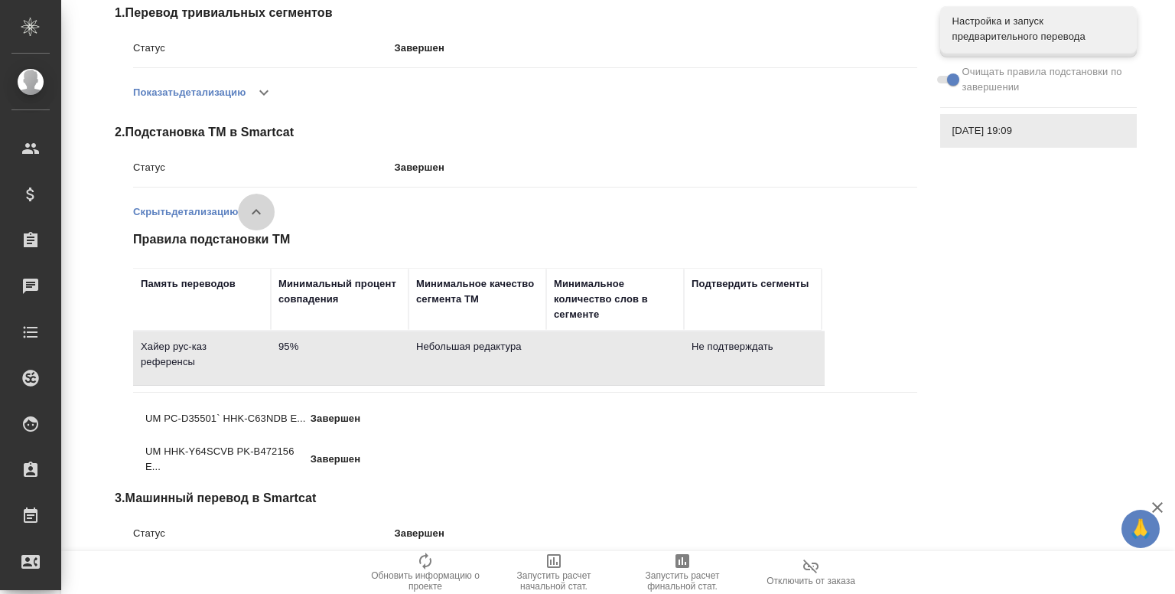
click at [255, 218] on icon "button" at bounding box center [256, 212] width 18 height 18
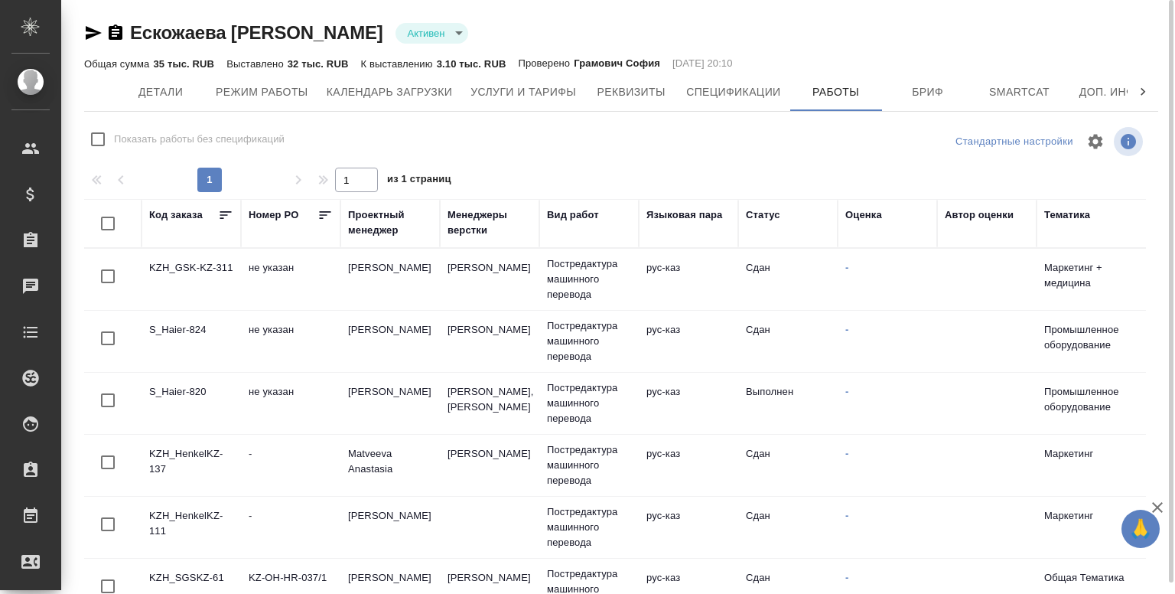
click at [173, 212] on div "Код заказа" at bounding box center [176, 214] width 54 height 15
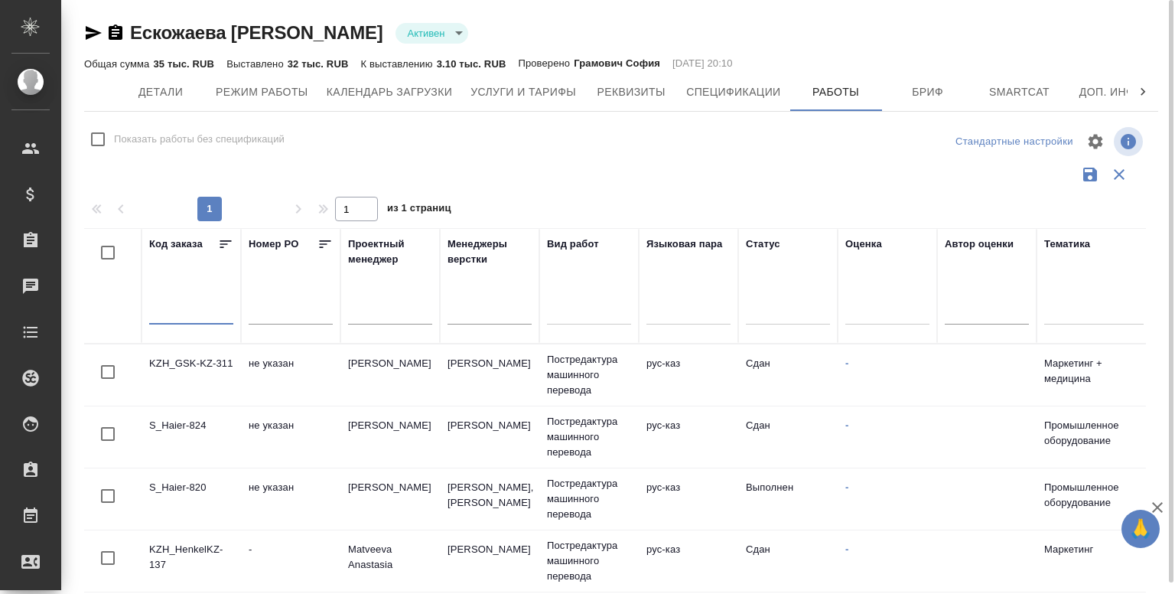
click at [185, 318] on input "text" at bounding box center [191, 312] width 84 height 21
type input "821"
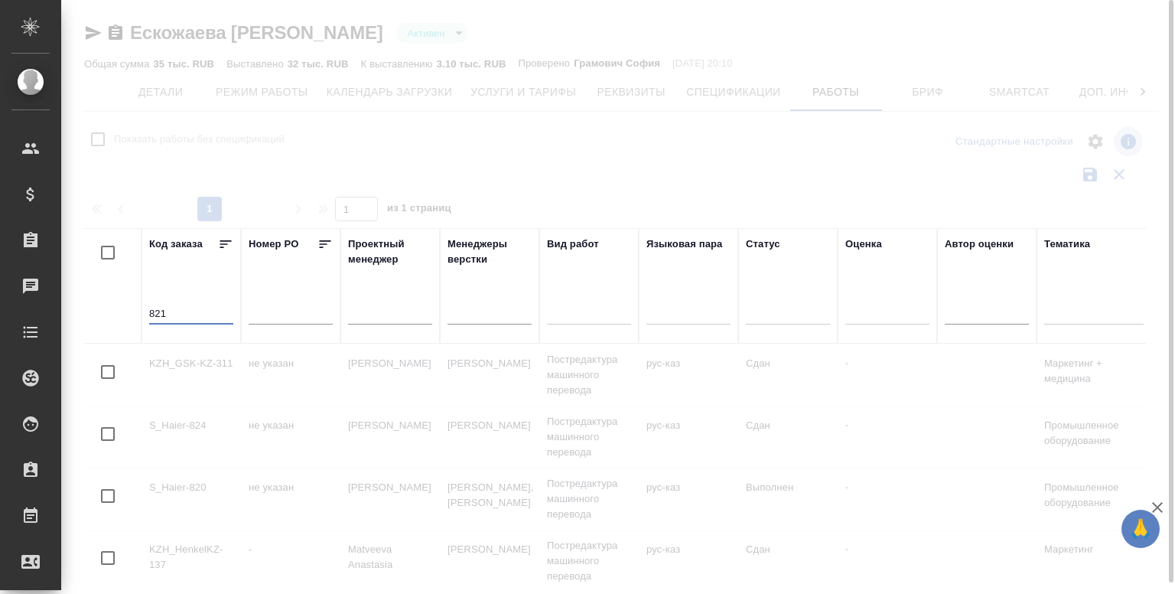
checkbox input "true"
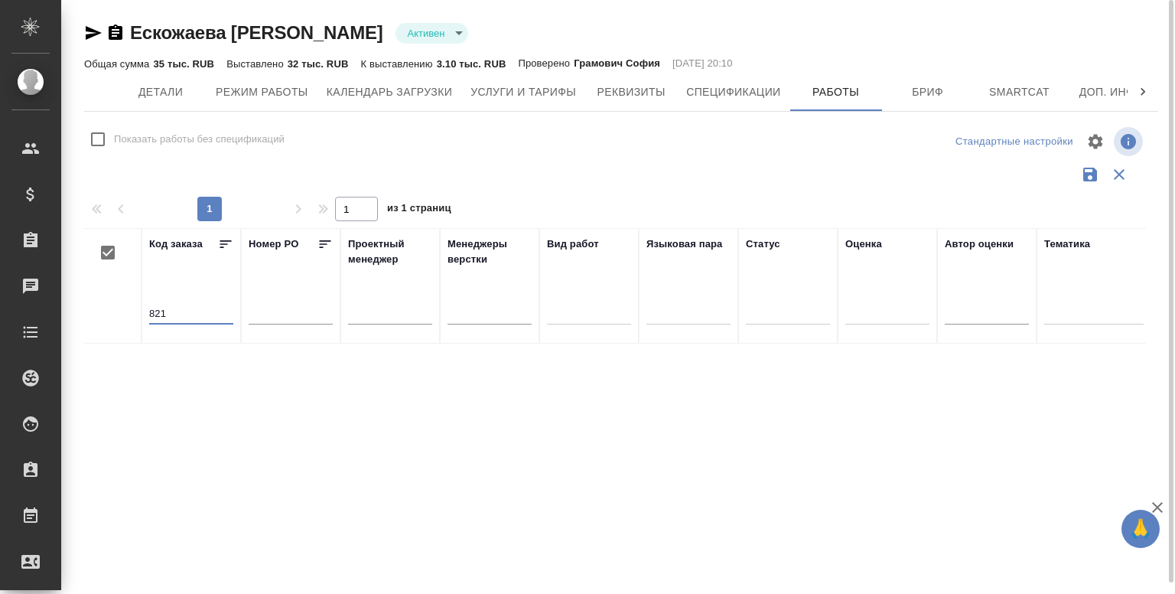
type input "82"
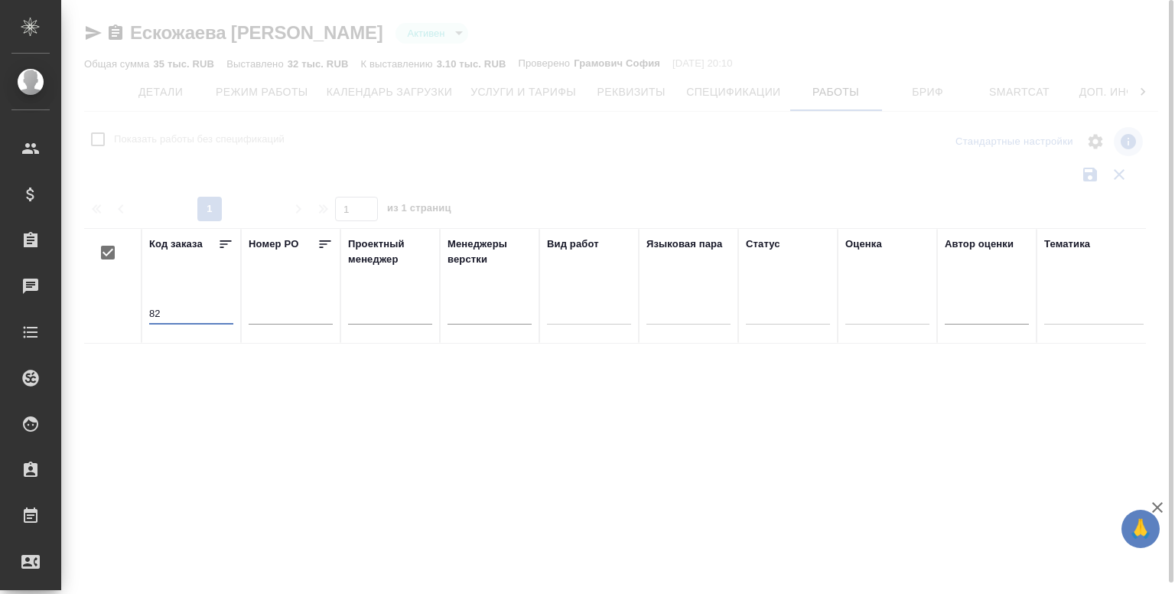
checkbox input "false"
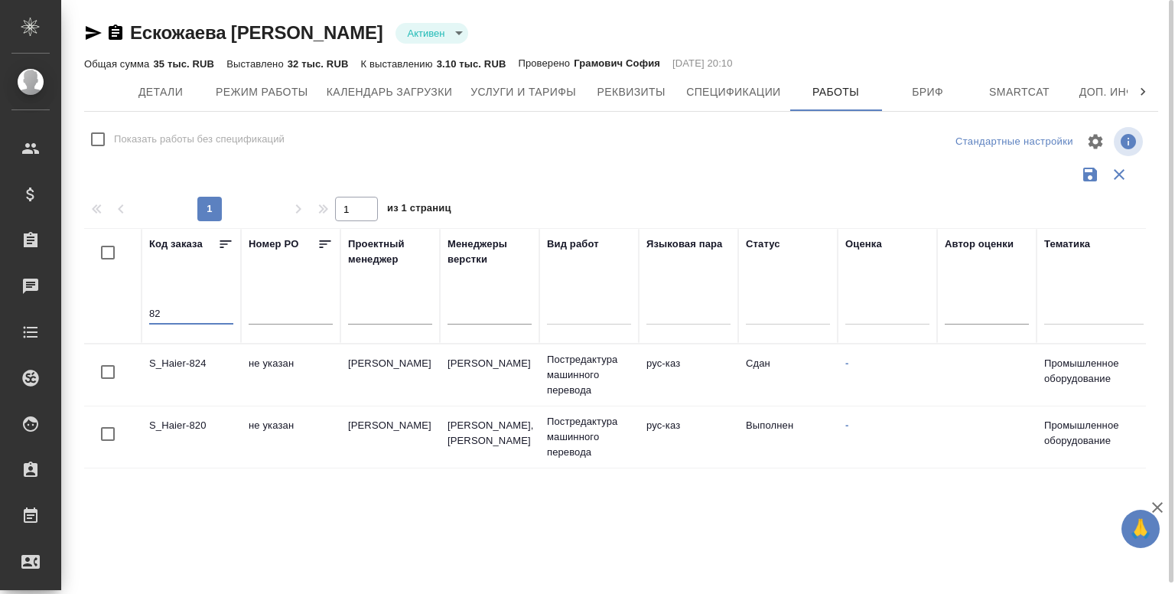
type input "8"
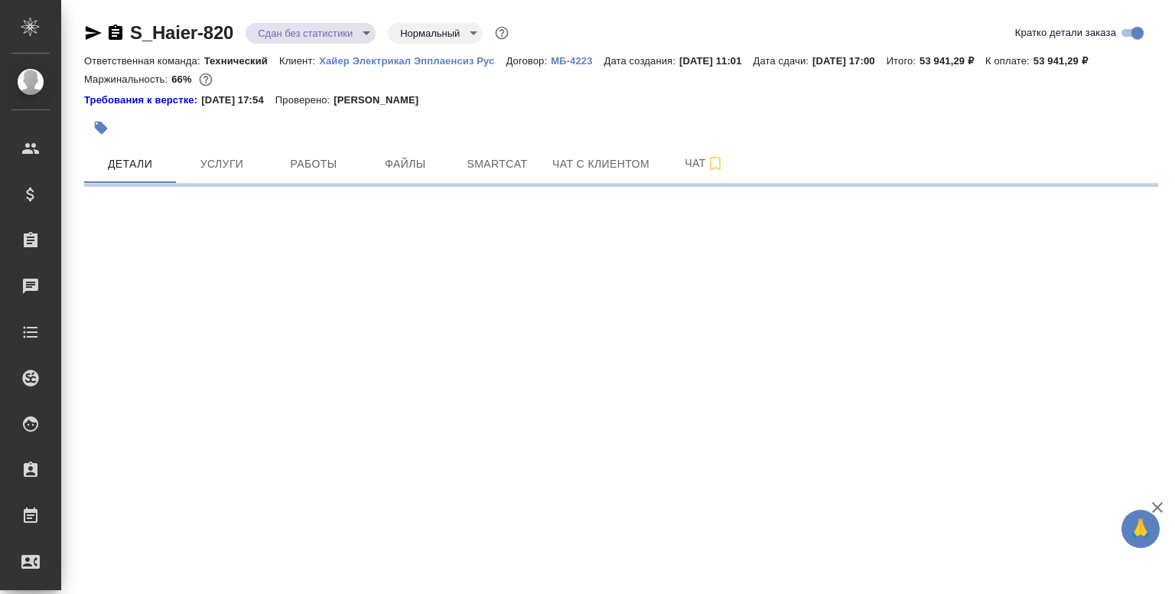
select select "RU"
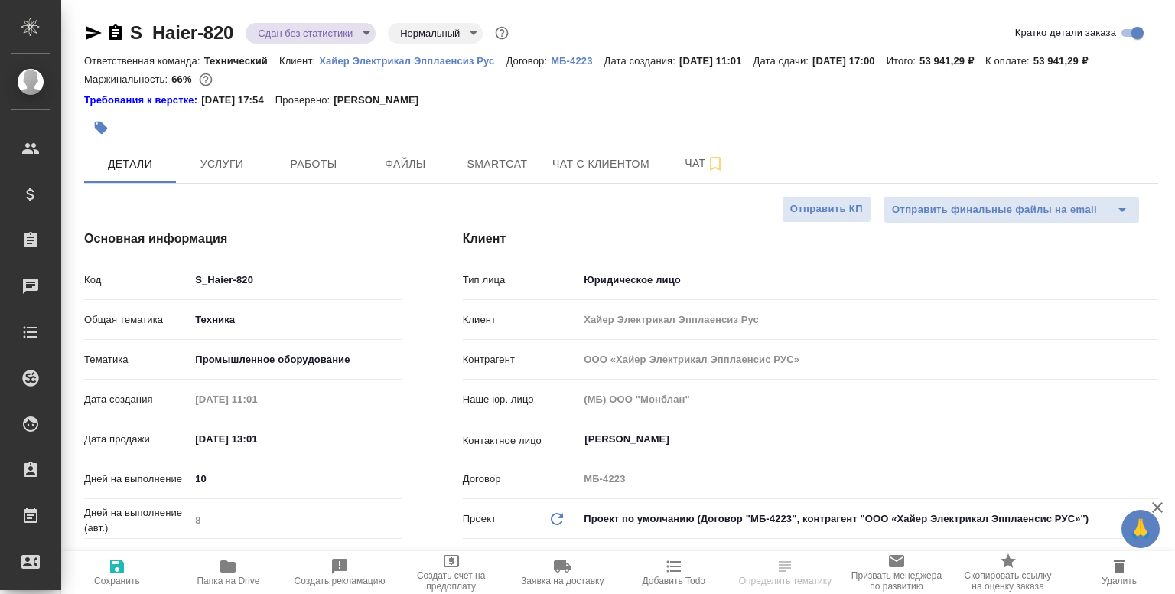
type textarea "x"
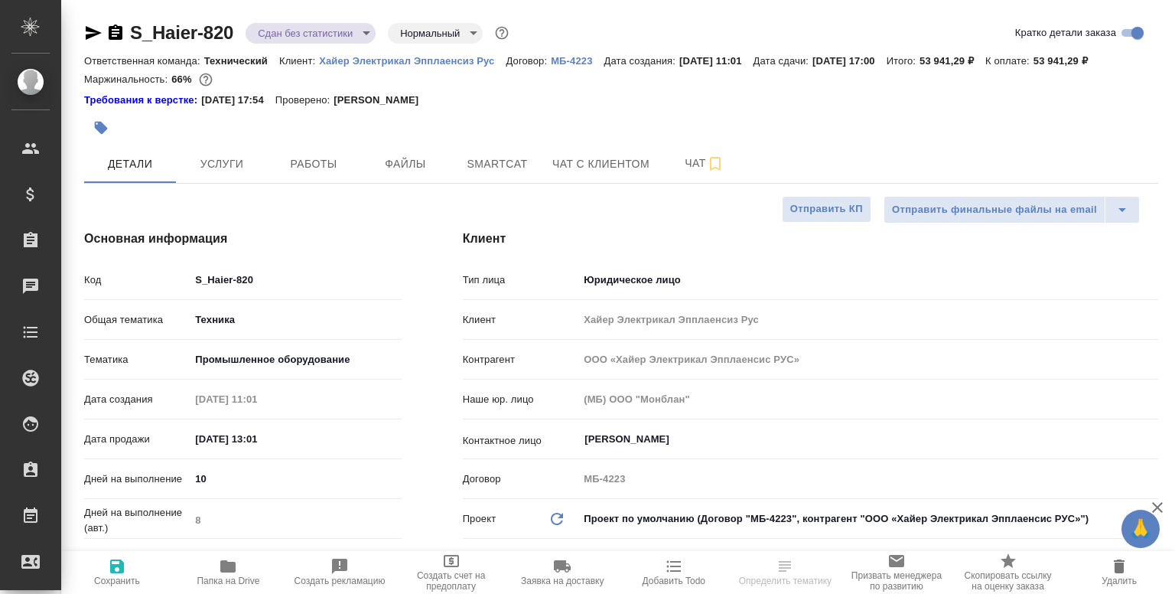
type textarea "x"
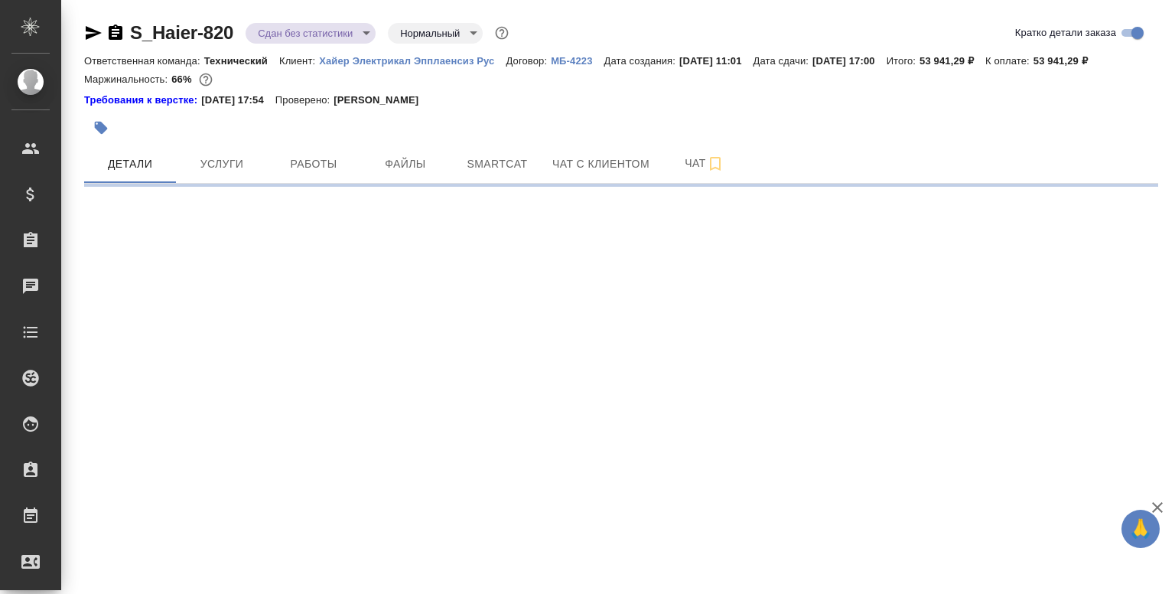
select select "RU"
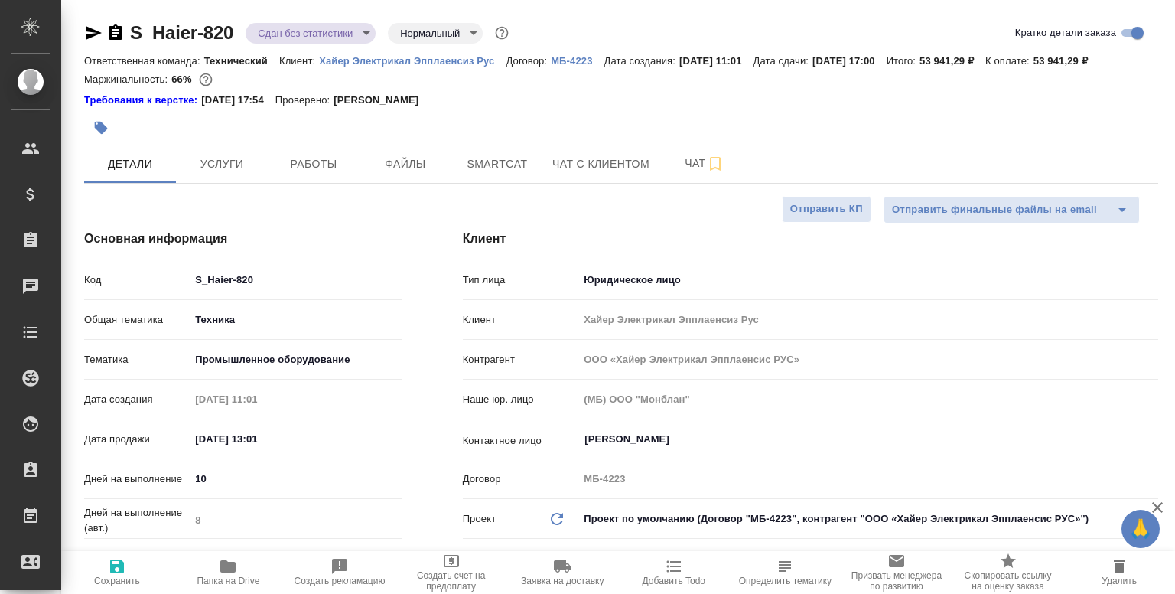
type textarea "x"
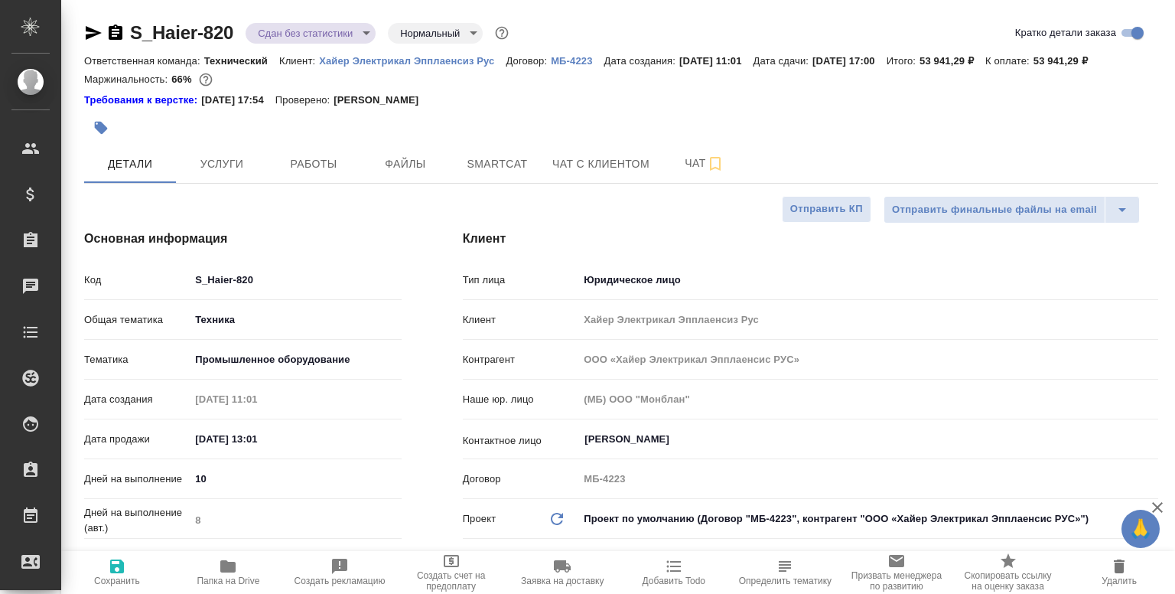
type textarea "x"
click at [208, 166] on span "Услуги" at bounding box center [221, 164] width 73 height 19
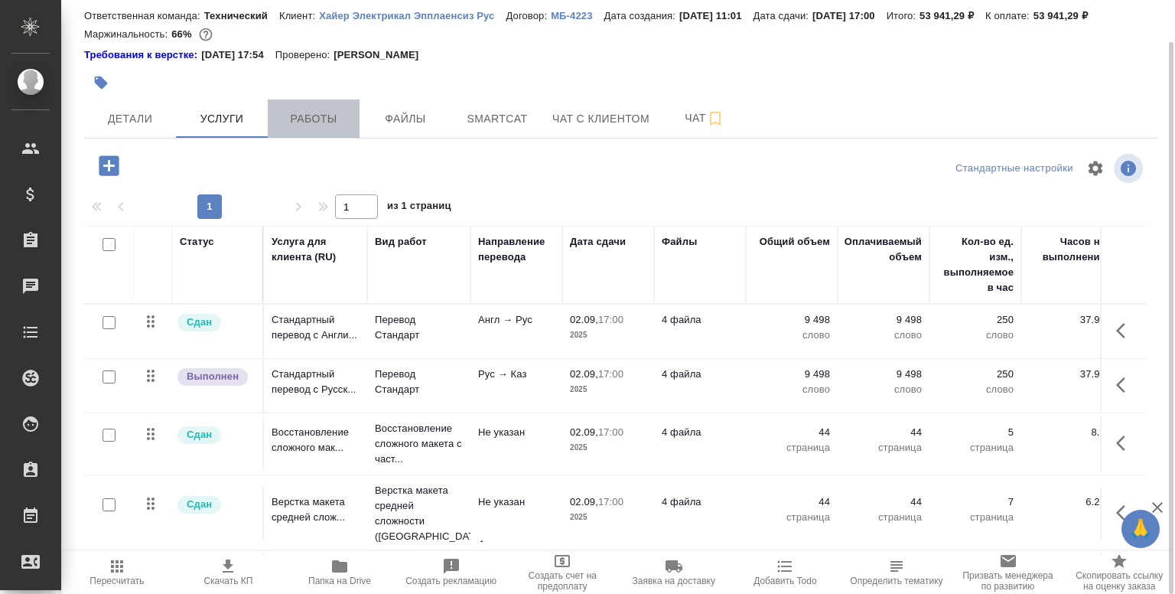
click at [310, 119] on span "Работы" at bounding box center [313, 118] width 73 height 19
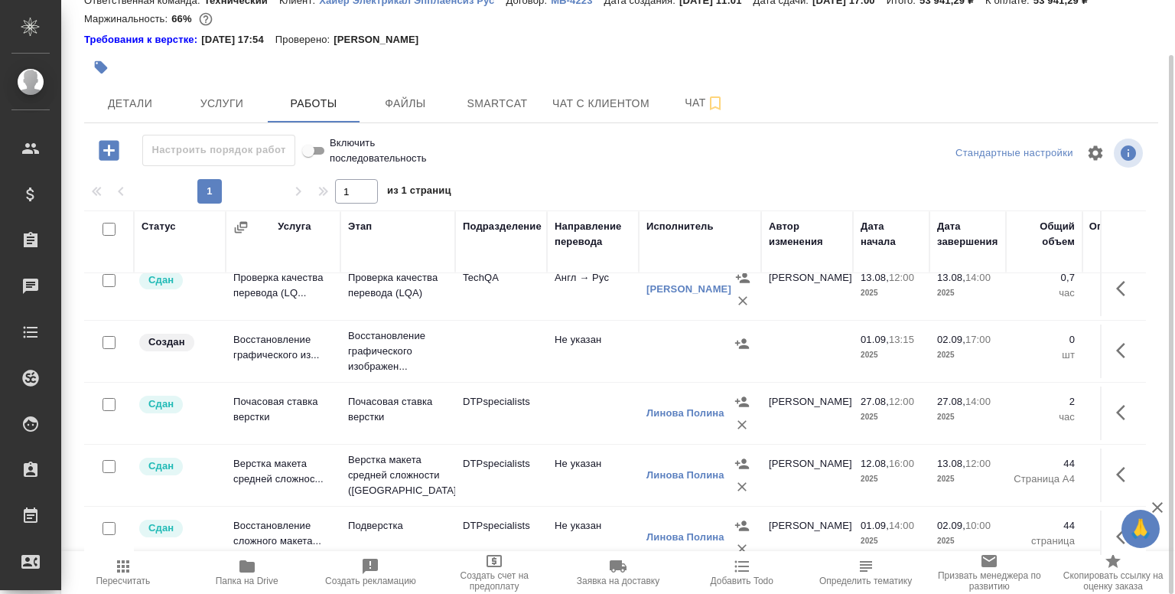
scroll to position [657, 0]
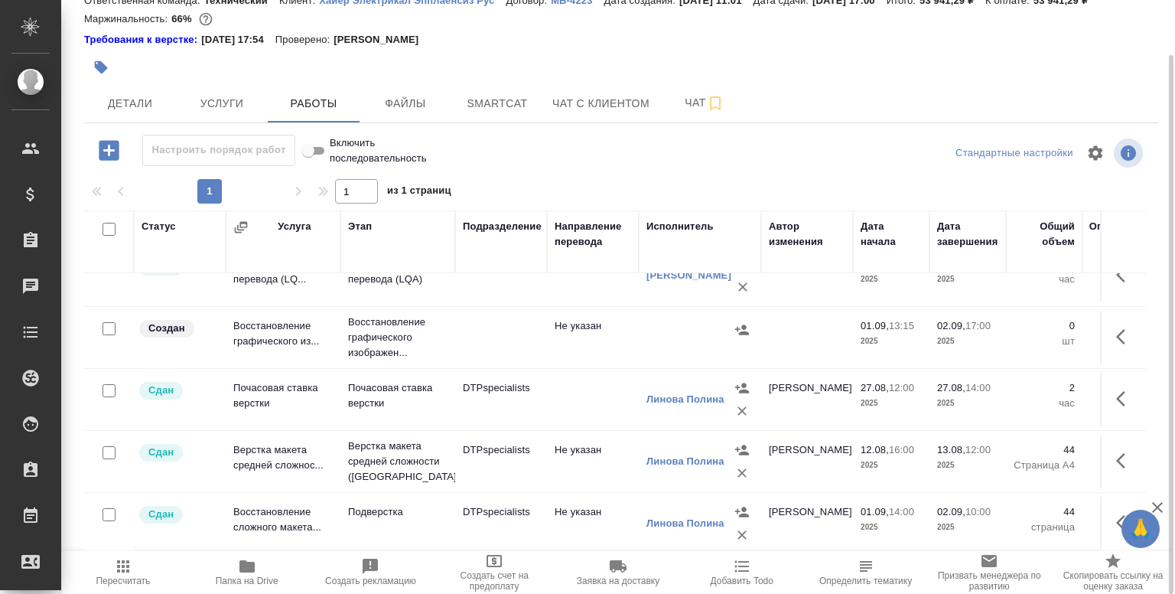
click at [580, 232] on div "Направление перевода" at bounding box center [593, 234] width 77 height 31
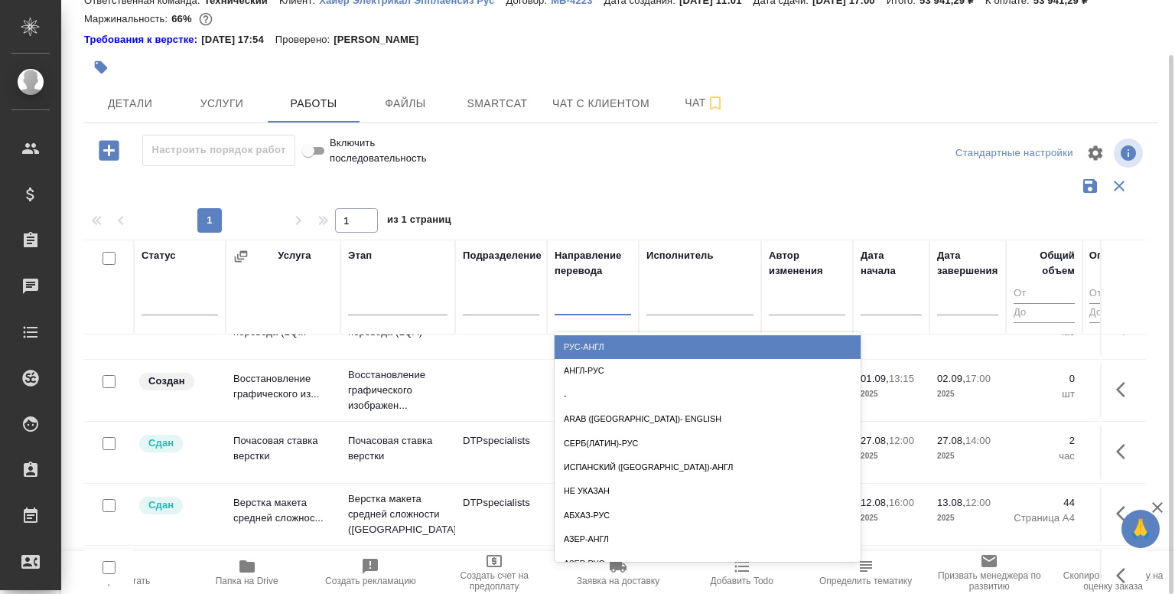
click at [575, 308] on div at bounding box center [593, 300] width 77 height 22
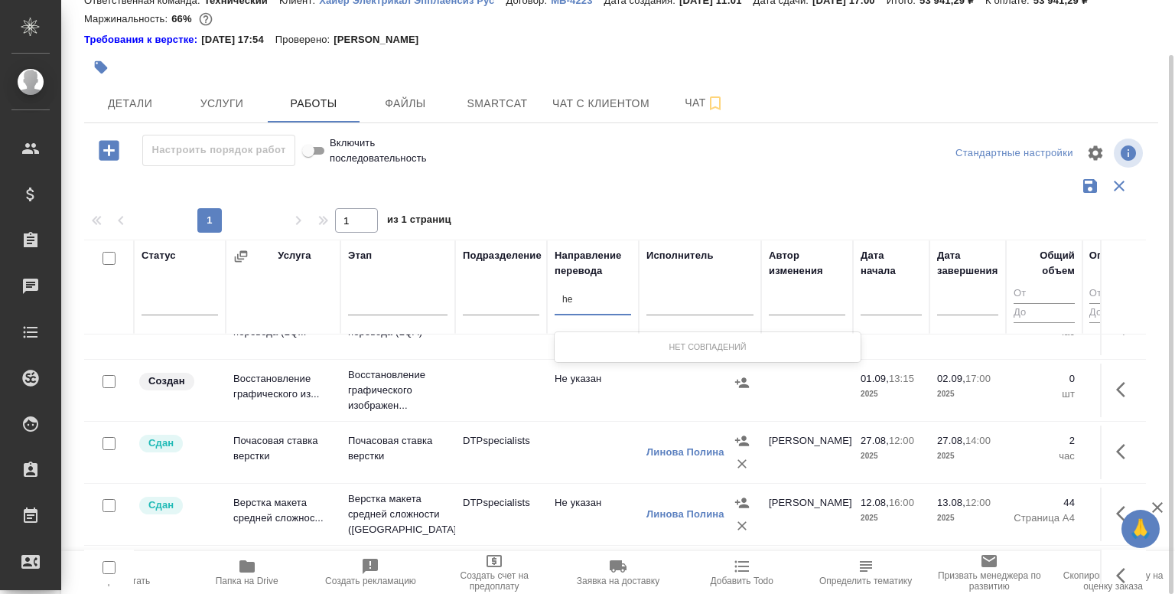
type input "h"
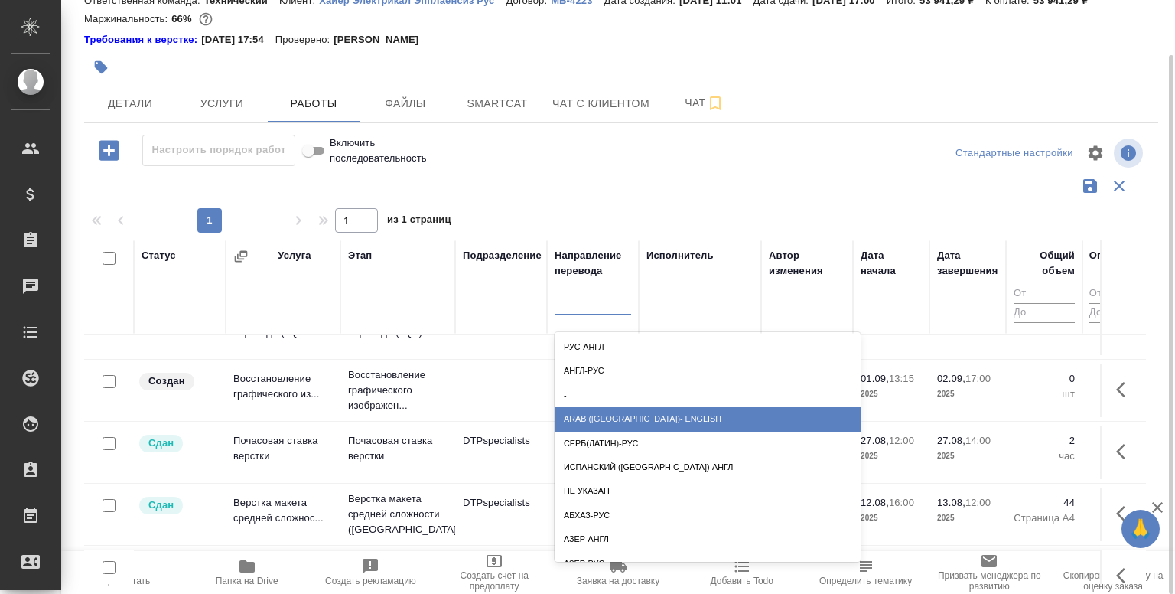
type input "у"
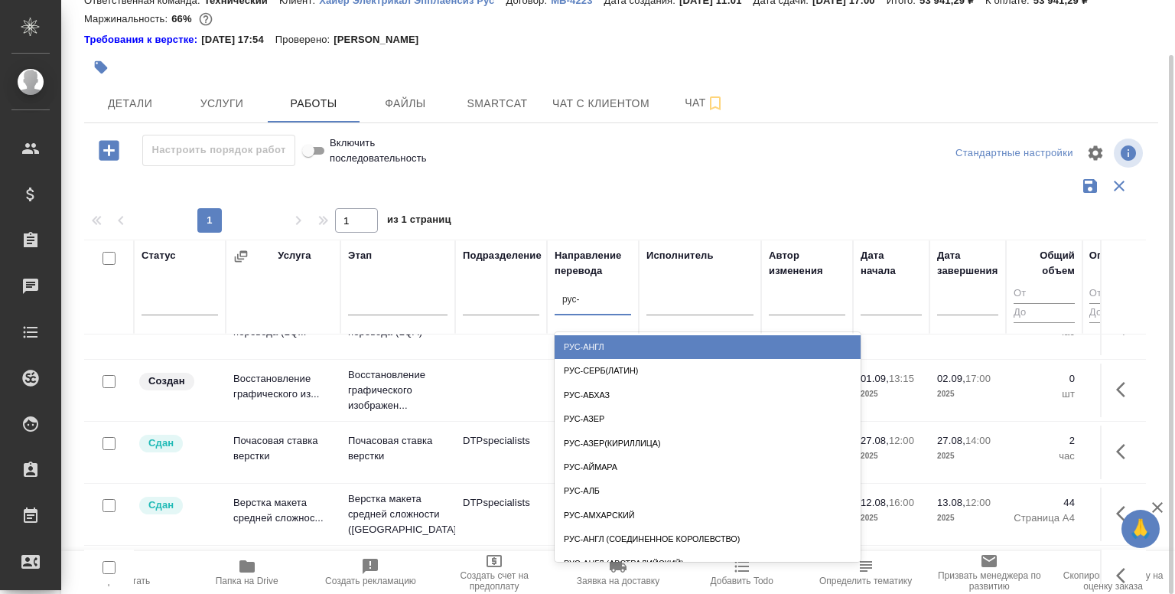
type input "рус-к"
click at [585, 350] on div "рус-каз" at bounding box center [708, 347] width 306 height 24
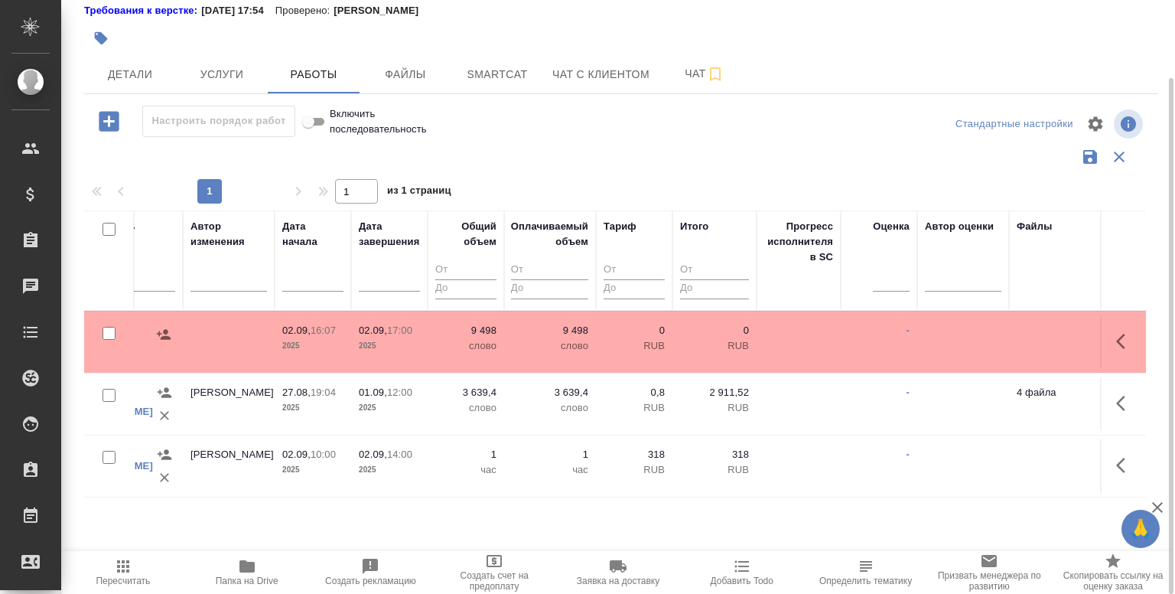
scroll to position [0, 0]
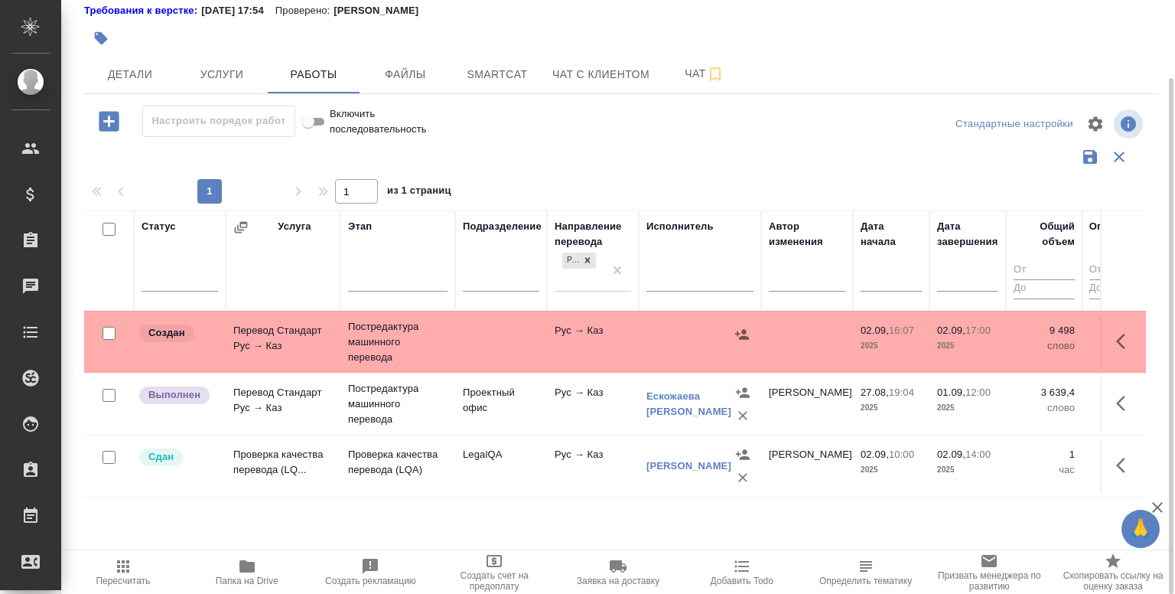
click at [455, 329] on td at bounding box center [501, 342] width 92 height 54
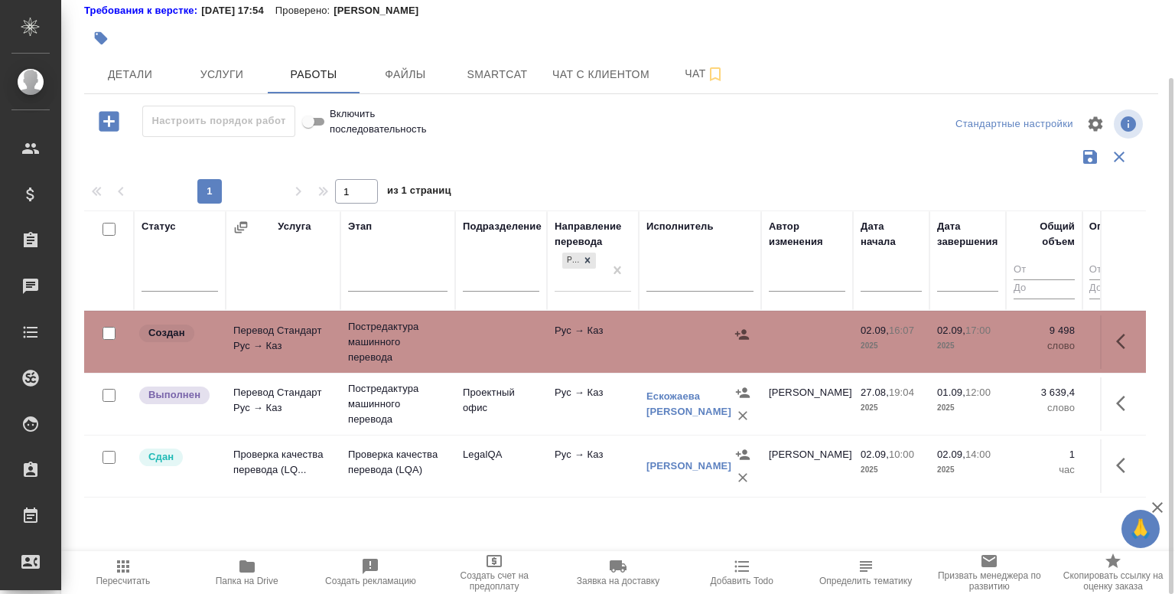
click at [455, 329] on td at bounding box center [501, 342] width 92 height 54
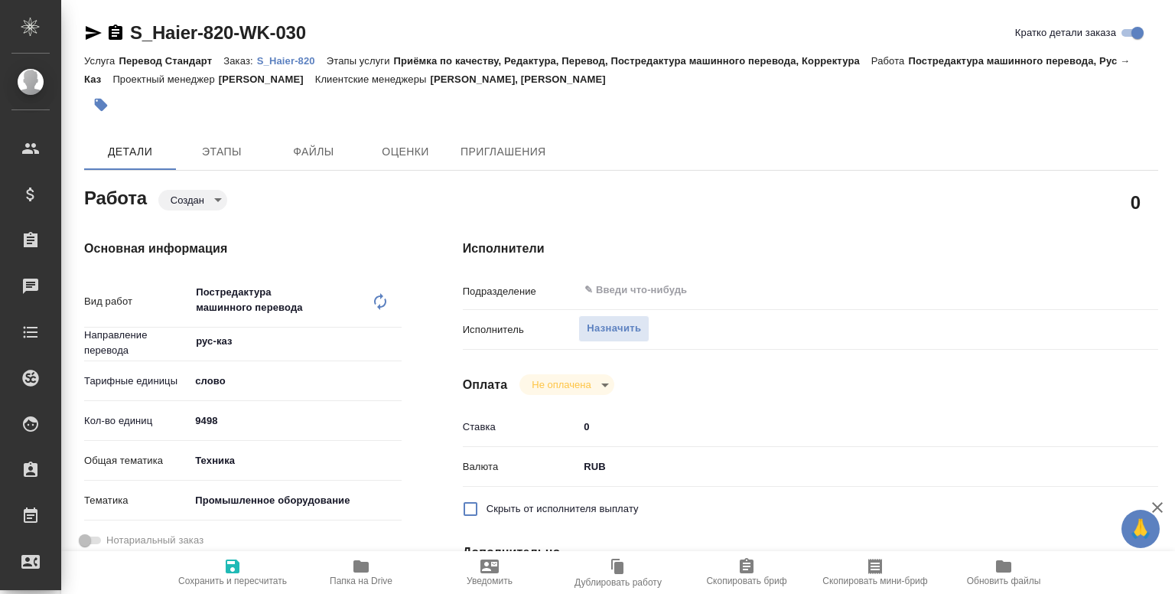
type textarea "x"
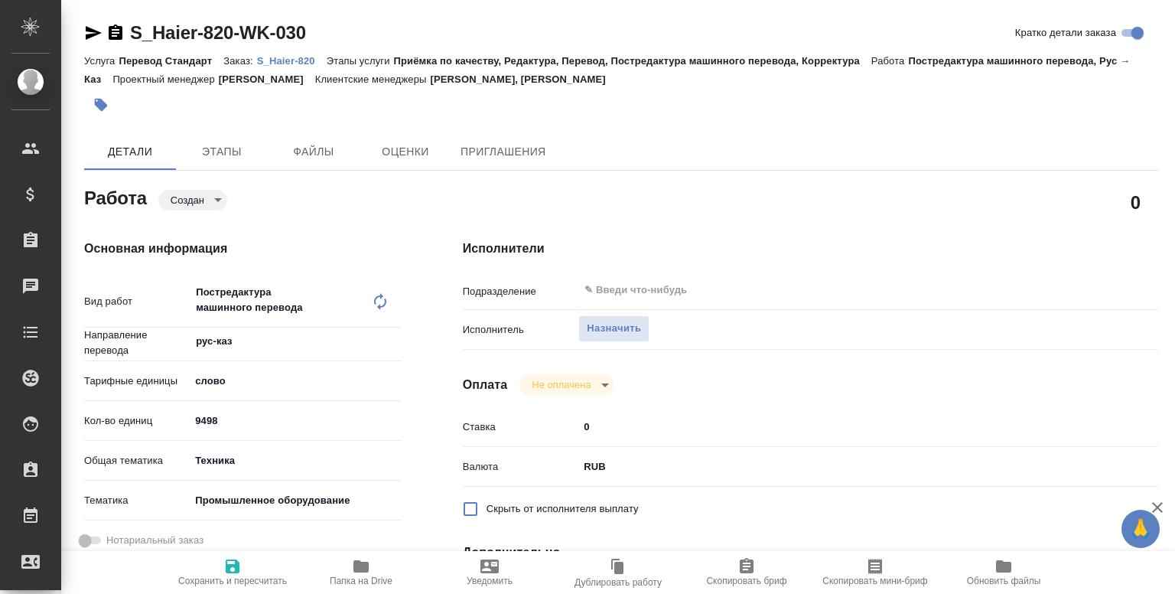
type textarea "x"
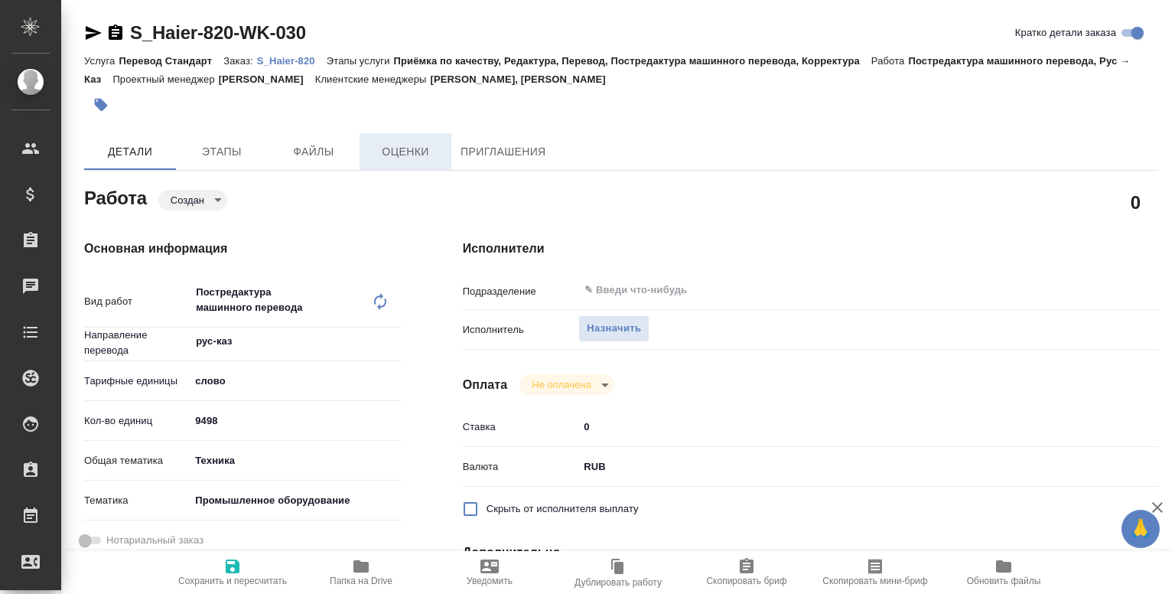
type textarea "x"
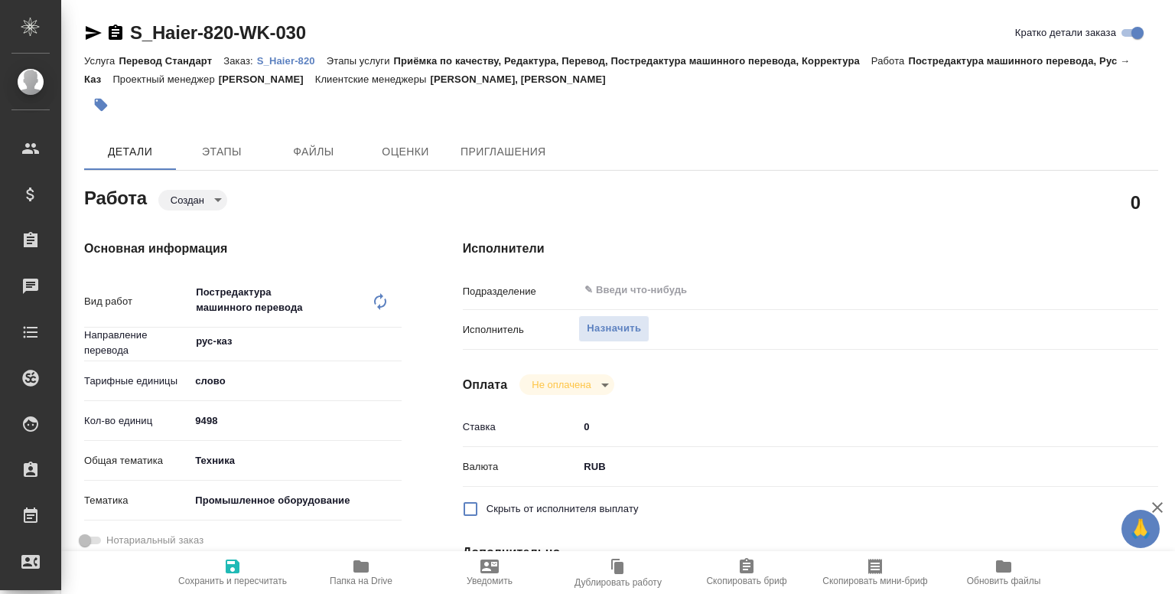
type textarea "x"
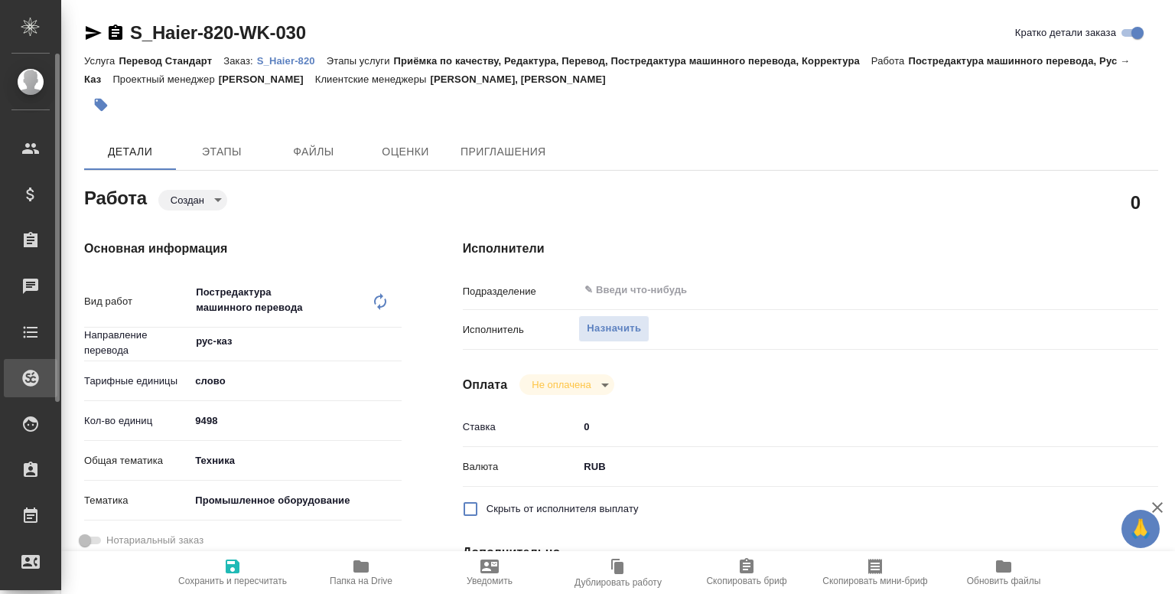
type textarea "x"
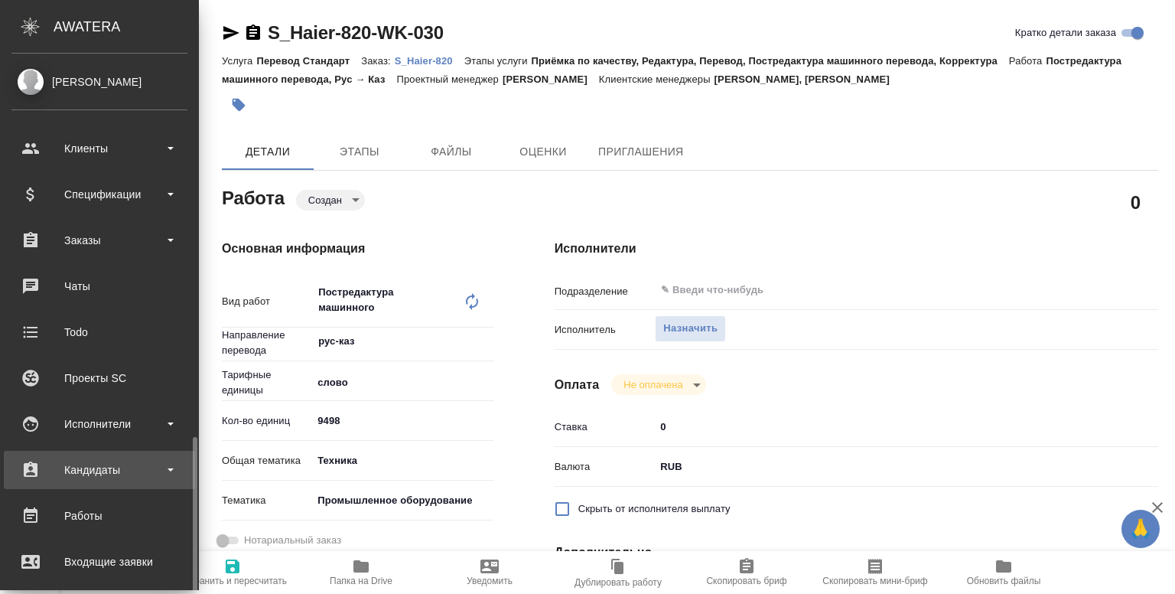
scroll to position [289, 0]
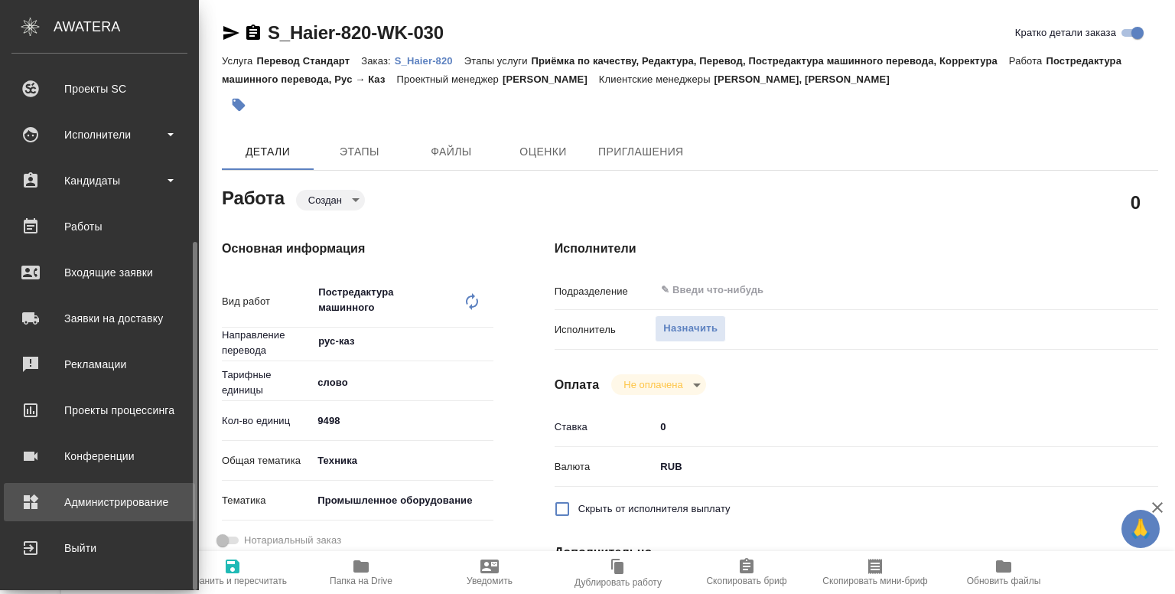
type textarea "x"
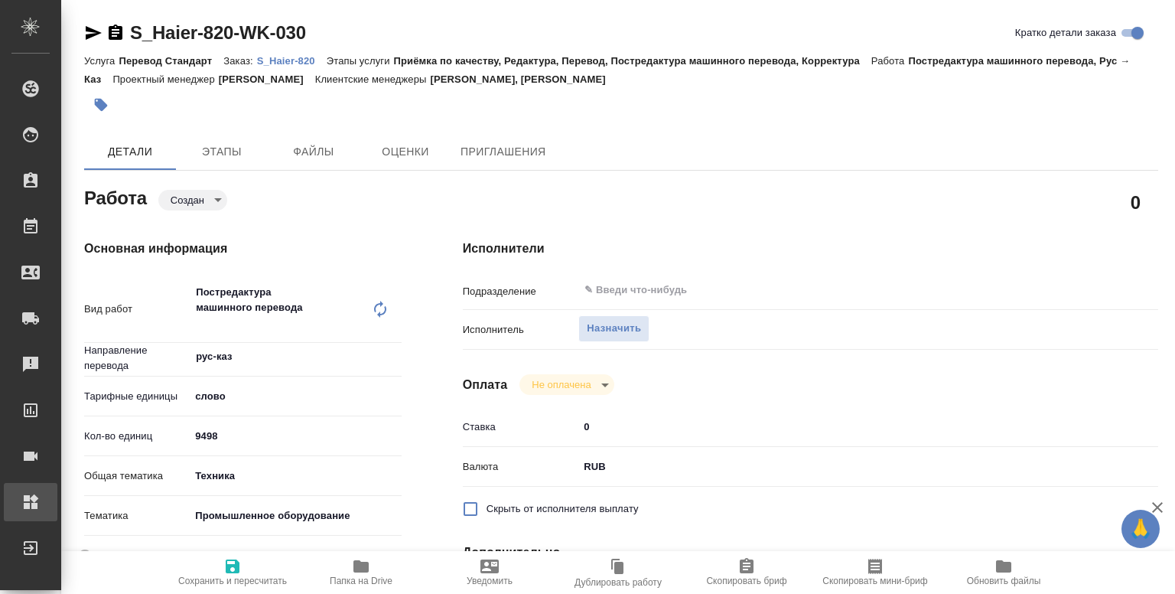
type textarea "x"
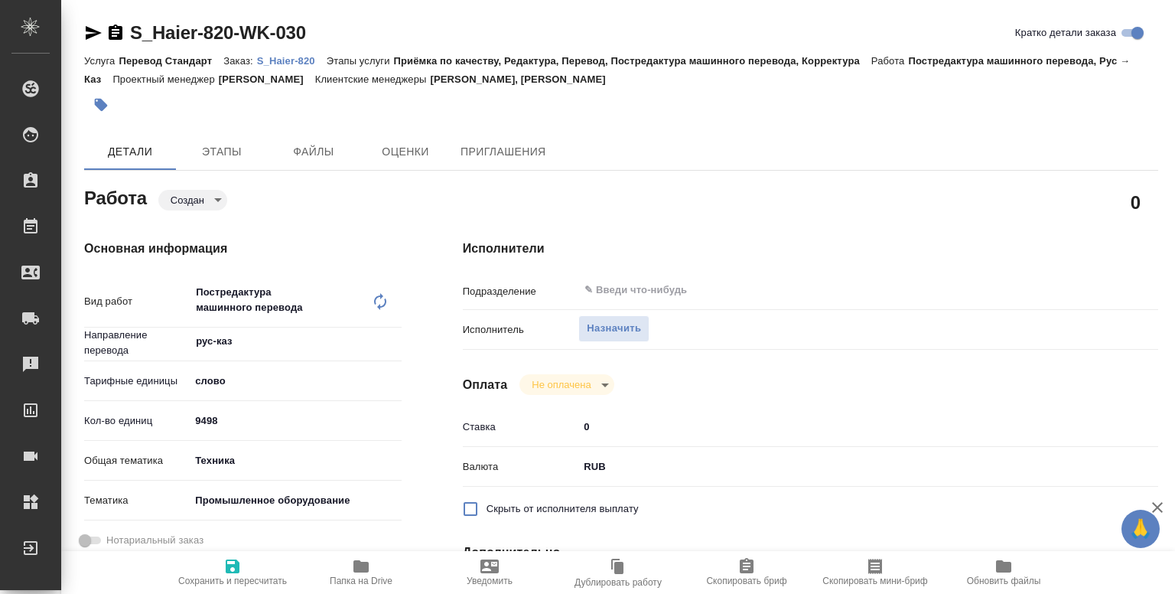
type textarea "x"
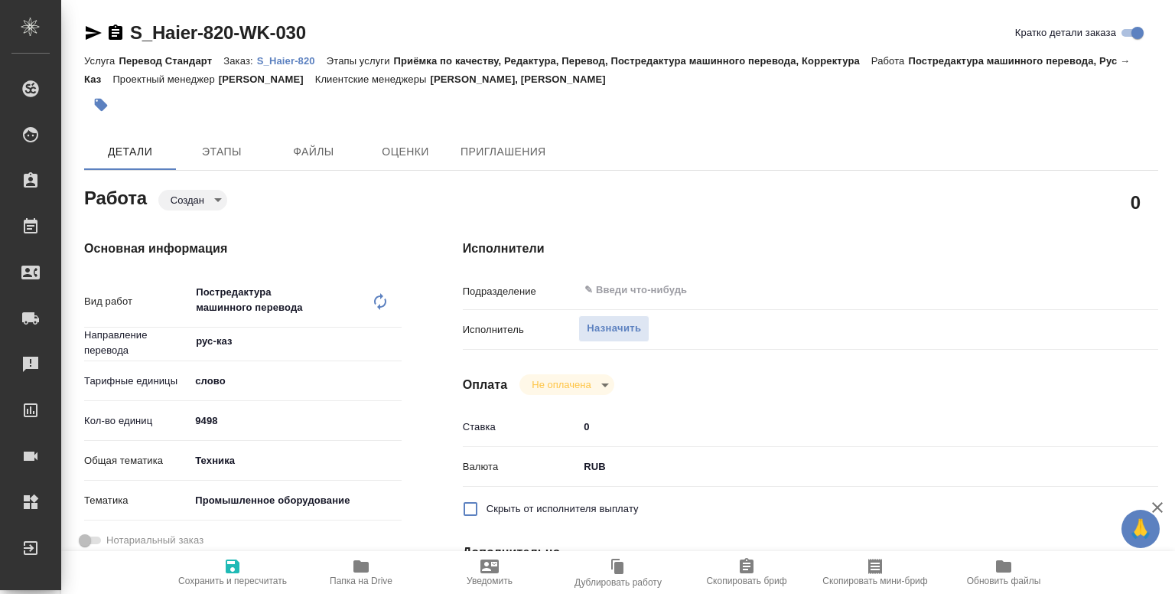
type textarea "x"
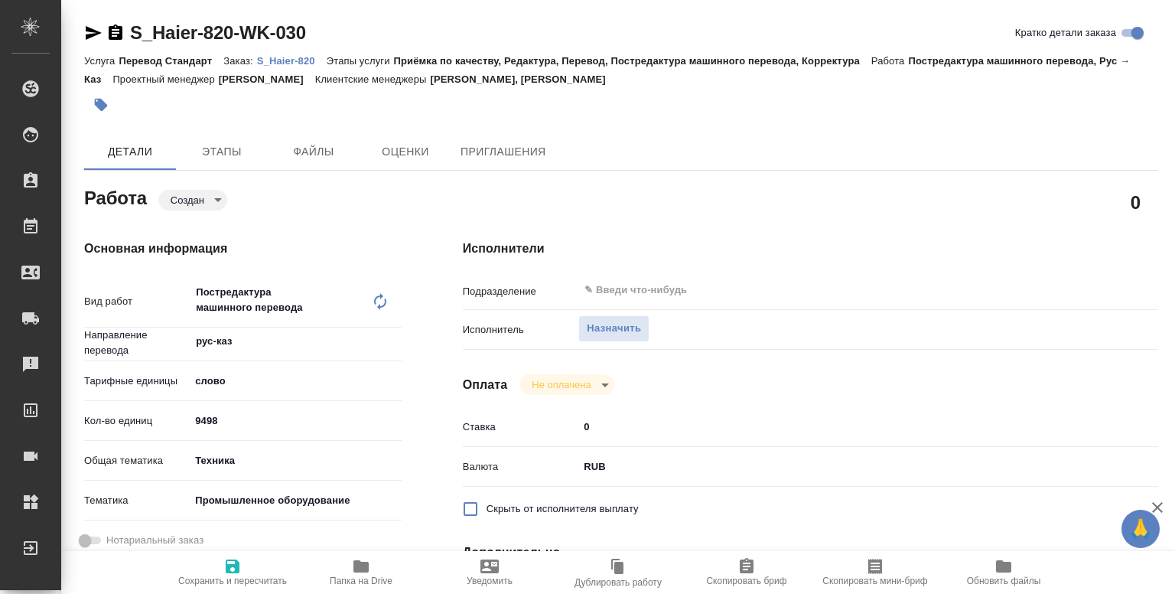
type textarea "x"
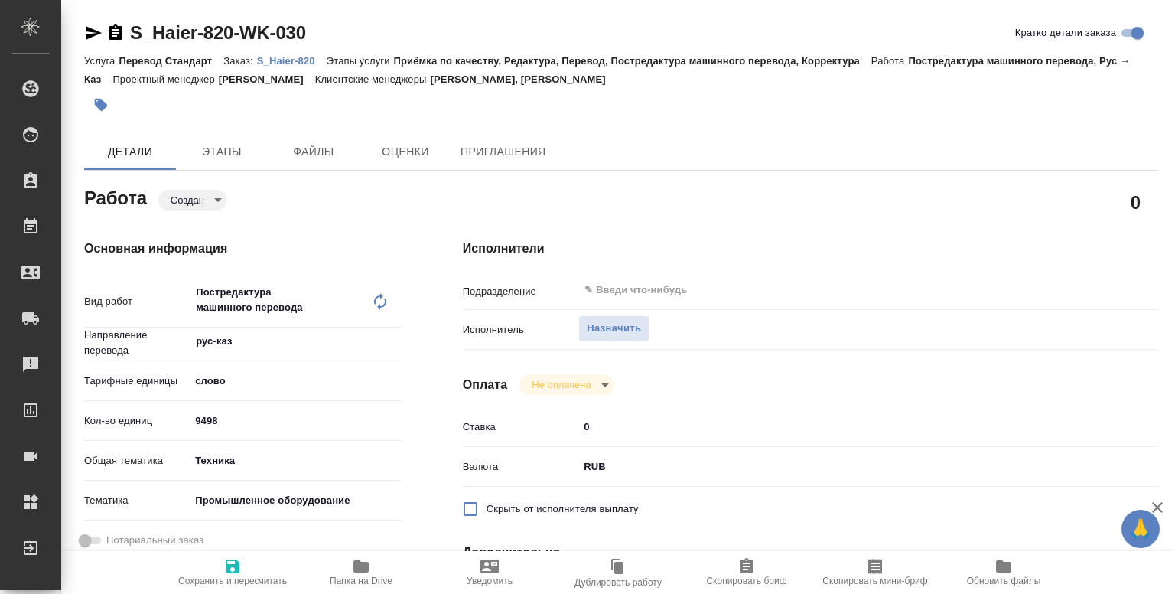
type textarea "x"
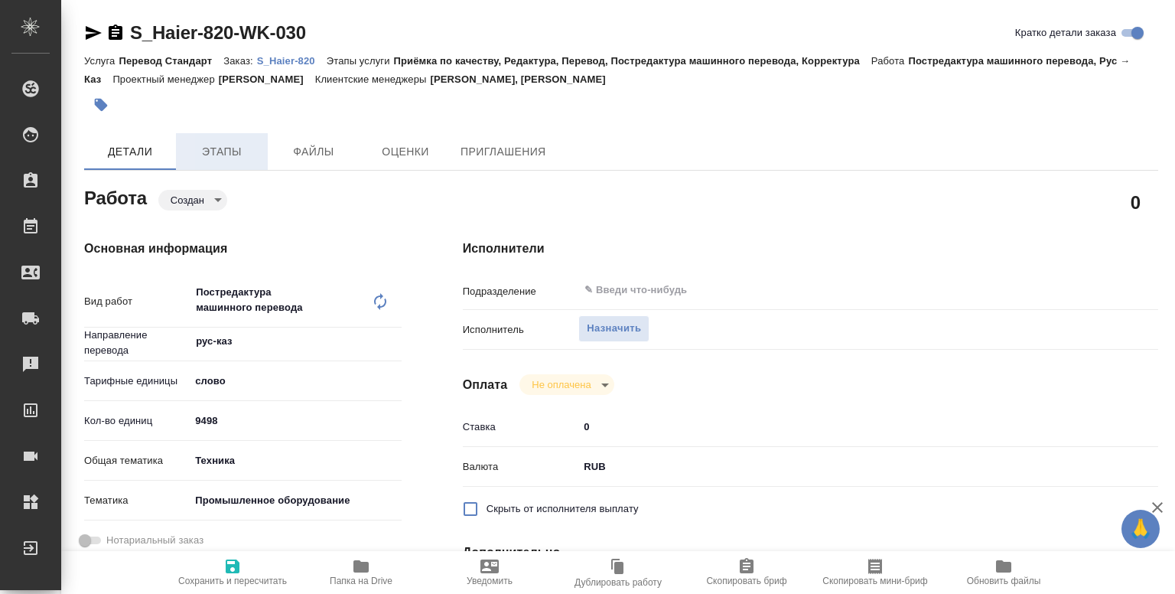
type textarea "x"
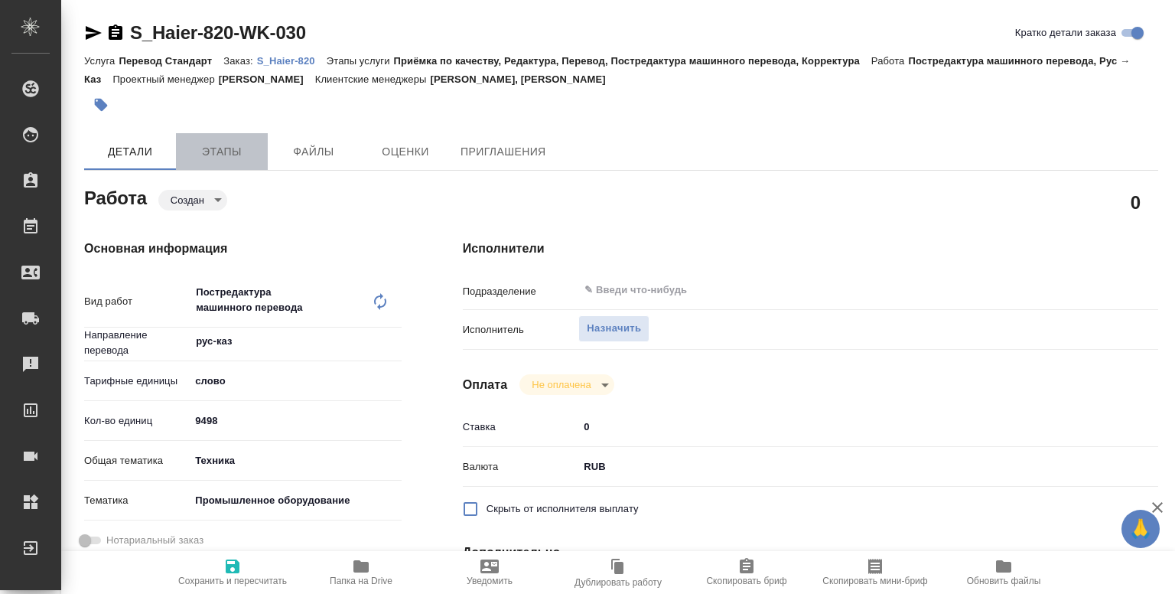
click at [222, 154] on span "Этапы" at bounding box center [221, 151] width 73 height 19
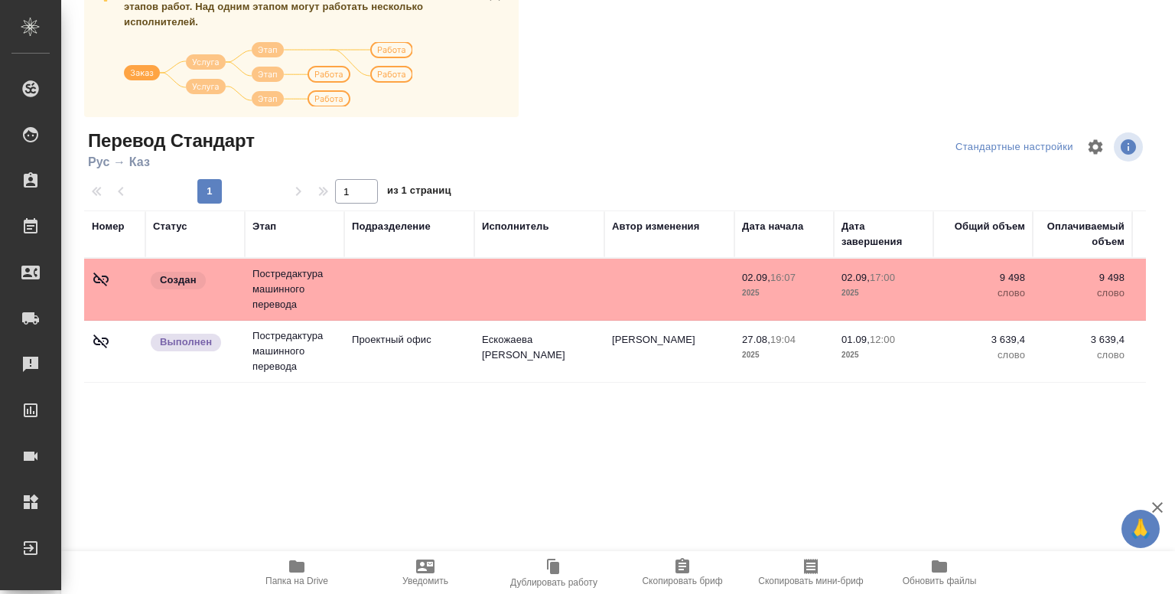
click at [367, 295] on td at bounding box center [409, 289] width 130 height 54
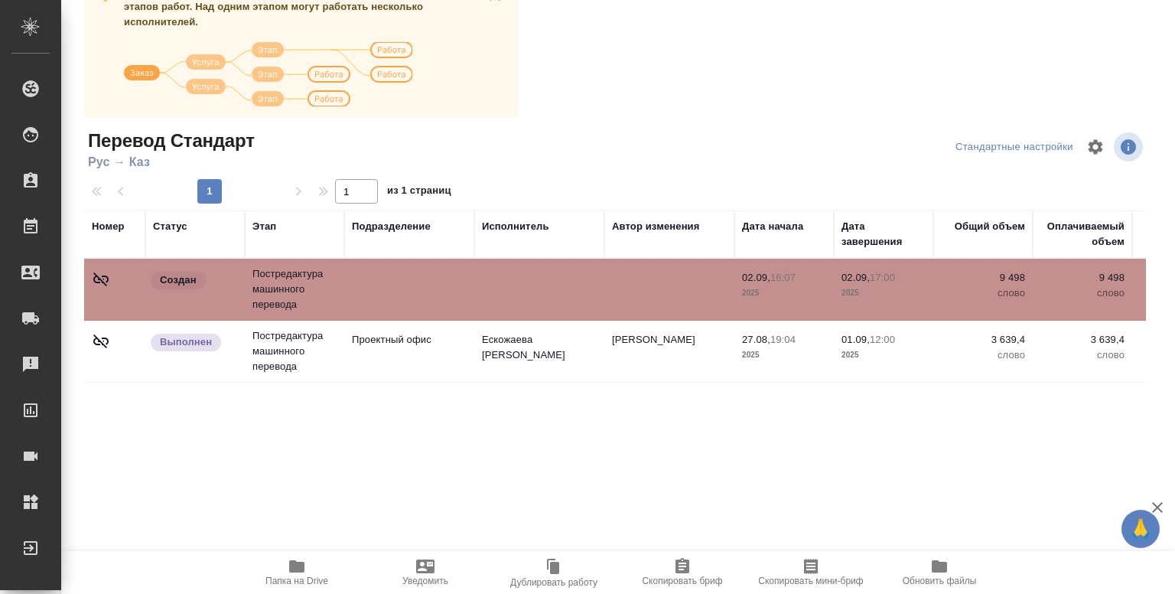
click at [367, 295] on td at bounding box center [409, 289] width 130 height 54
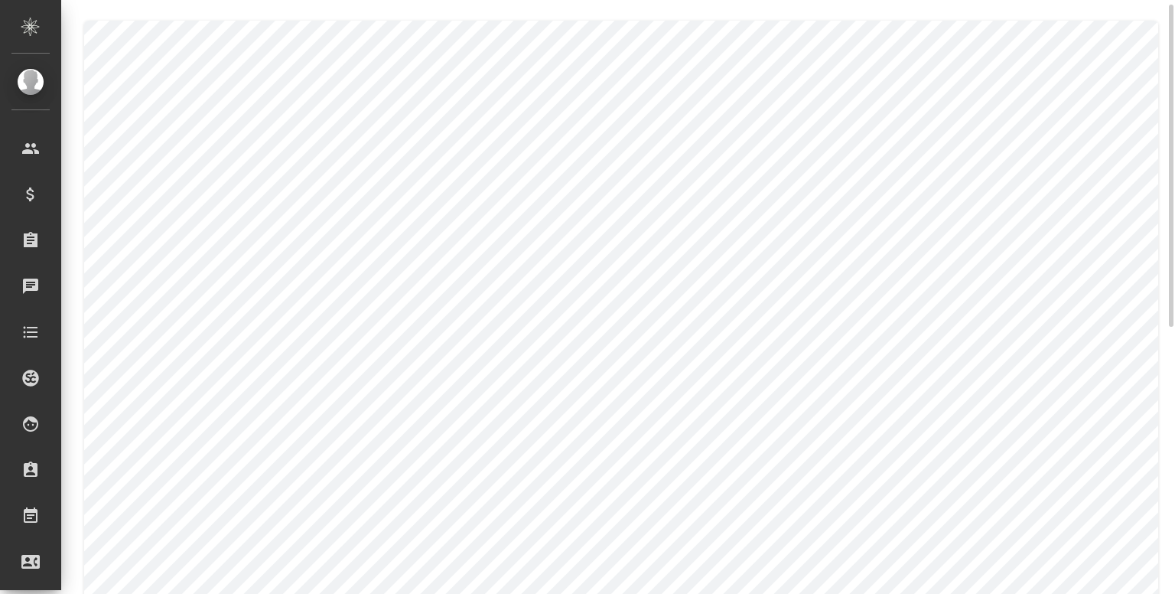
scroll to position [10, 0]
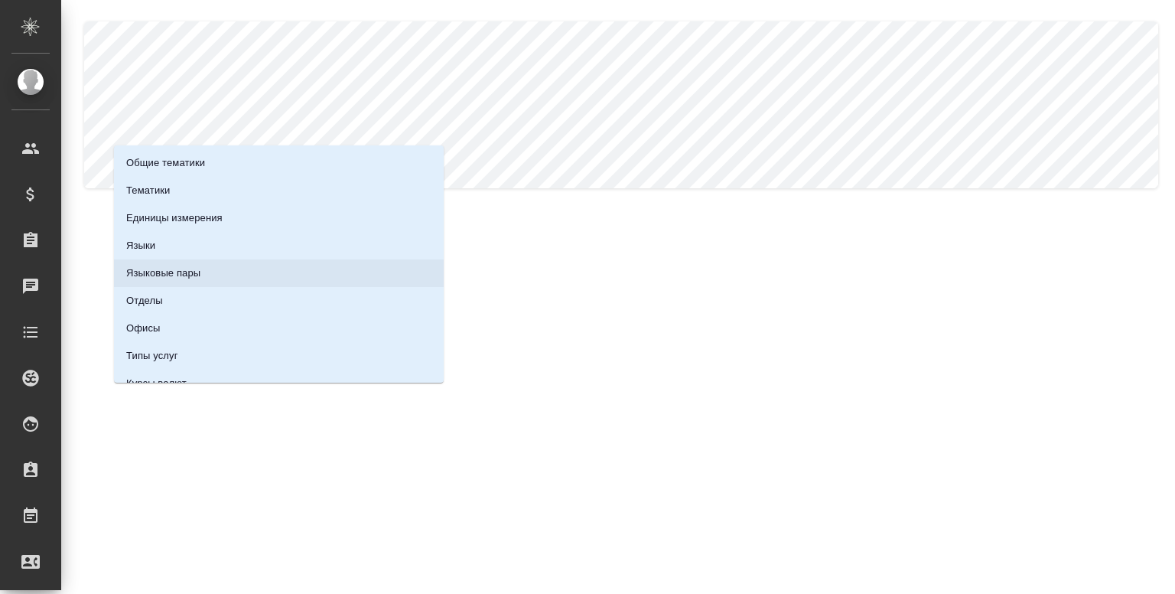
click at [215, 267] on li "Языковые пары" at bounding box center [279, 273] width 330 height 28
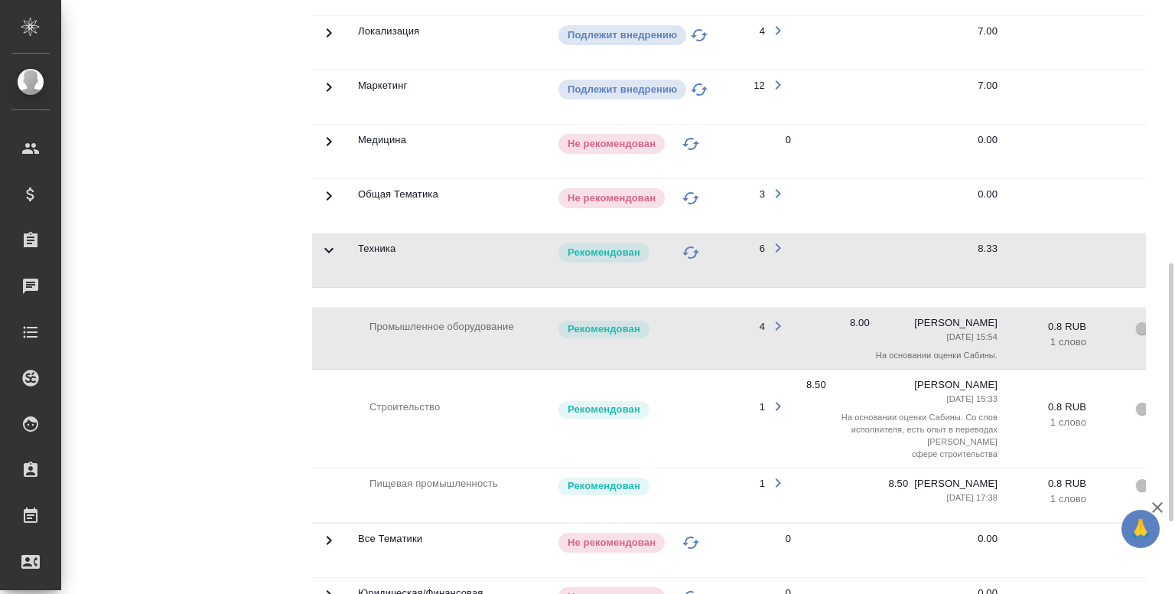
scroll to position [608, 0]
click at [322, 253] on icon at bounding box center [329, 252] width 18 height 18
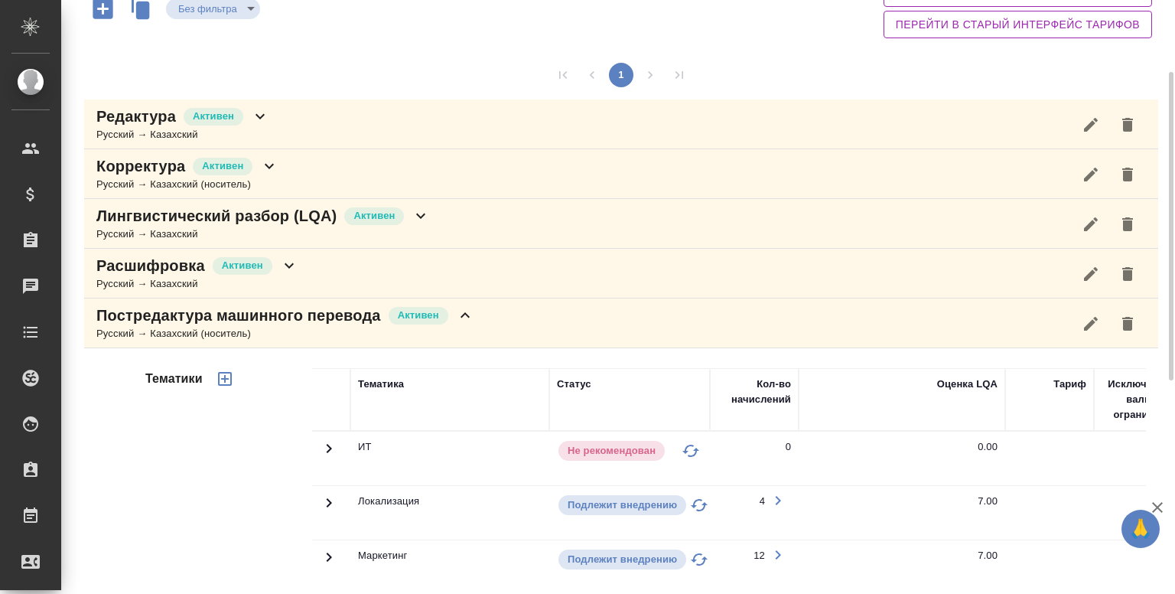
scroll to position [138, 0]
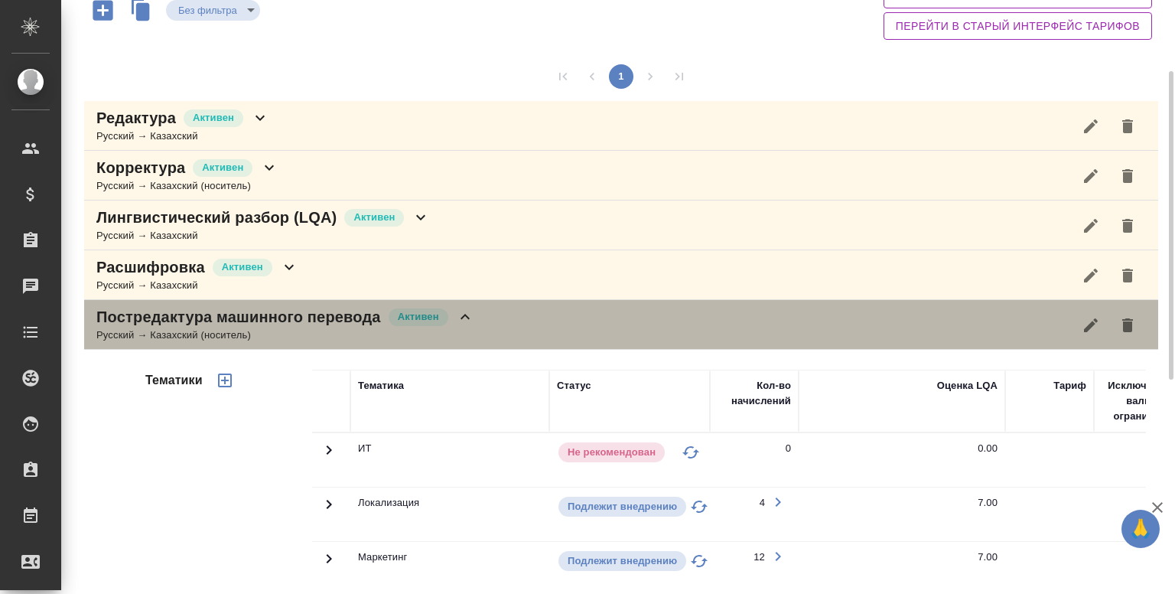
click at [458, 318] on icon at bounding box center [465, 317] width 18 height 18
